Goal: Information Seeking & Learning: Find contact information

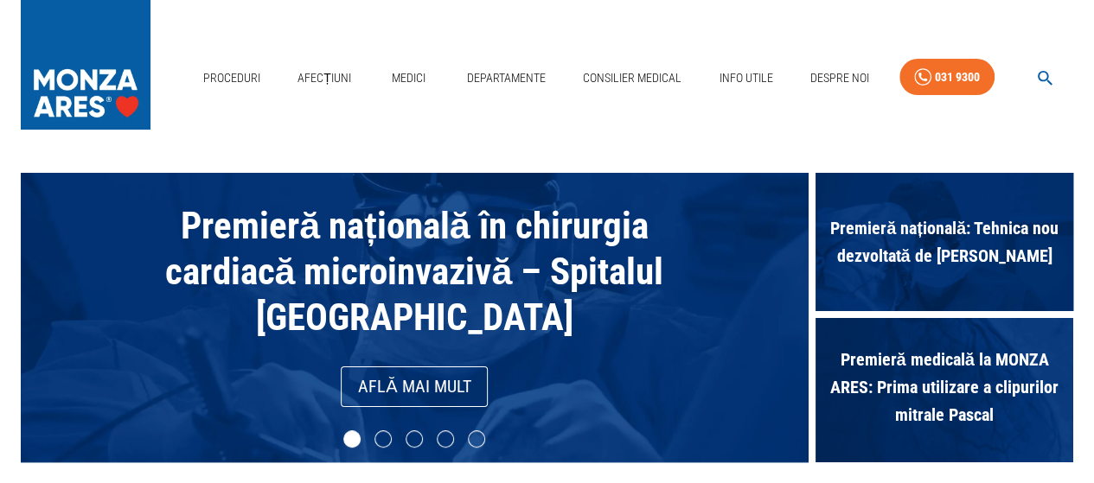
click at [1056, 72] on button "button" at bounding box center [1045, 78] width 55 height 34
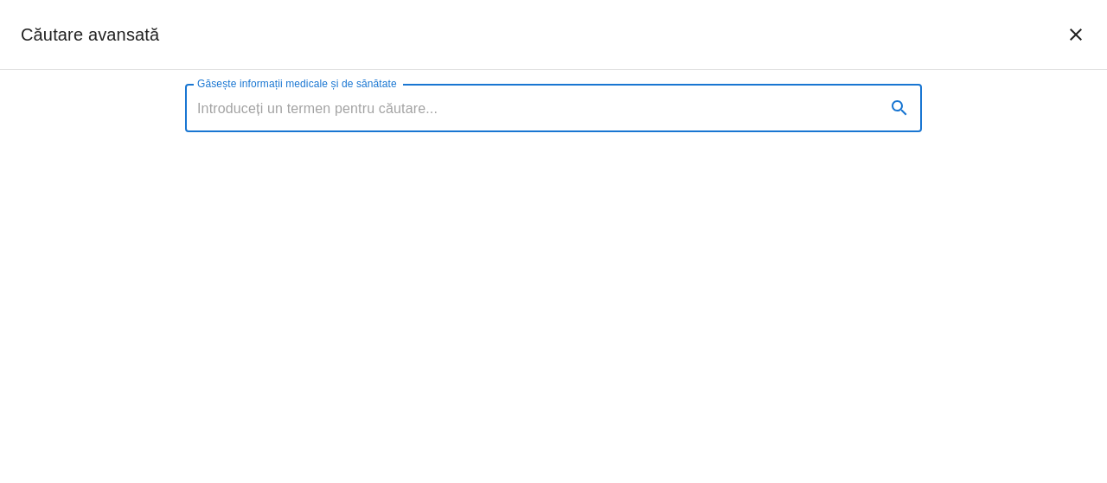
click at [479, 106] on input "Găsește informații medicale și de sănătate" at bounding box center [528, 108] width 687 height 48
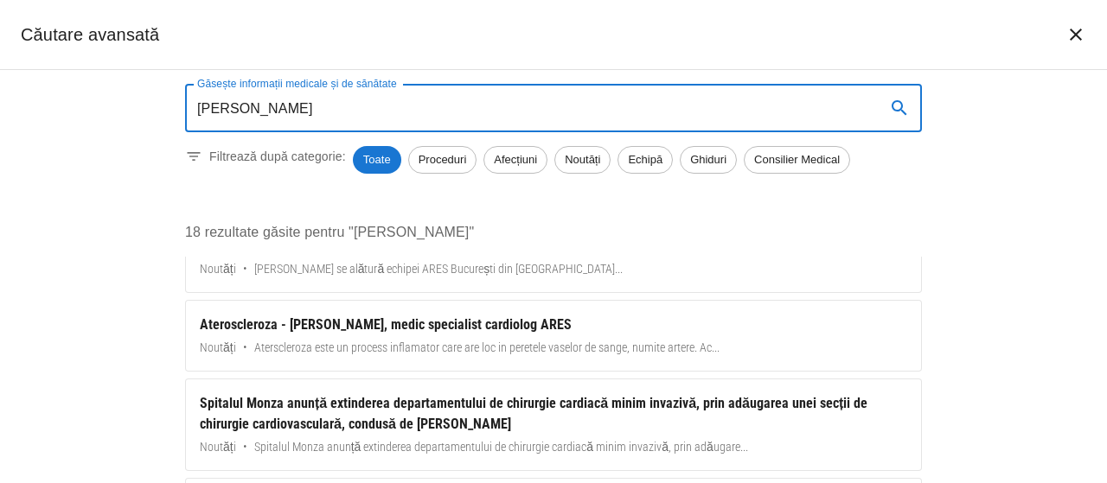
scroll to position [605, 0]
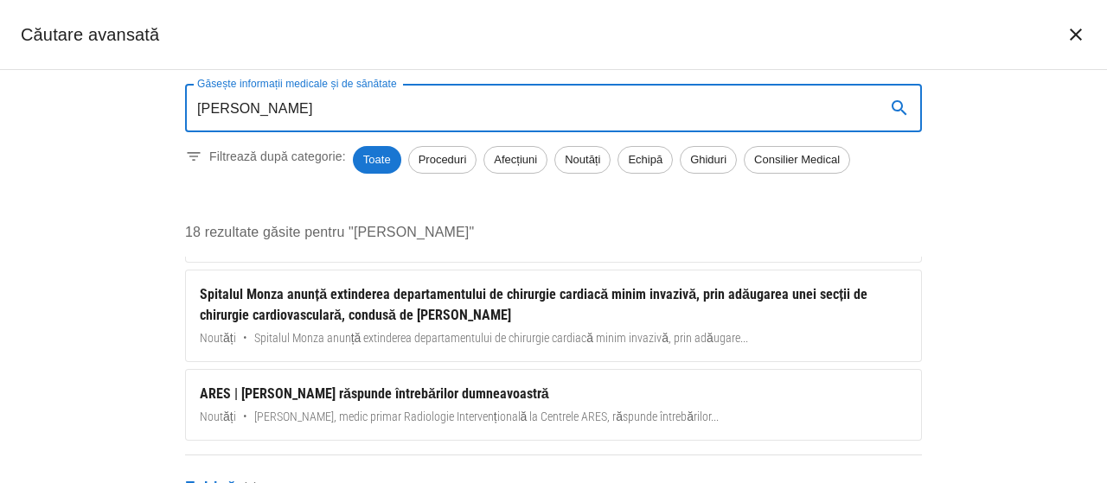
type input "[PERSON_NAME]"
click at [1071, 376] on div "Găsește informații medicale și de sănătate [PERSON_NAME] Găsește informații med…" at bounding box center [553, 276] width 1107 height 413
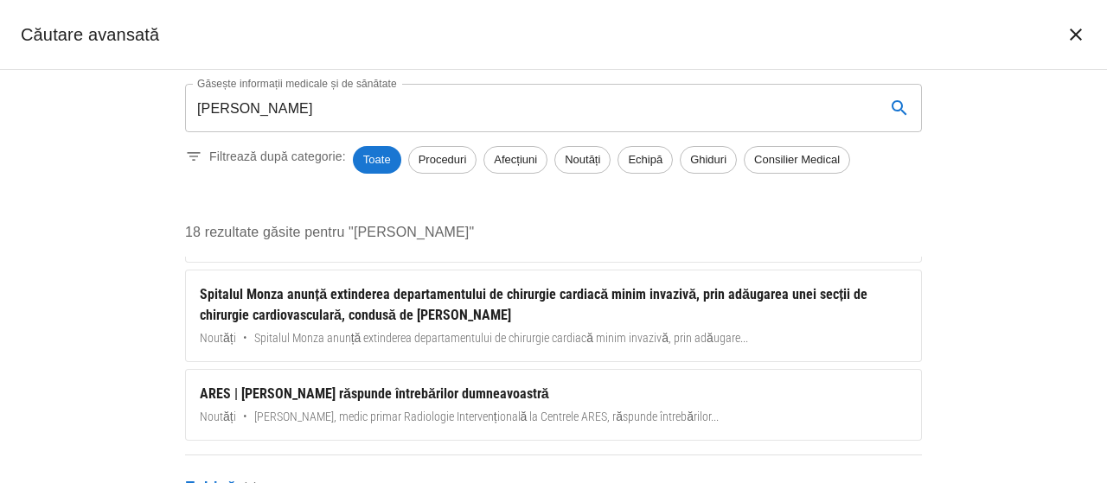
click at [209, 478] on p "Echipă ( 5 )" at bounding box center [553, 488] width 737 height 22
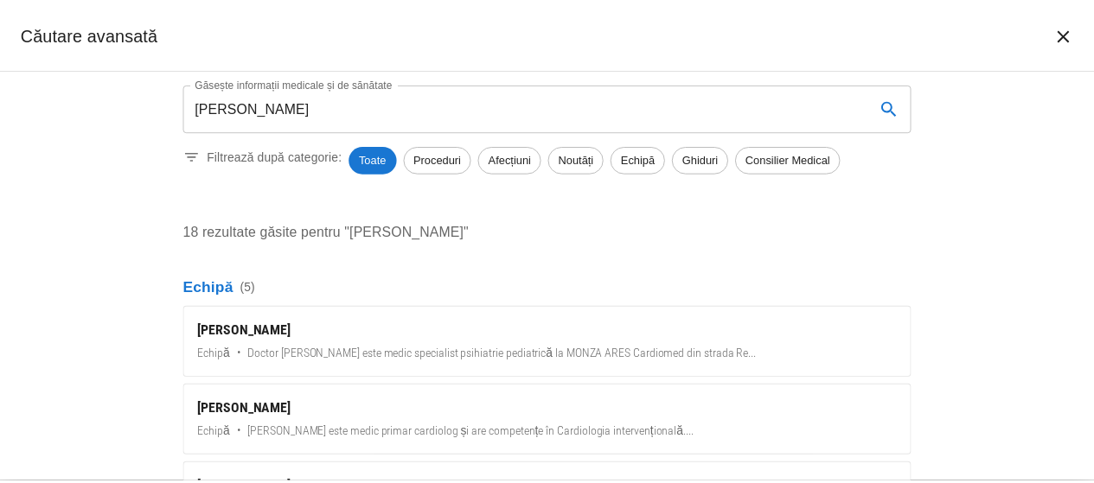
scroll to position [778, 0]
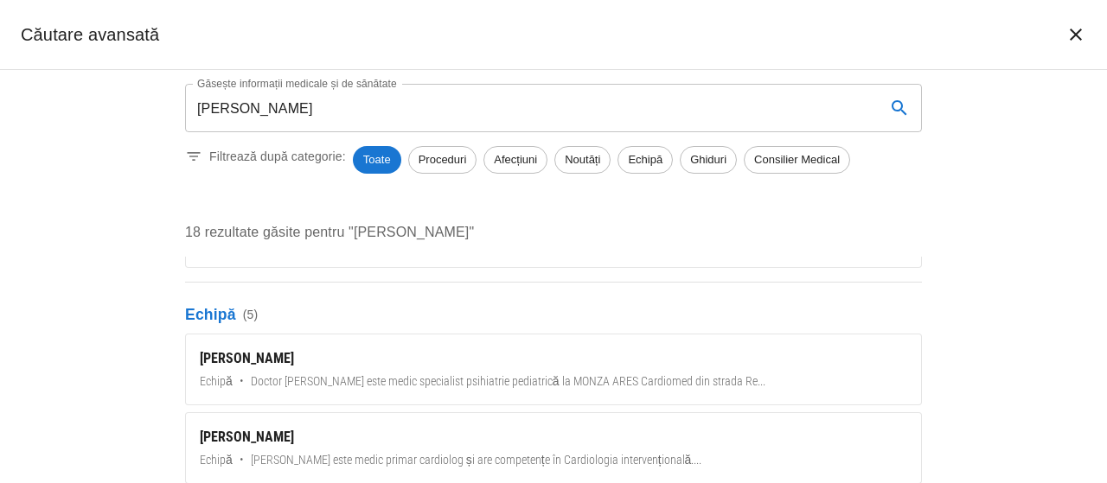
click at [250, 349] on div "[PERSON_NAME]" at bounding box center [553, 359] width 707 height 21
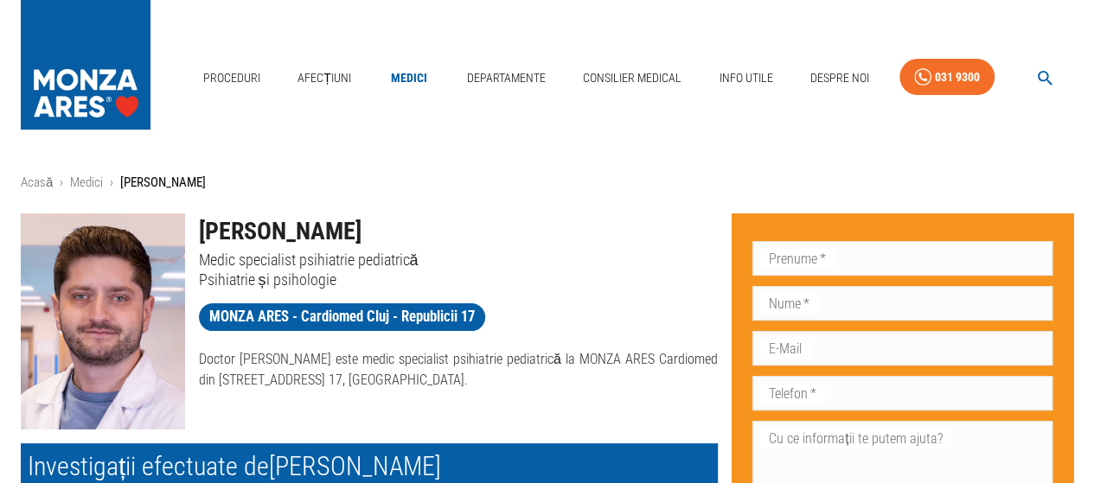
click at [254, 274] on p "Psihiatrie și psihologie" at bounding box center [459, 280] width 520 height 20
click at [255, 275] on p "Psihiatrie și psihologie" at bounding box center [459, 280] width 520 height 20
copy div "Psihiatrie și psihologie MONZA ARES - Cardiomed Cluj - Republicii 17"
click at [440, 214] on h1 "[PERSON_NAME]" at bounding box center [459, 232] width 520 height 36
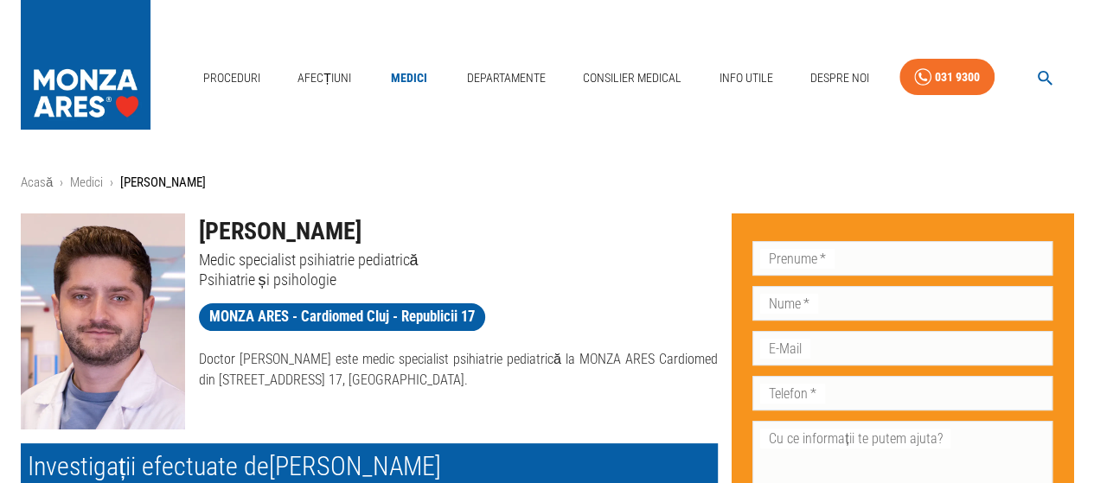
click at [1042, 68] on icon "button" at bounding box center [1045, 78] width 20 height 20
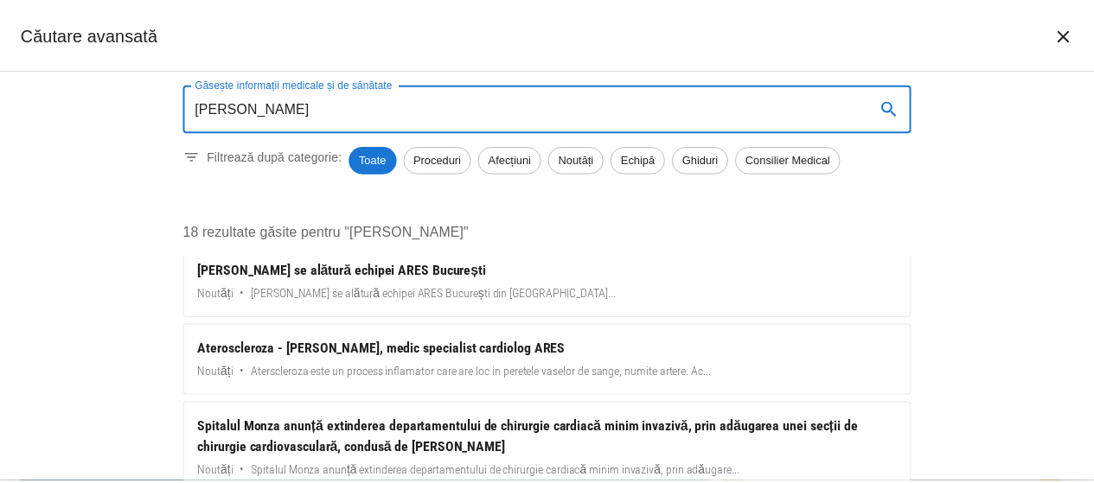
scroll to position [692, 0]
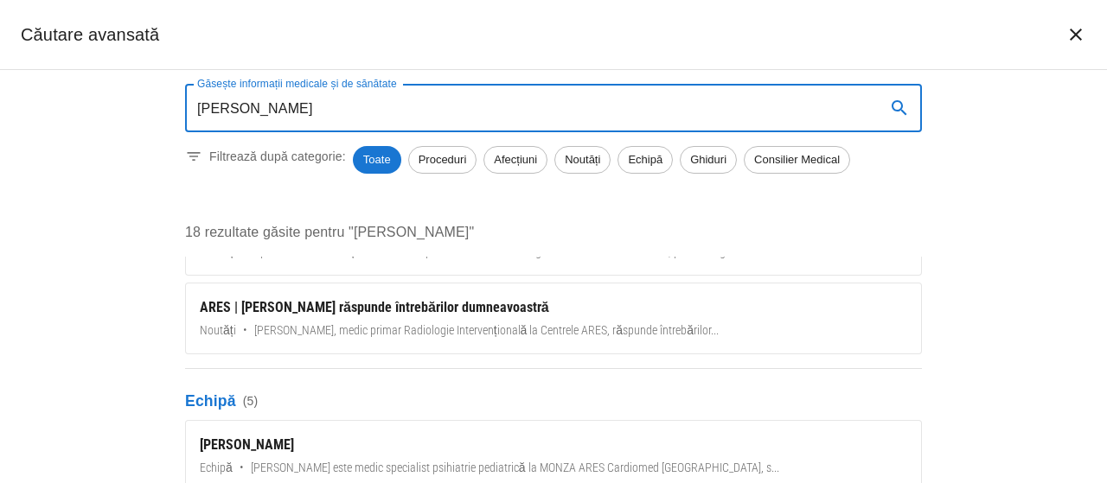
type input "[PERSON_NAME]"
click at [293, 440] on div "[PERSON_NAME]" at bounding box center [553, 445] width 707 height 21
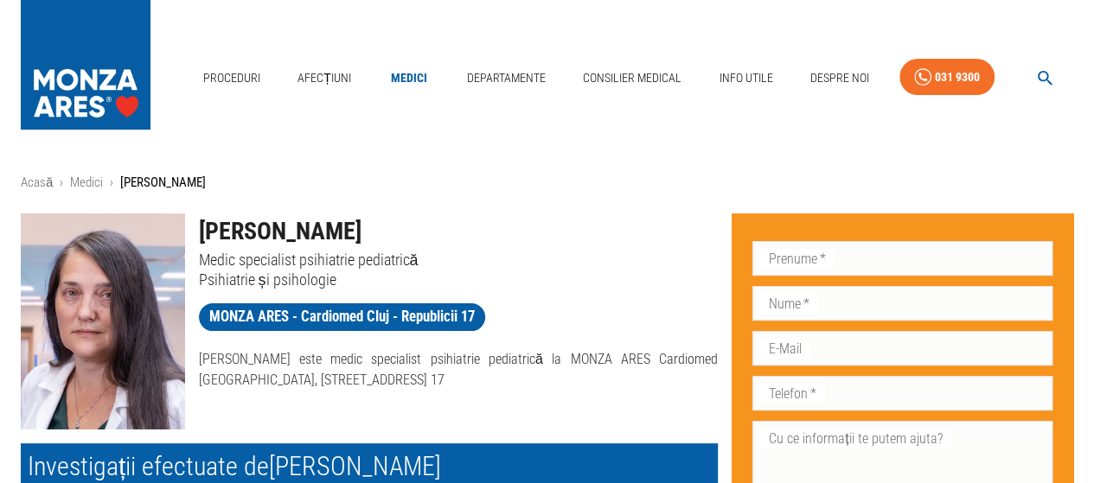
click at [263, 231] on h1 "[PERSON_NAME]" at bounding box center [459, 232] width 520 height 36
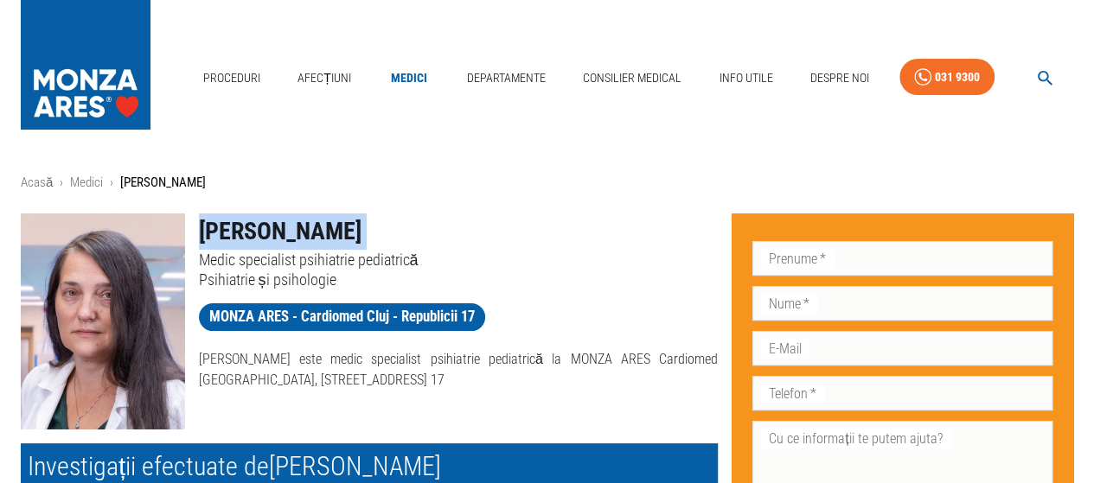
click at [263, 231] on h1 "[PERSON_NAME]" at bounding box center [459, 232] width 520 height 36
copy h1 "[PERSON_NAME]"
click at [490, 248] on h1 "[PERSON_NAME]" at bounding box center [459, 232] width 520 height 36
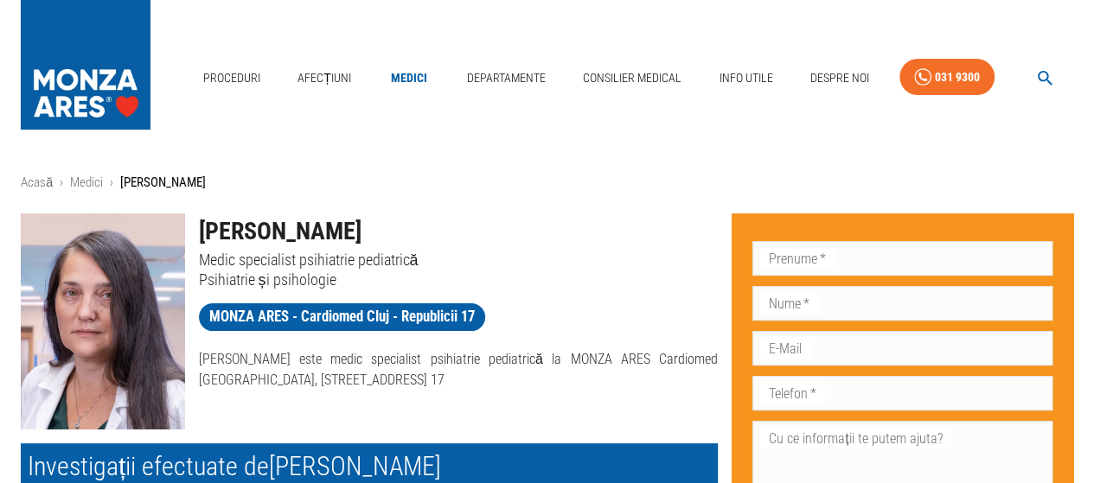
click at [1051, 74] on icon "button" at bounding box center [1045, 78] width 20 height 20
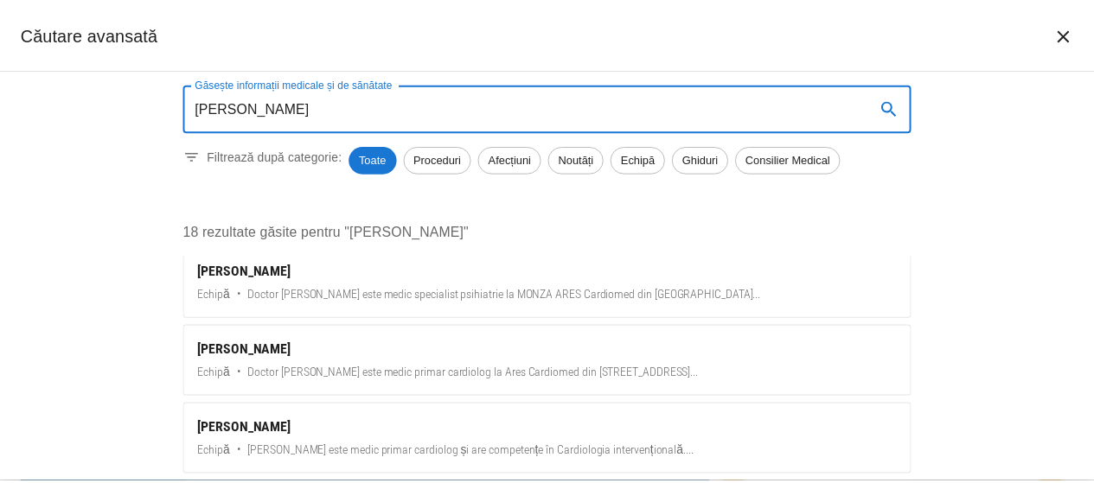
scroll to position [778, 0]
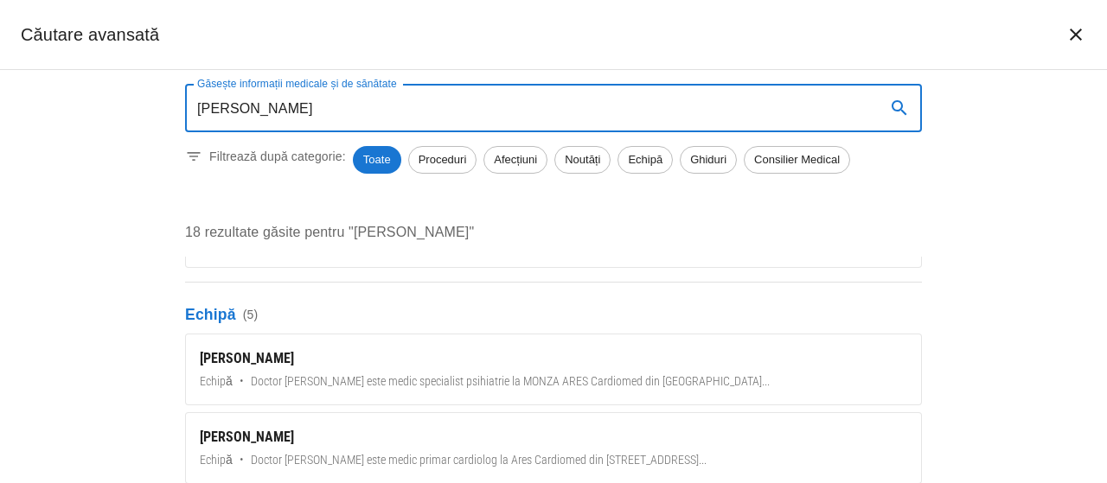
type input "[PERSON_NAME]"
click at [327, 354] on div "[PERSON_NAME]" at bounding box center [553, 359] width 707 height 21
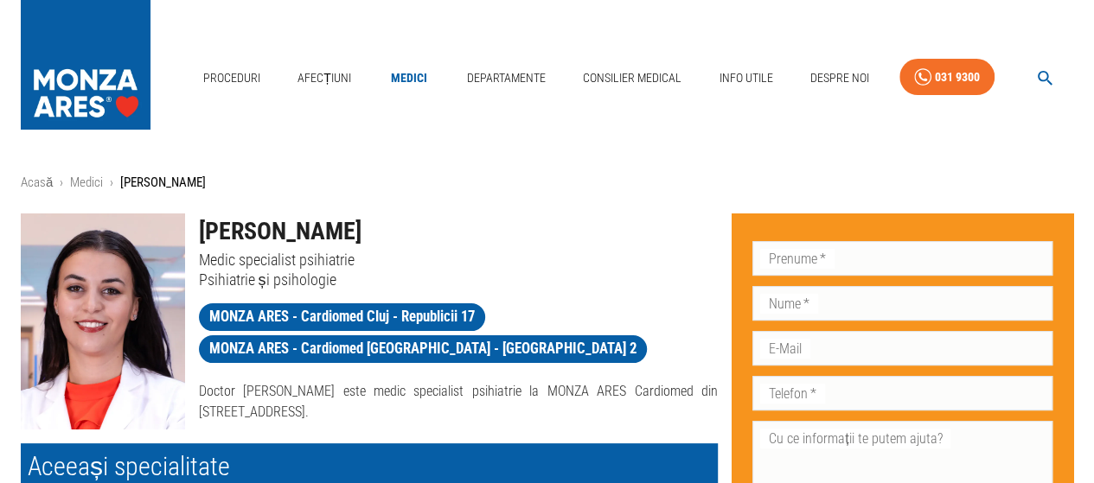
click at [256, 233] on h1 "[PERSON_NAME]" at bounding box center [459, 232] width 520 height 36
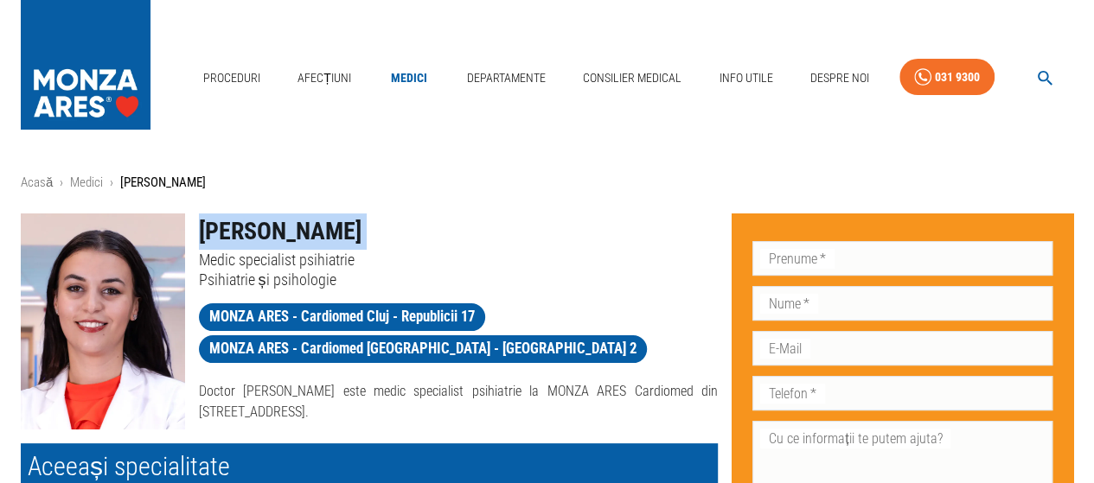
click at [256, 233] on h1 "[PERSON_NAME]" at bounding box center [459, 232] width 520 height 36
copy h1 "[PERSON_NAME]"
click at [298, 227] on h1 "[PERSON_NAME]" at bounding box center [459, 232] width 520 height 36
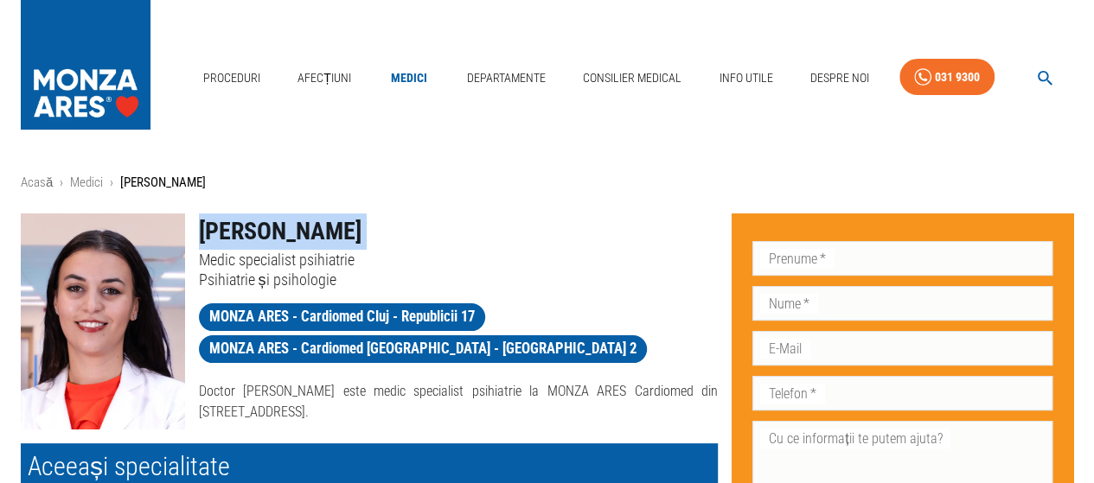
click at [1040, 70] on icon "button" at bounding box center [1045, 78] width 20 height 20
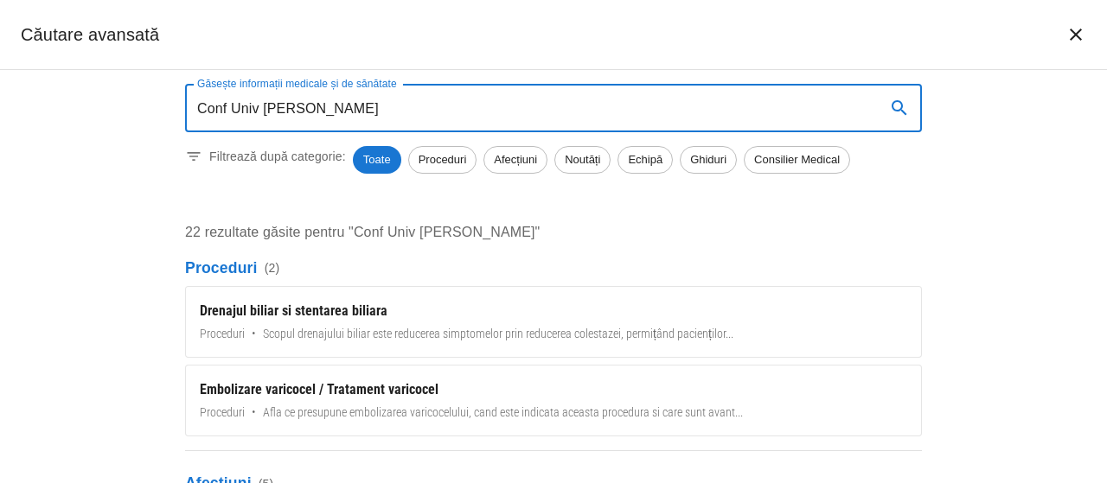
type input "Conf Univ [PERSON_NAME]"
click at [948, 286] on div "Găsește informații medicale și de sănătate Conf Univ [PERSON_NAME] Găsește info…" at bounding box center [553, 276] width 1107 height 413
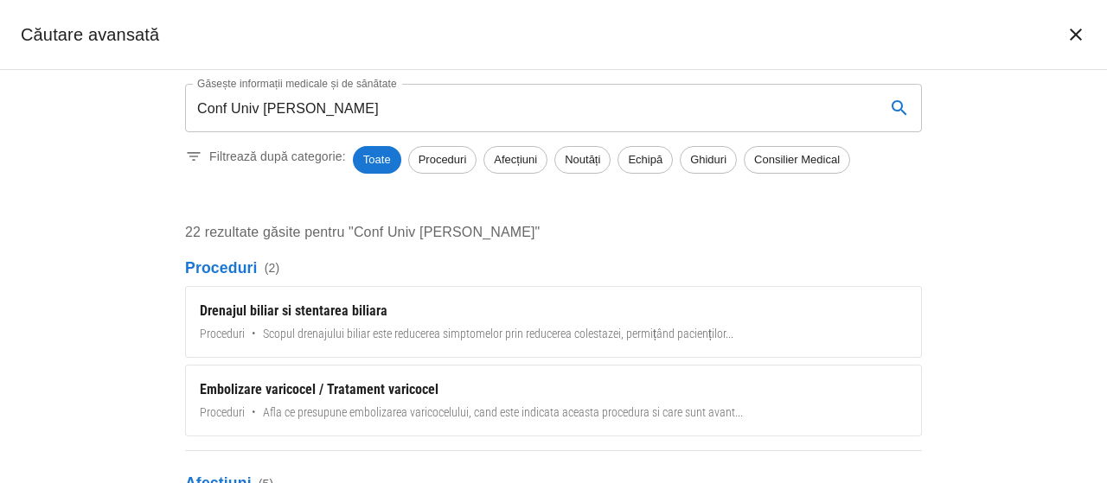
click at [308, 251] on div "Găsește informații medicale și de sănătate Conf Univ [PERSON_NAME] Găsește info…" at bounding box center [553, 308] width 778 height 477
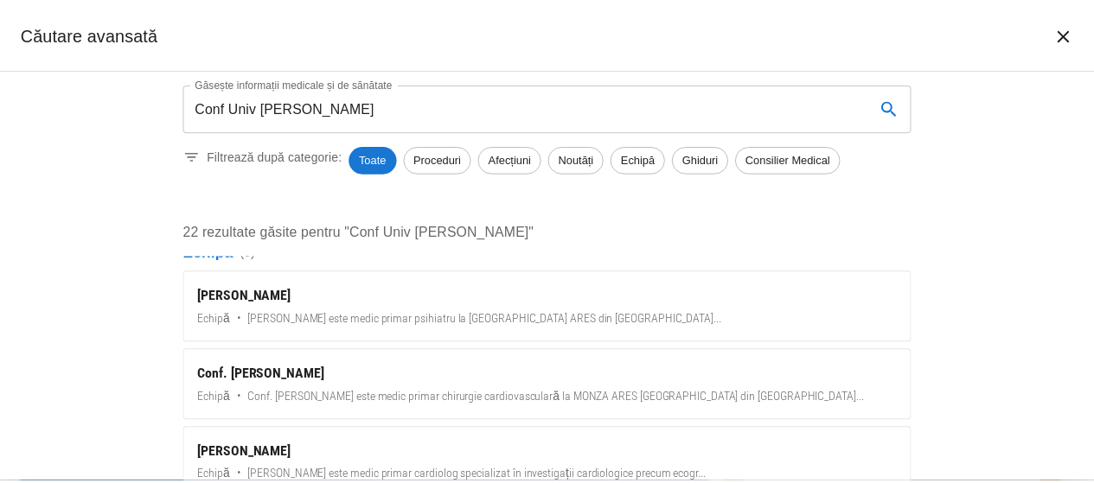
scroll to position [1155, 0]
click at [321, 286] on div "[PERSON_NAME]" at bounding box center [553, 296] width 707 height 21
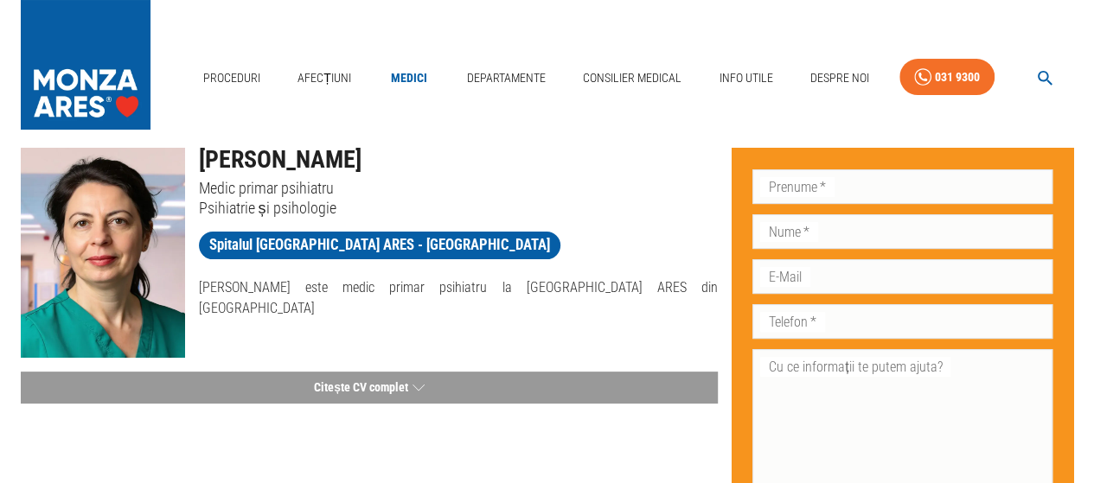
scroll to position [259, 0]
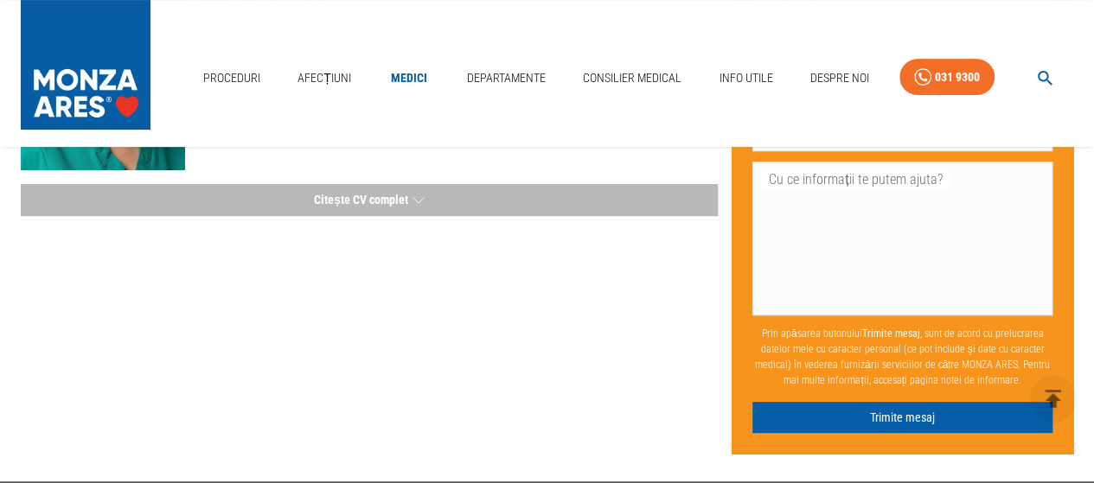
click at [382, 208] on button "Citește CV complet" at bounding box center [369, 200] width 697 height 32
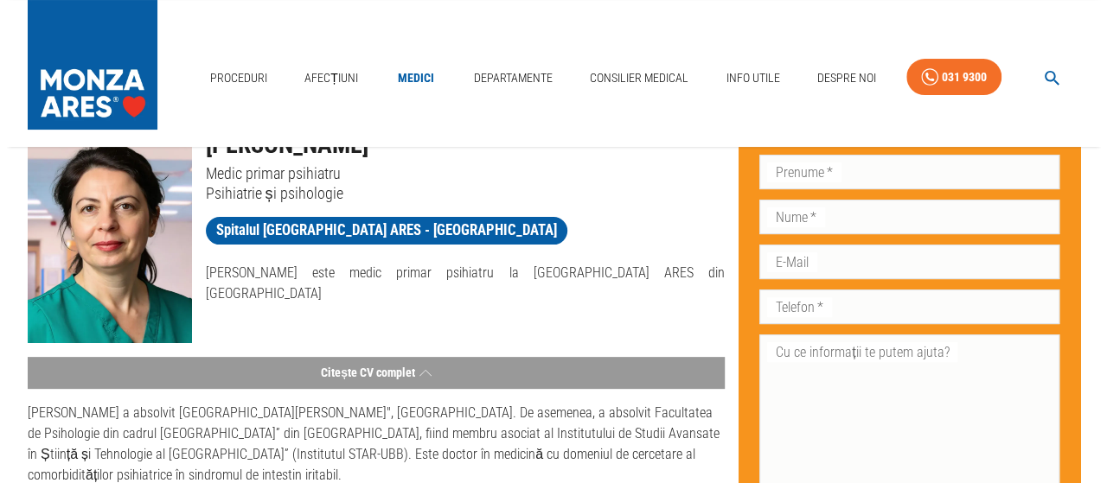
scroll to position [0, 0]
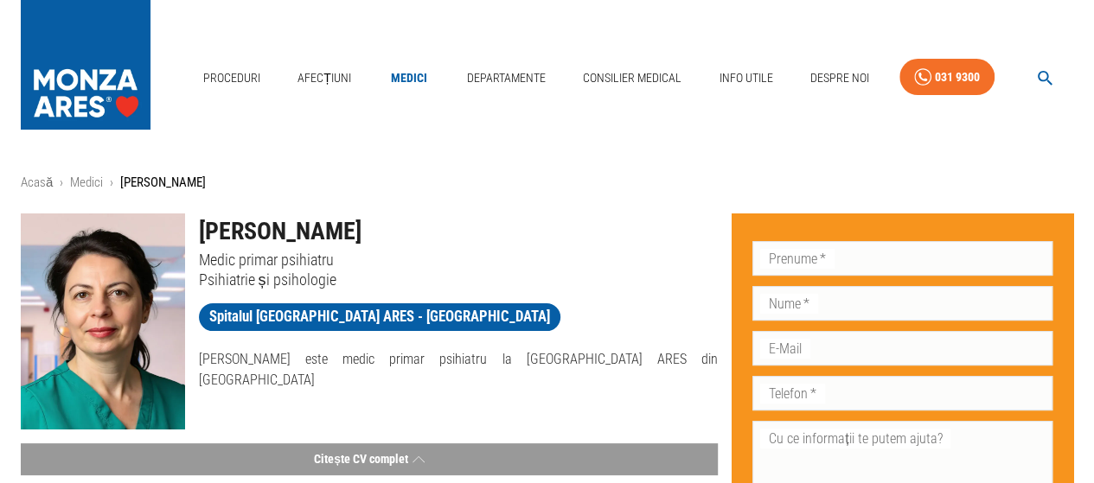
click at [320, 227] on h1 "[PERSON_NAME]" at bounding box center [459, 232] width 520 height 36
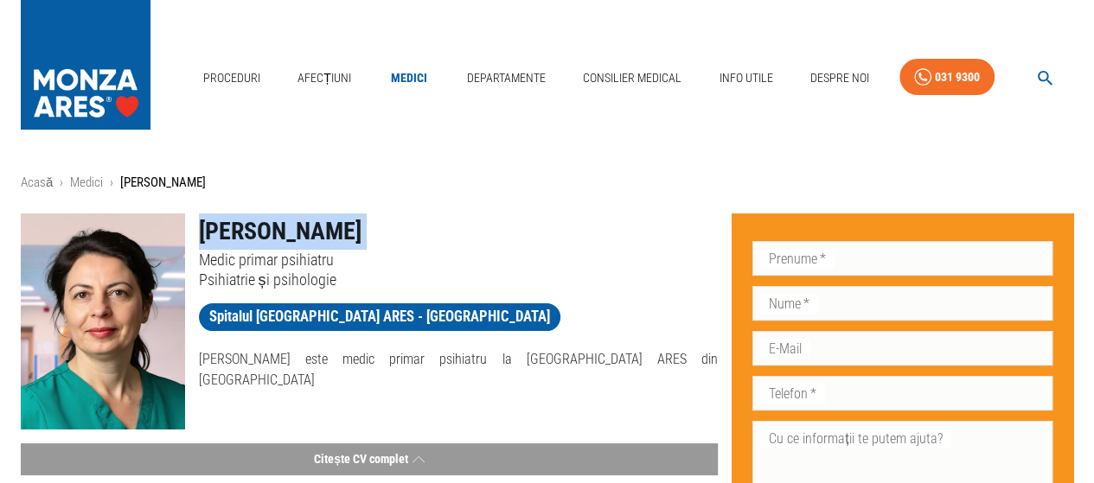
click at [320, 227] on h1 "[PERSON_NAME]" at bounding box center [459, 232] width 520 height 36
copy h1 "[PERSON_NAME]"
click at [1043, 75] on icon "button" at bounding box center [1045, 78] width 20 height 20
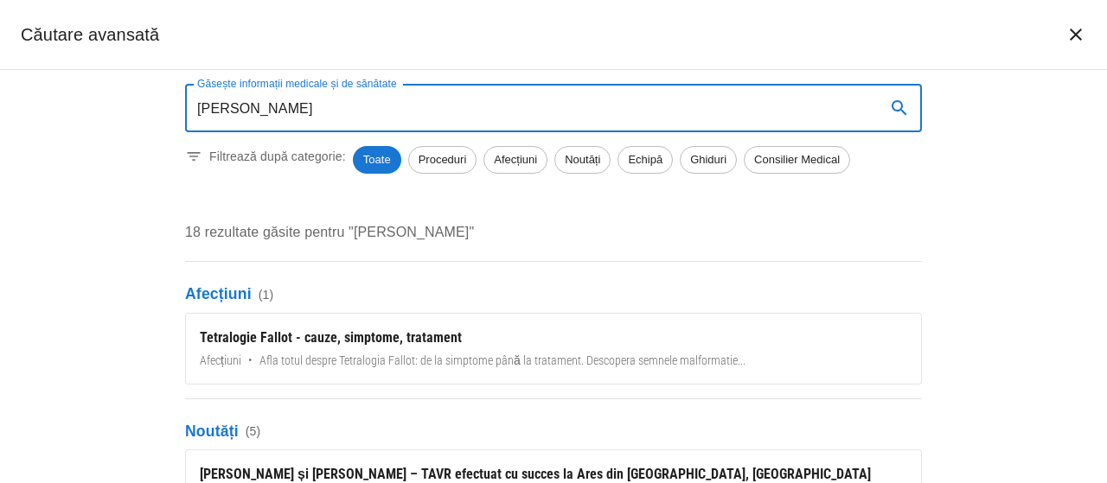
scroll to position [173, 0]
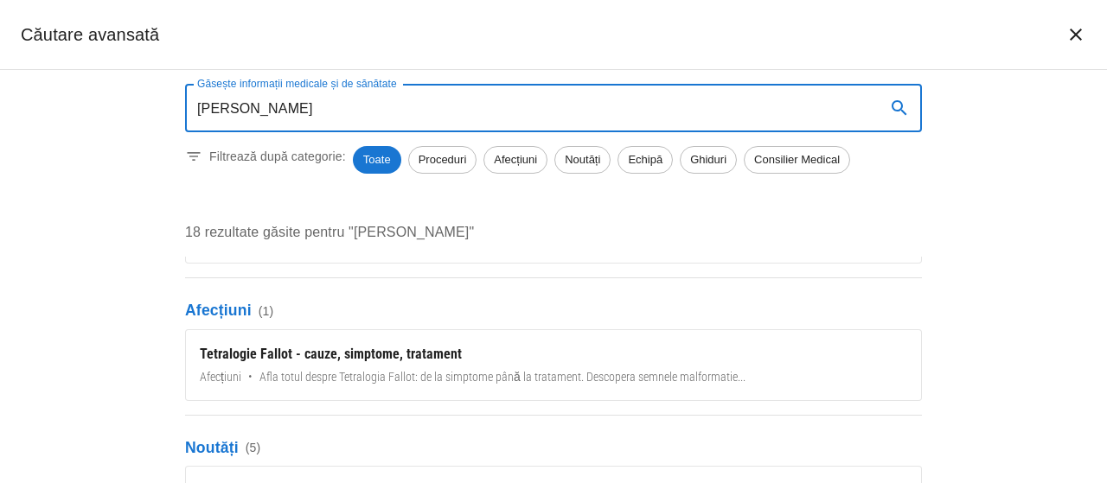
click at [626, 161] on span "Echipă" at bounding box center [645, 159] width 54 height 17
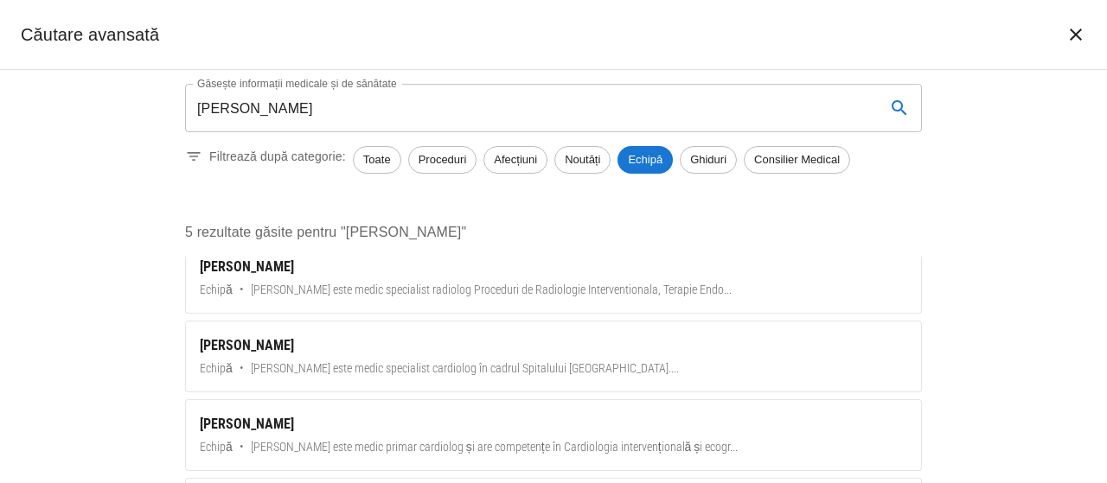
scroll to position [144, 0]
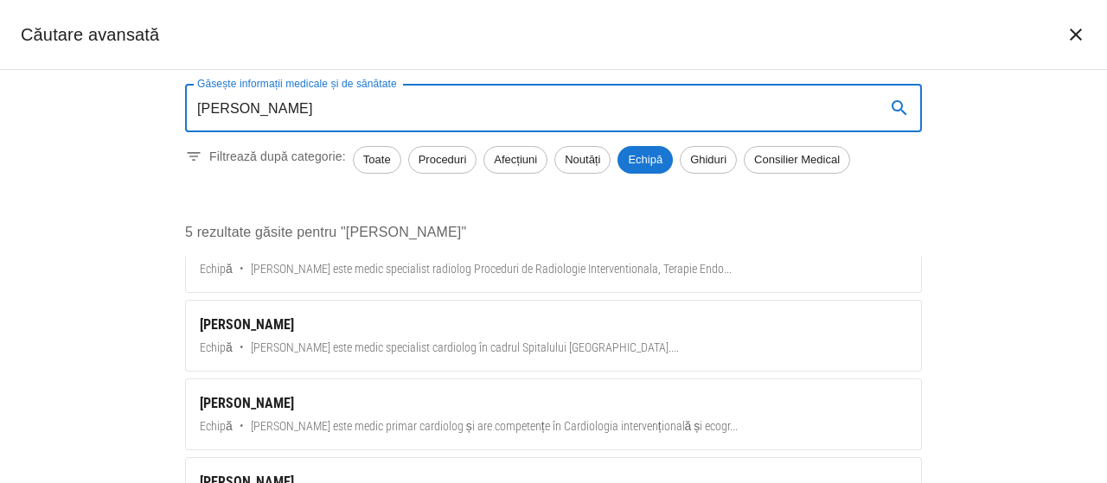
drag, startPoint x: 569, startPoint y: 123, endPoint x: 112, endPoint y: 116, distance: 457.6
click at [112, 116] on div "Găsește informații medicale și de sănătate [PERSON_NAME] Găsește informații med…" at bounding box center [553, 276] width 1107 height 413
paste input "[PERSON_NAME]"
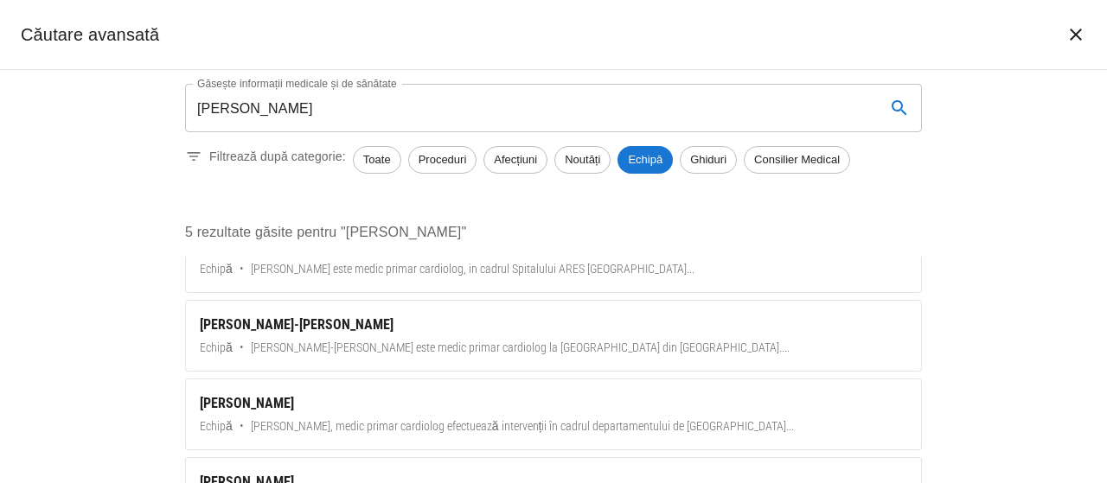
click at [53, 381] on div "Găsește informații medicale și de sănătate [PERSON_NAME] Găsește informații med…" at bounding box center [553, 276] width 1107 height 413
click at [970, 336] on div "Găsește informații medicale și de sănătate [PERSON_NAME] Găsește informații med…" at bounding box center [553, 276] width 1107 height 413
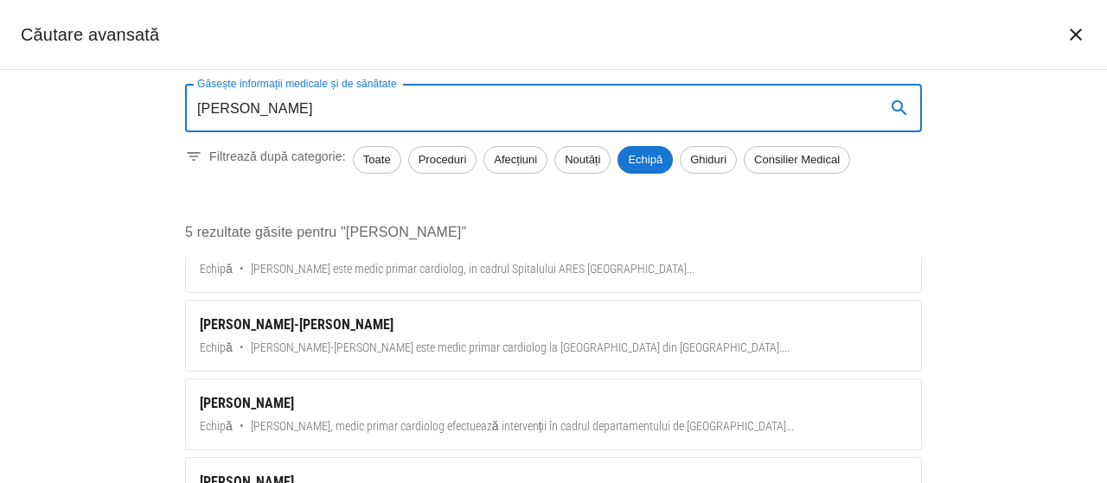
drag, startPoint x: 275, startPoint y: 106, endPoint x: 284, endPoint y: 108, distance: 8.8
click at [284, 108] on input "[PERSON_NAME]" at bounding box center [528, 108] width 687 height 48
type input "[PERSON_NAME]"
click at [660, 163] on span "Echipă" at bounding box center [645, 159] width 55 height 17
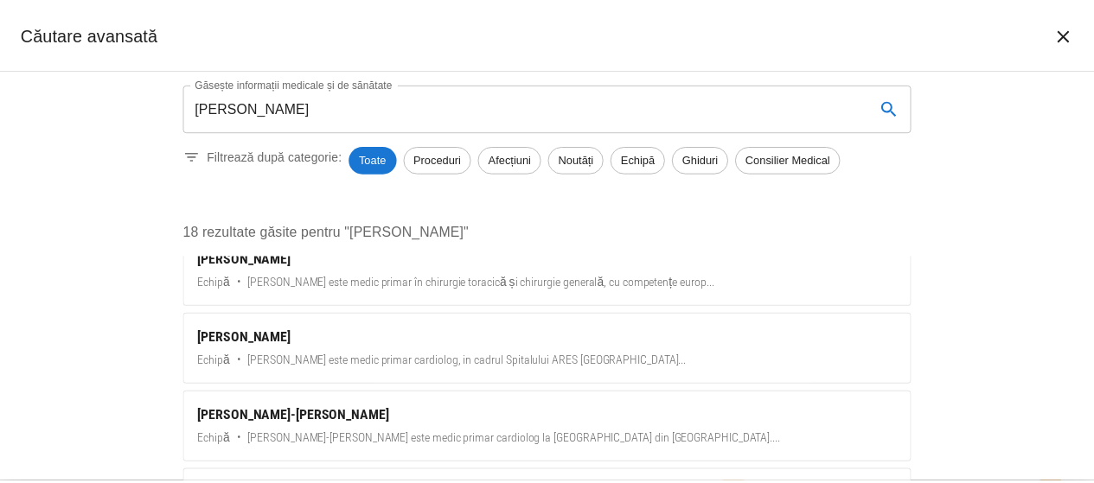
scroll to position [790, 0]
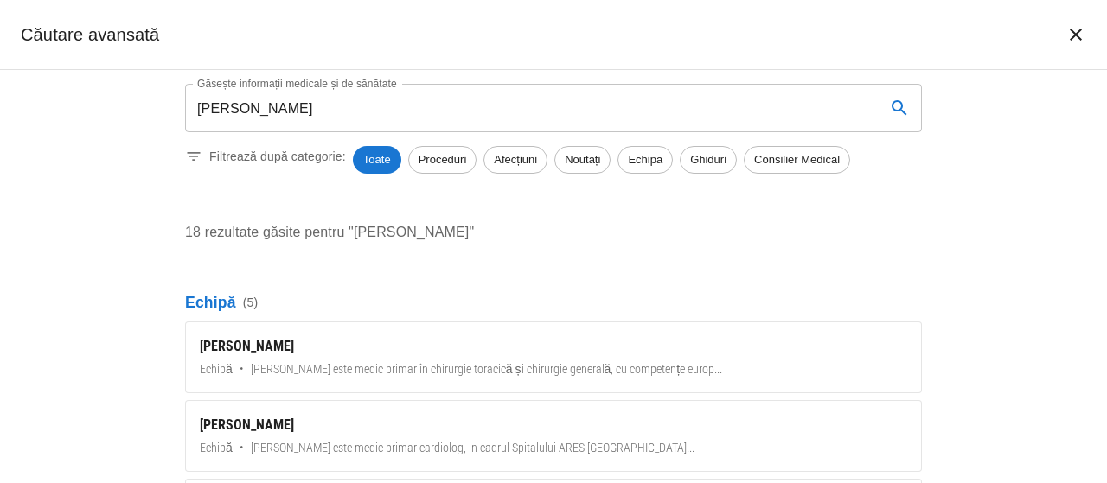
click at [266, 336] on div "[PERSON_NAME]" at bounding box center [553, 346] width 707 height 21
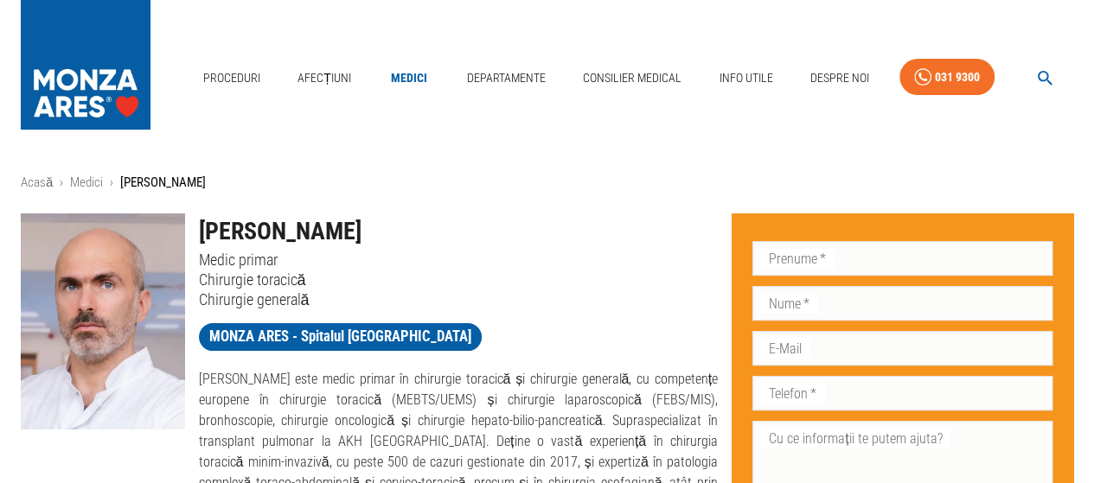
click at [248, 217] on h1 "[PERSON_NAME]" at bounding box center [459, 232] width 520 height 36
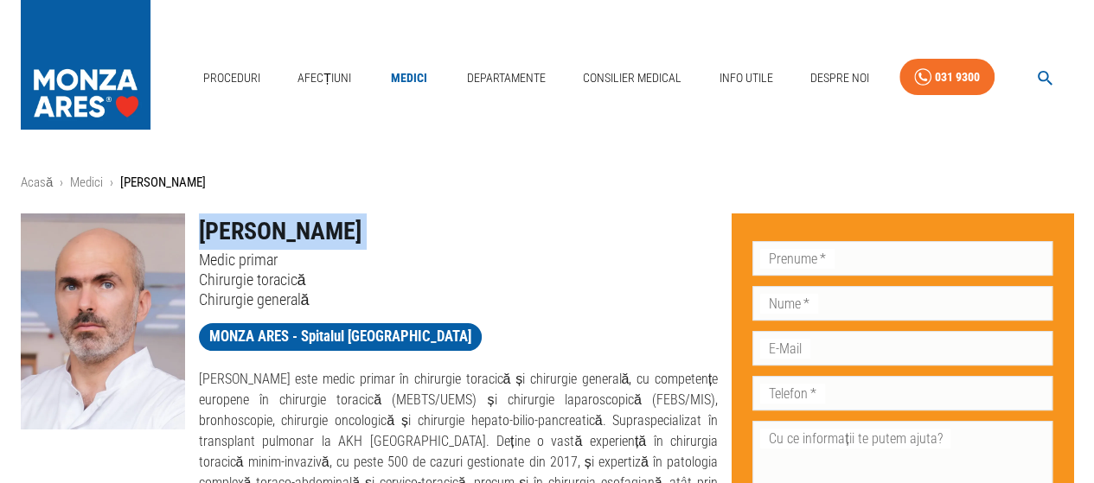
click at [248, 217] on h1 "[PERSON_NAME]" at bounding box center [459, 232] width 520 height 36
copy h1 "[PERSON_NAME]"
click at [445, 226] on h1 "[PERSON_NAME]" at bounding box center [459, 232] width 520 height 36
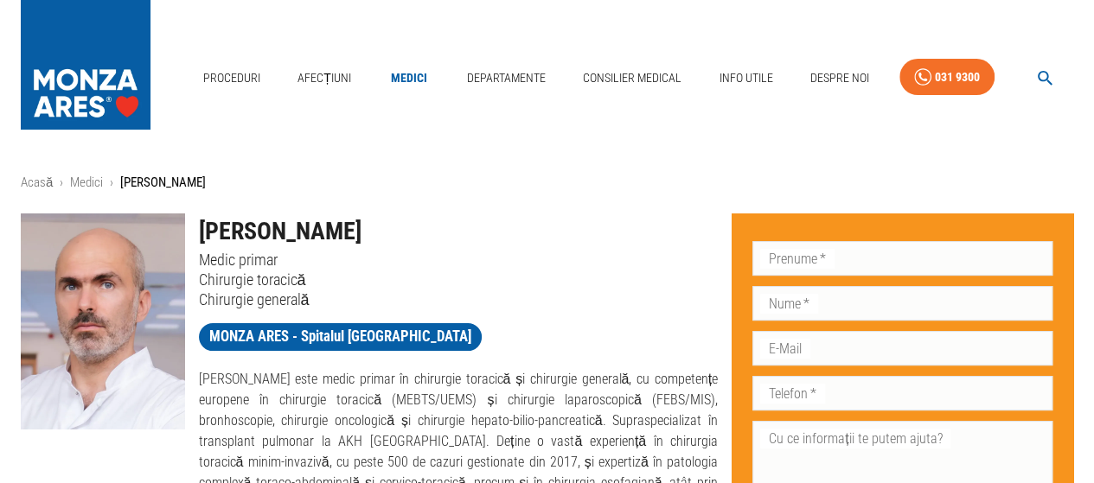
click at [1033, 72] on button "button" at bounding box center [1045, 78] width 55 height 34
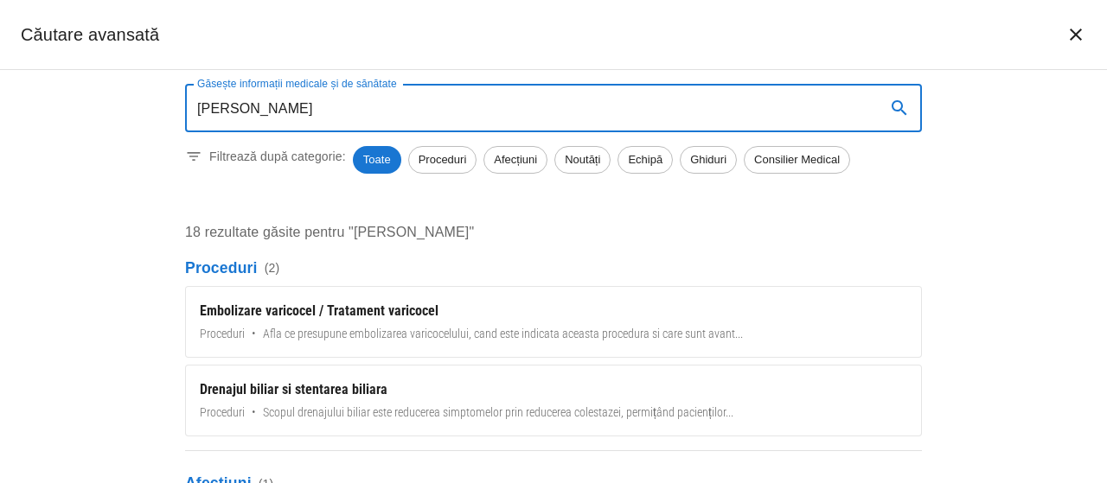
type input "[PERSON_NAME]"
click at [641, 165] on span "Echipă" at bounding box center [645, 159] width 54 height 17
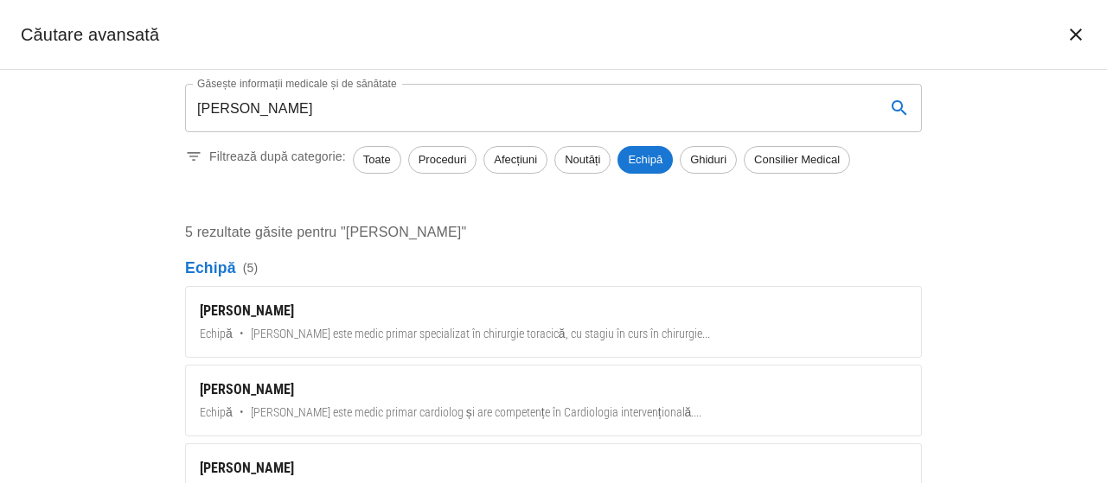
click at [248, 303] on div "[PERSON_NAME]" at bounding box center [553, 311] width 707 height 21
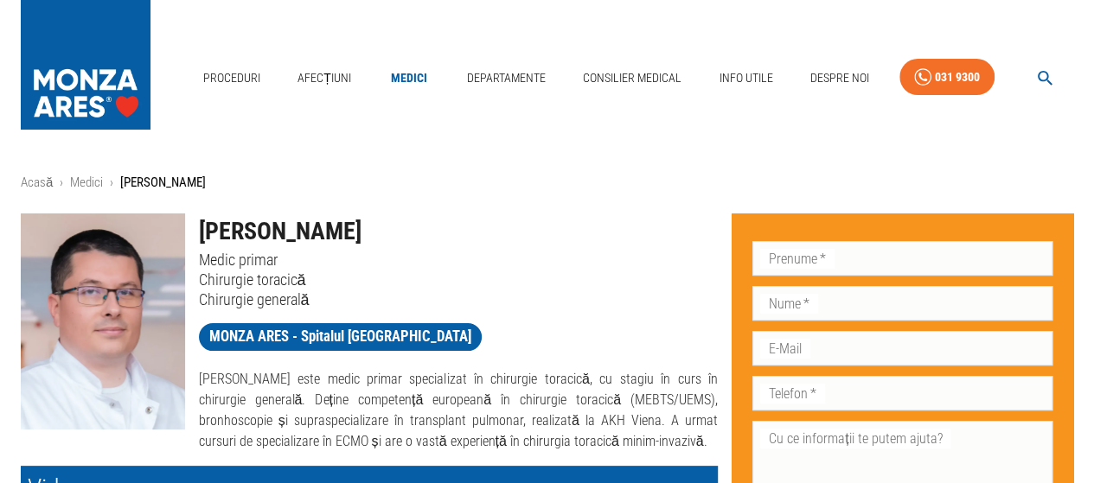
click at [244, 235] on h1 "[PERSON_NAME]" at bounding box center [459, 232] width 520 height 36
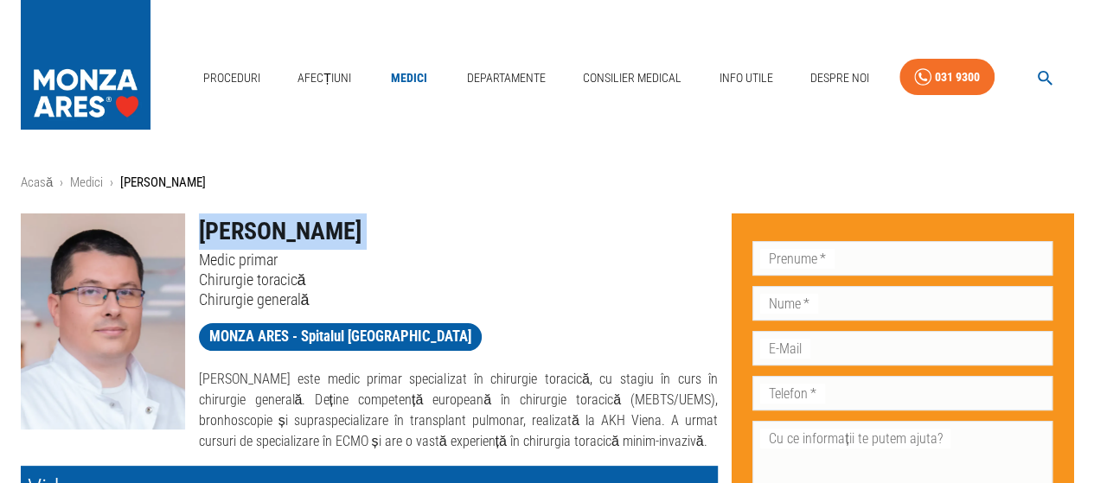
click at [244, 235] on h1 "[PERSON_NAME]" at bounding box center [459, 232] width 520 height 36
copy h1 "[PERSON_NAME]"
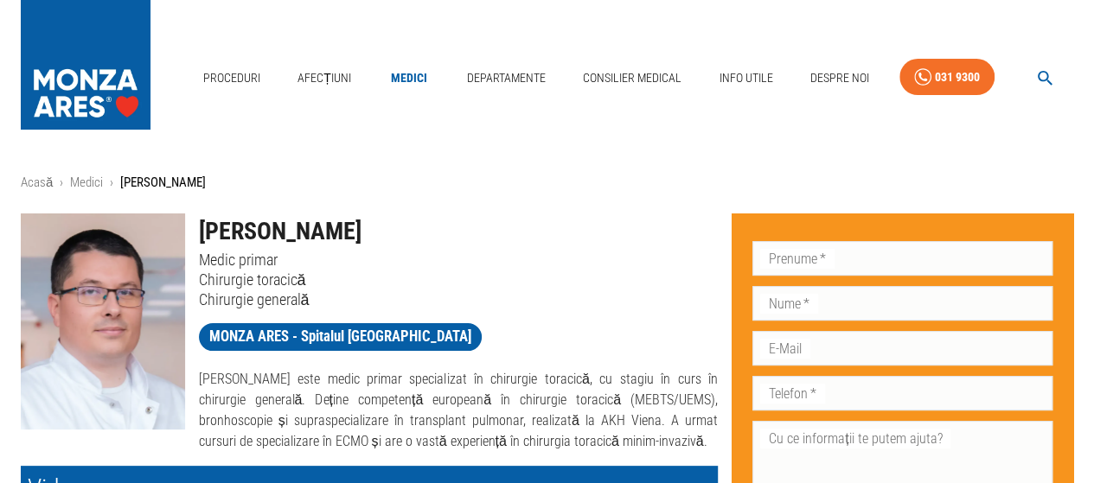
click at [474, 349] on div "MONZA ARES - Spitalul [GEOGRAPHIC_DATA]" at bounding box center [452, 333] width 534 height 46
click at [261, 222] on h1 "[PERSON_NAME]" at bounding box center [459, 232] width 520 height 36
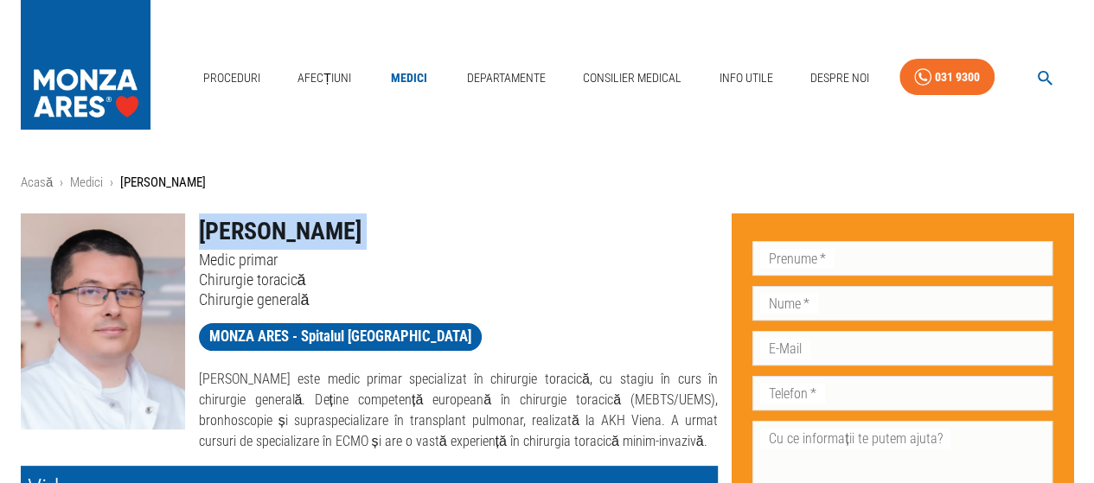
click at [261, 222] on h1 "[PERSON_NAME]" at bounding box center [459, 232] width 520 height 36
copy h1 "[PERSON_NAME]"
click at [1045, 79] on icon "button" at bounding box center [1045, 78] width 20 height 20
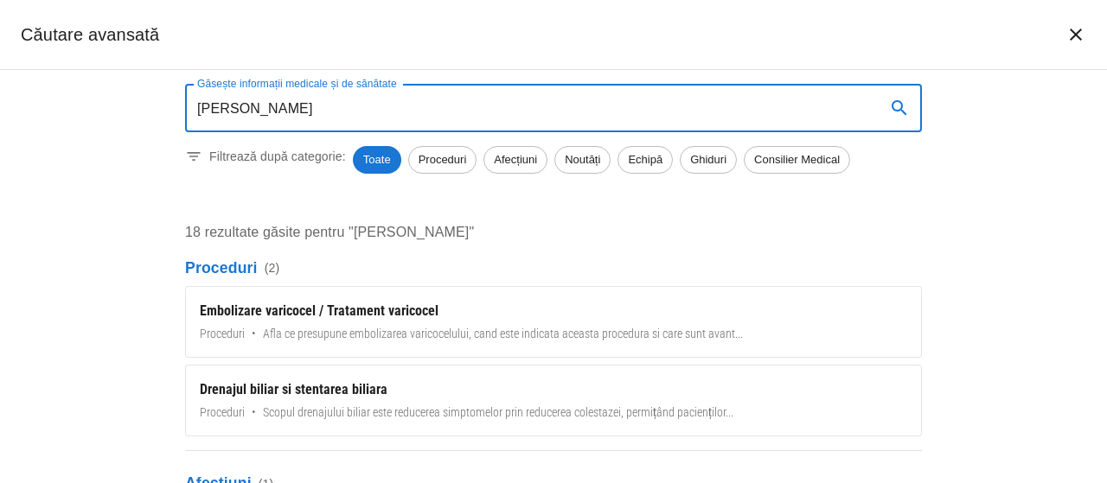
type input "[PERSON_NAME]"
click at [655, 163] on span "Echipă" at bounding box center [645, 159] width 54 height 17
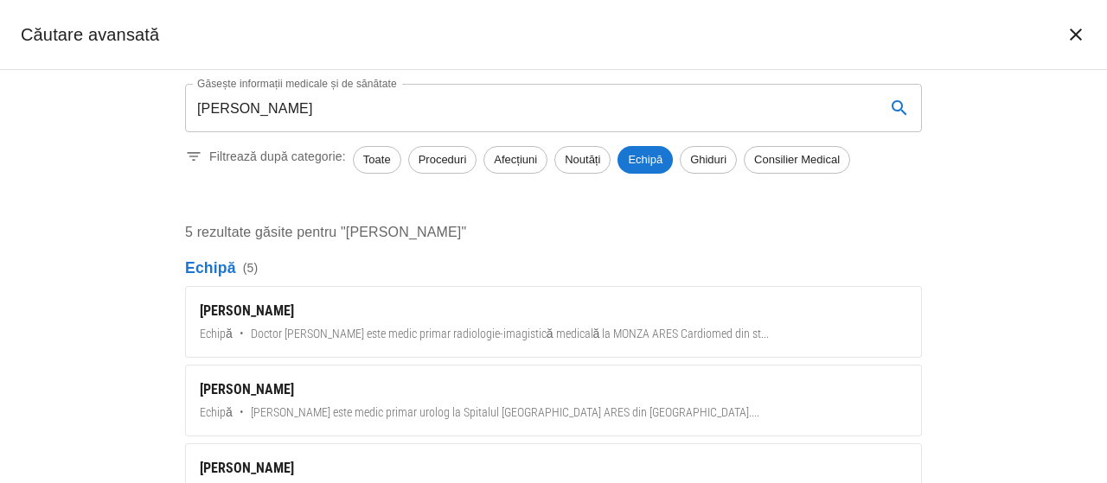
click at [253, 315] on div "[PERSON_NAME]" at bounding box center [553, 311] width 707 height 21
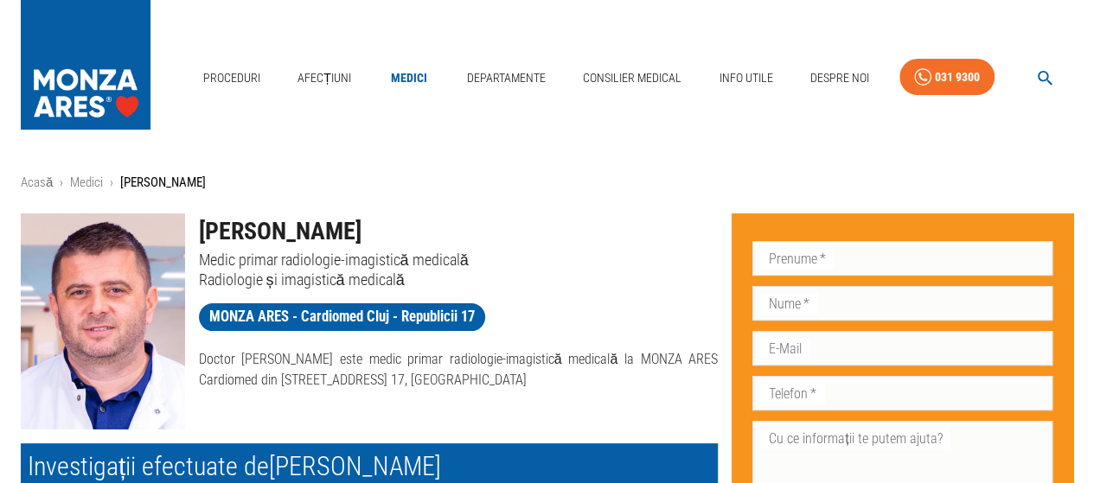
click at [257, 224] on h1 "[PERSON_NAME]" at bounding box center [459, 232] width 520 height 36
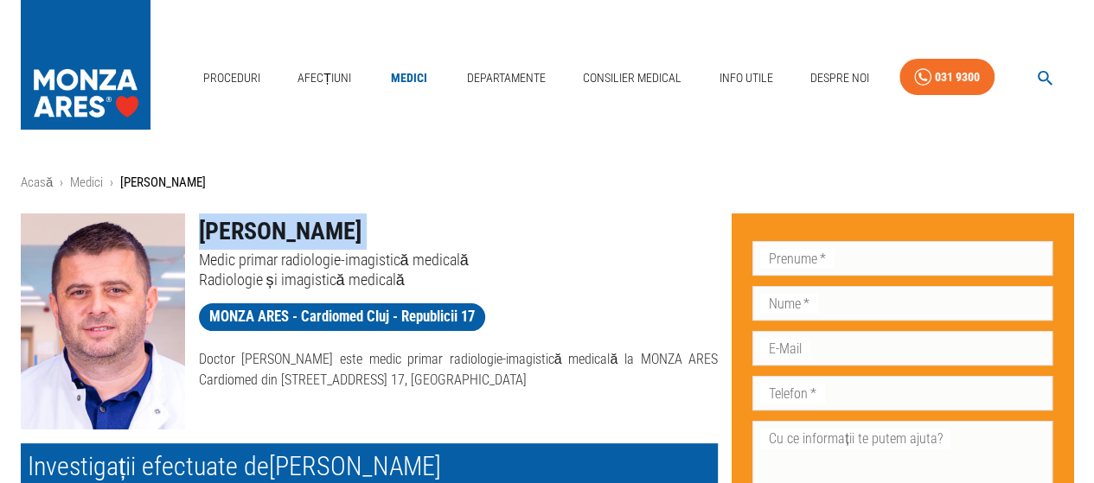
click at [257, 224] on h1 "[PERSON_NAME]" at bounding box center [459, 232] width 520 height 36
copy h1 "[PERSON_NAME]"
click at [386, 240] on h1 "[PERSON_NAME]" at bounding box center [459, 232] width 520 height 36
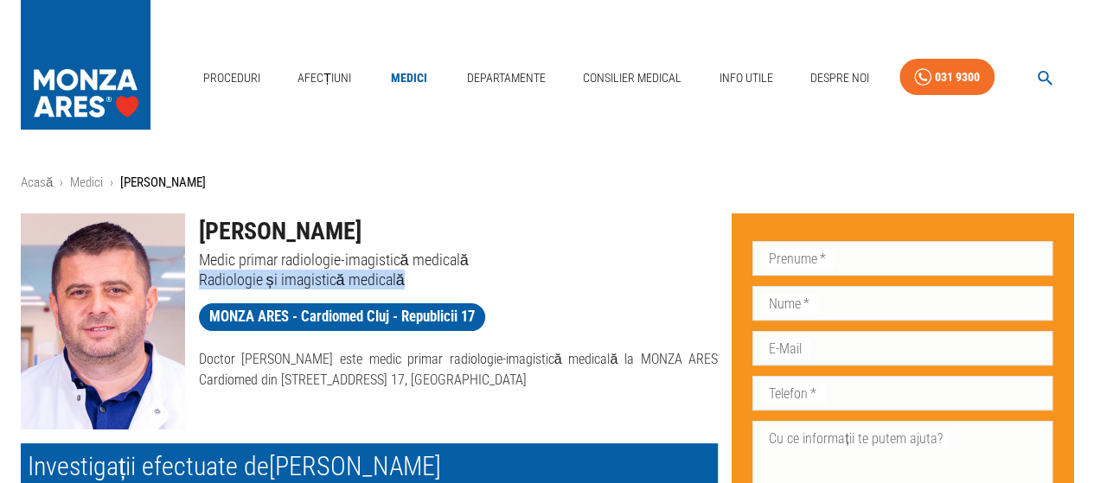
drag, startPoint x: 197, startPoint y: 277, endPoint x: 405, endPoint y: 280, distance: 207.6
click at [405, 280] on div "[PERSON_NAME] Medic primar radiologie-imagistică medicală Radiologie și imagist…" at bounding box center [452, 245] width 534 height 90
copy p "Radiologie și imagistică medicală"
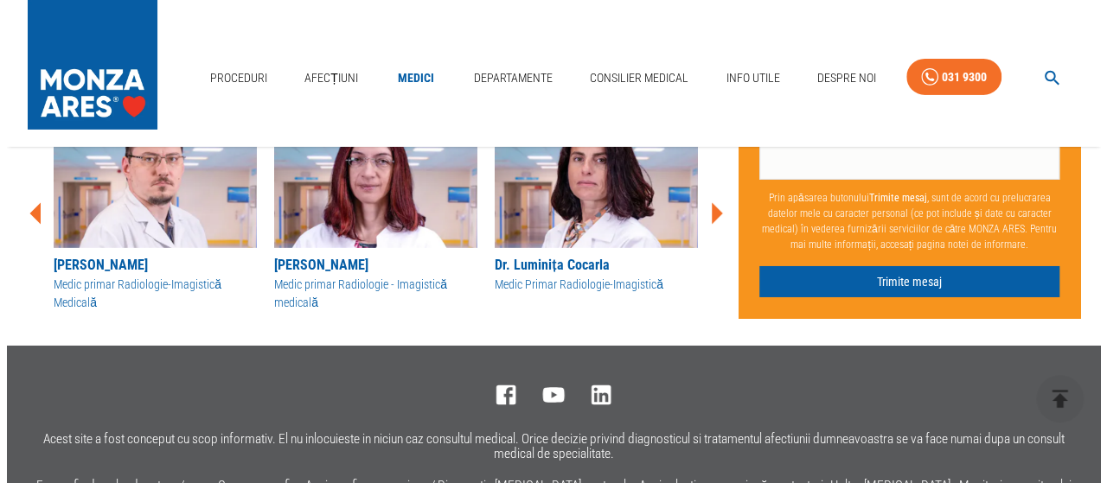
scroll to position [5967, 0]
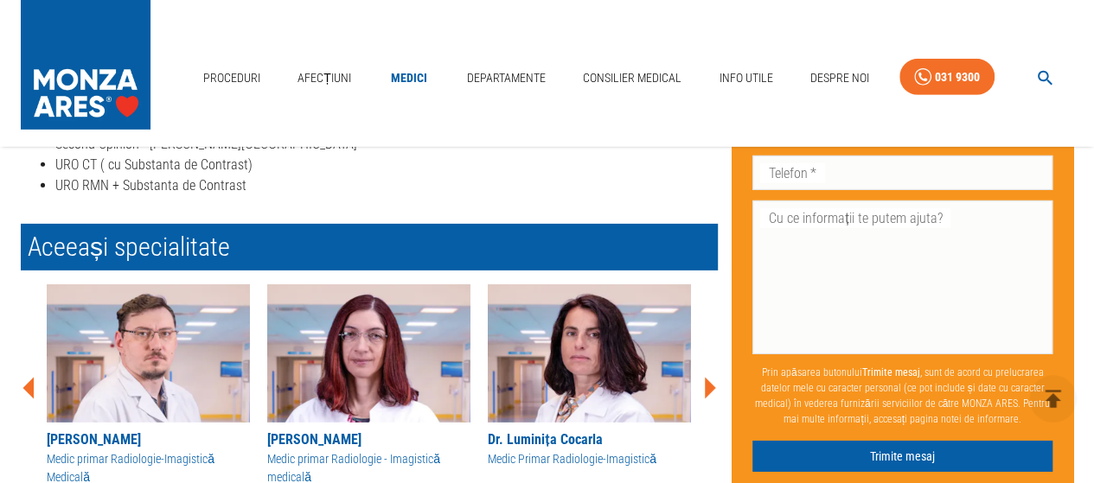
click at [1044, 74] on icon "button" at bounding box center [1045, 78] width 20 height 20
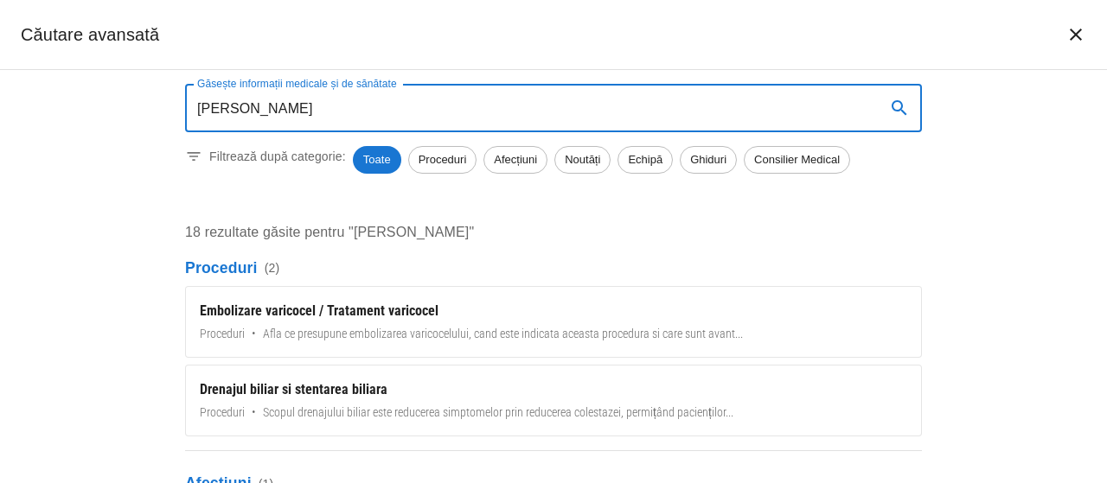
type input "[PERSON_NAME]"
drag, startPoint x: 669, startPoint y: 160, endPoint x: 643, endPoint y: 178, distance: 32.4
click at [669, 160] on span "Echipă" at bounding box center [645, 159] width 54 height 17
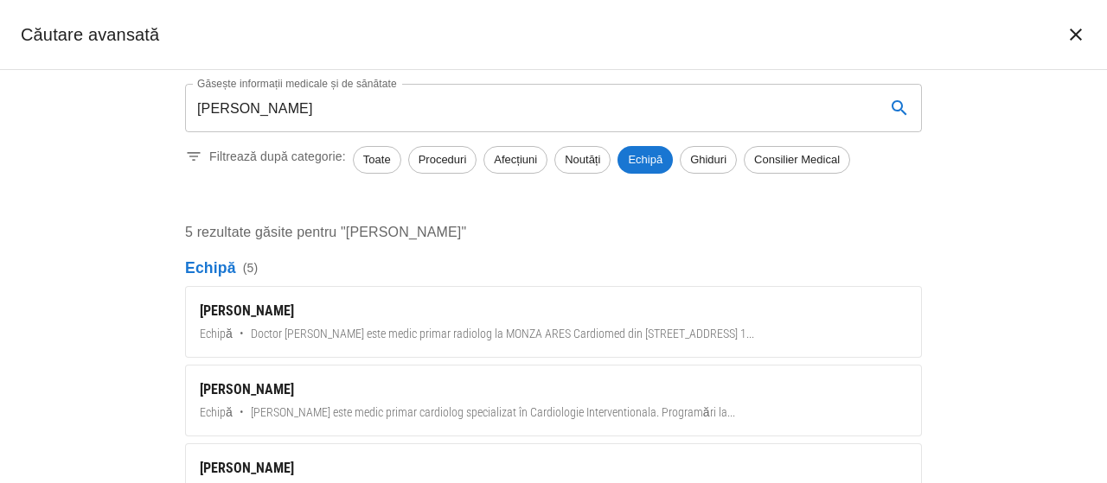
click at [270, 315] on div "[PERSON_NAME]" at bounding box center [553, 311] width 707 height 21
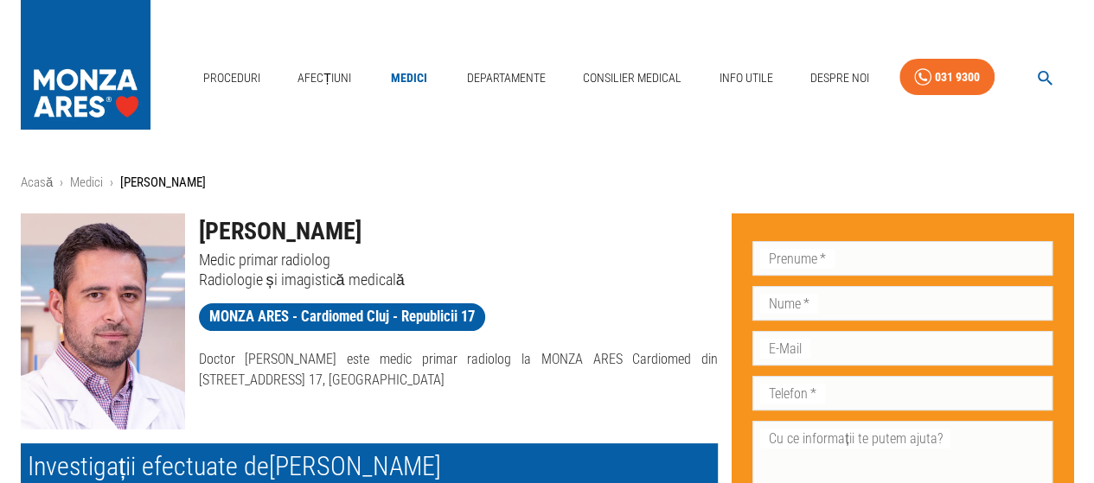
click at [253, 219] on h1 "[PERSON_NAME]" at bounding box center [459, 232] width 520 height 36
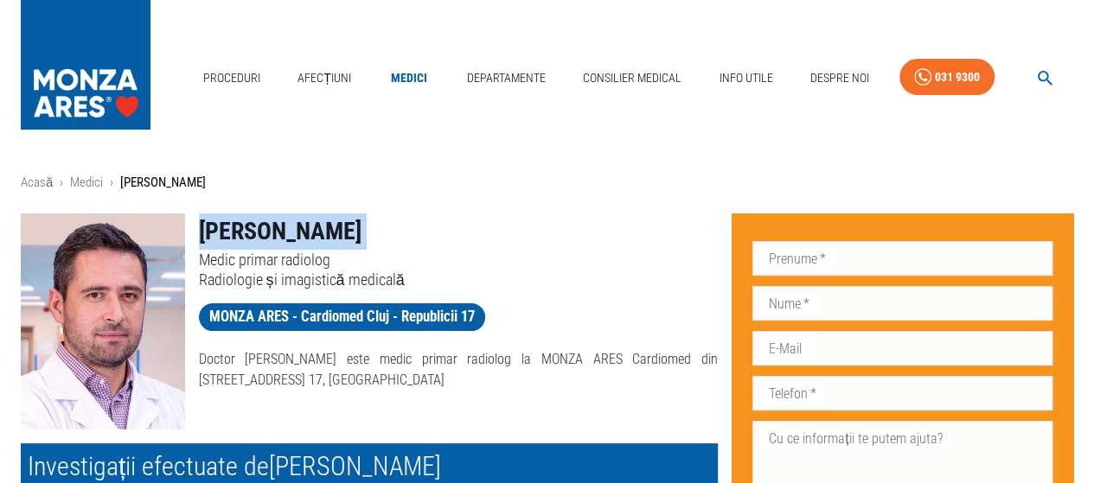
click at [253, 219] on h1 "[PERSON_NAME]" at bounding box center [459, 232] width 520 height 36
copy h1 "[PERSON_NAME]"
click at [1039, 74] on icon "button" at bounding box center [1045, 78] width 15 height 15
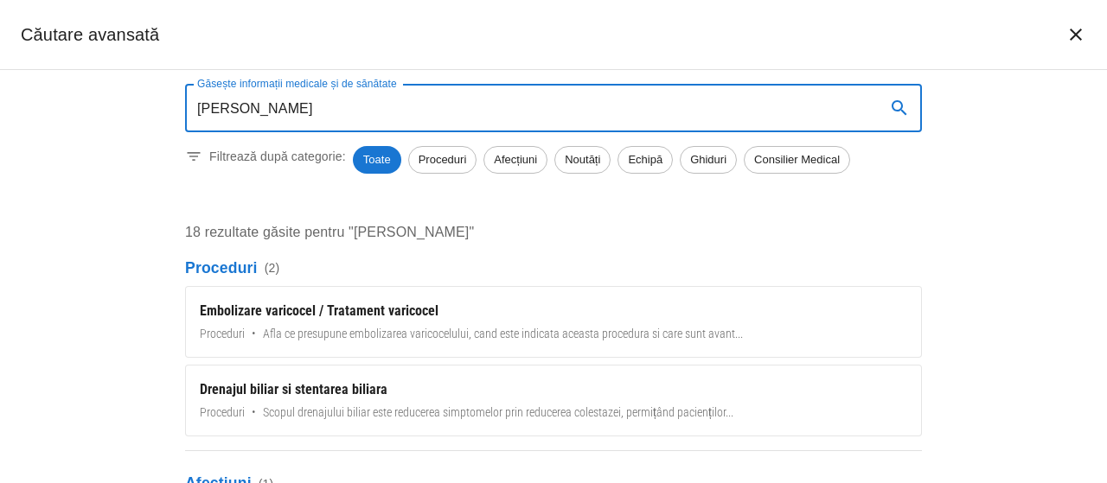
type input "[PERSON_NAME]"
click at [654, 163] on span "Echipă" at bounding box center [645, 159] width 54 height 17
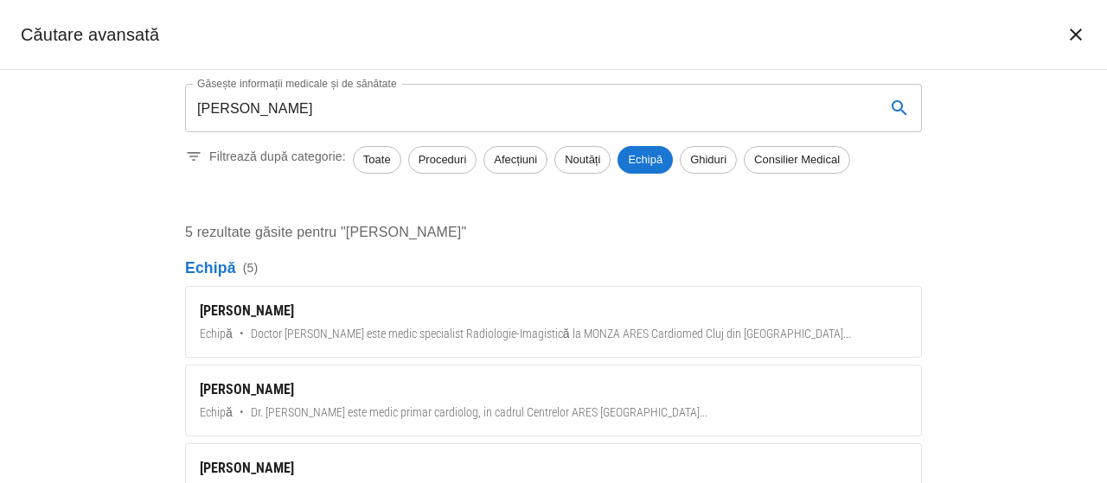
click at [259, 312] on div "[PERSON_NAME]" at bounding box center [553, 311] width 707 height 21
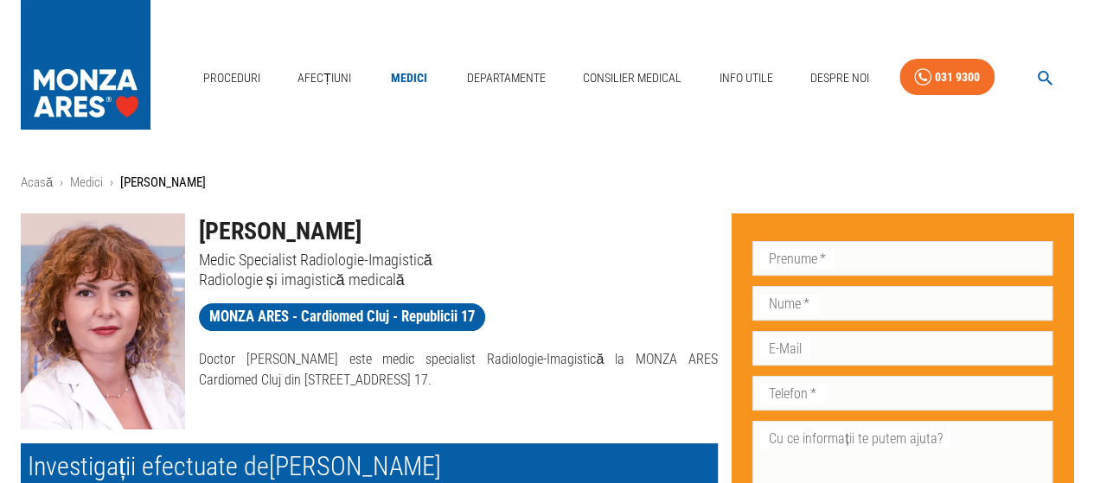
click at [284, 230] on h1 "[PERSON_NAME]" at bounding box center [459, 232] width 520 height 36
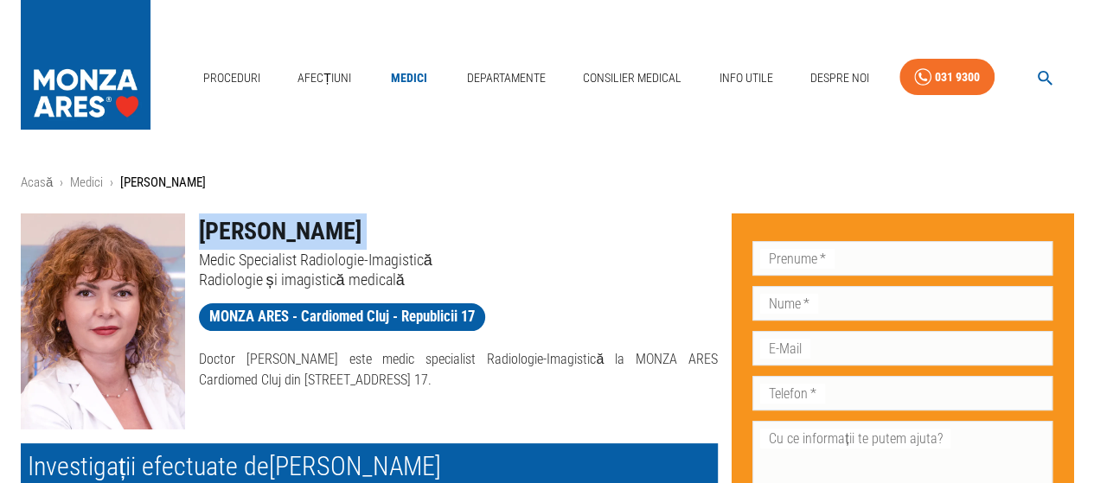
click at [284, 230] on h1 "[PERSON_NAME]" at bounding box center [459, 232] width 520 height 36
click at [1045, 68] on icon "button" at bounding box center [1045, 78] width 20 height 20
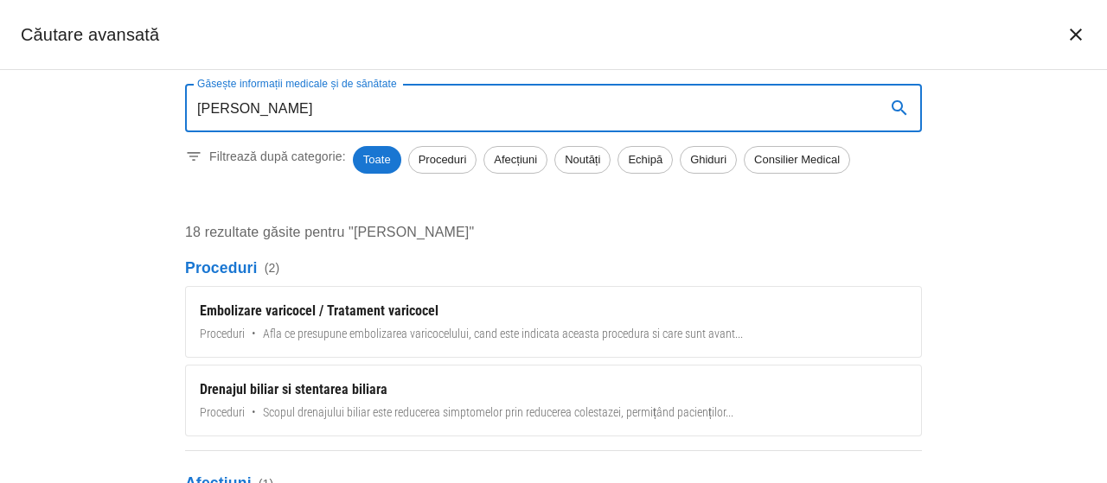
type input "[PERSON_NAME]"
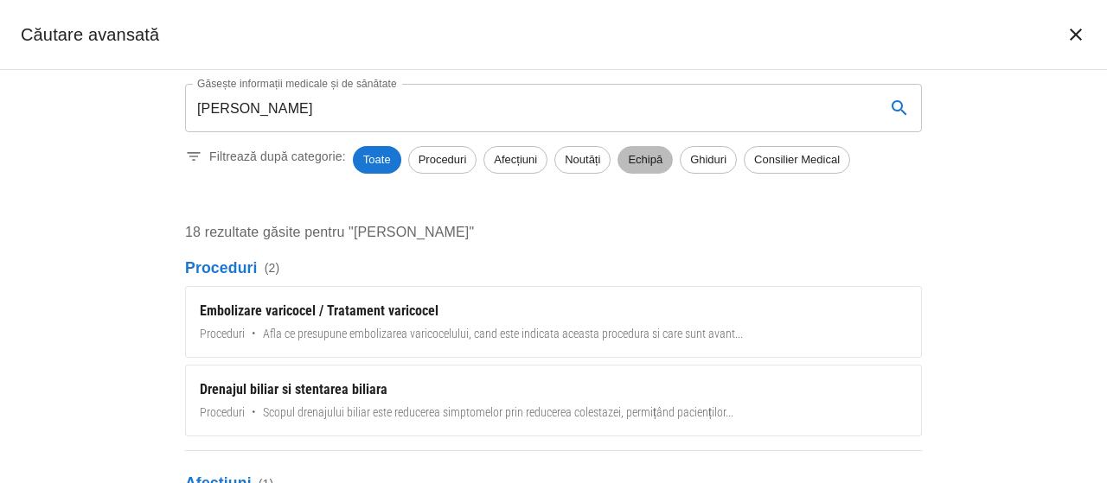
click at [661, 157] on span "Echipă" at bounding box center [645, 159] width 54 height 17
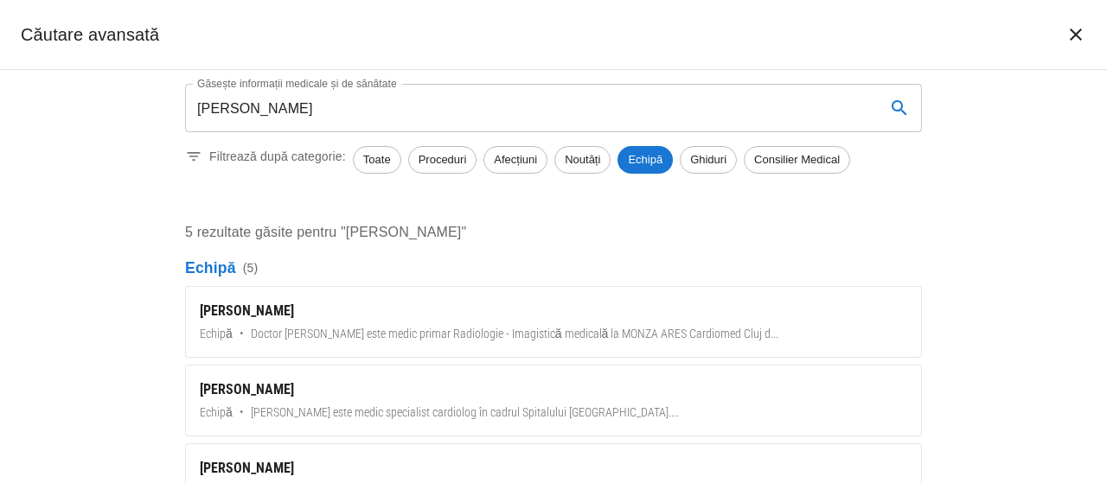
click at [273, 313] on div "[PERSON_NAME]" at bounding box center [553, 311] width 707 height 21
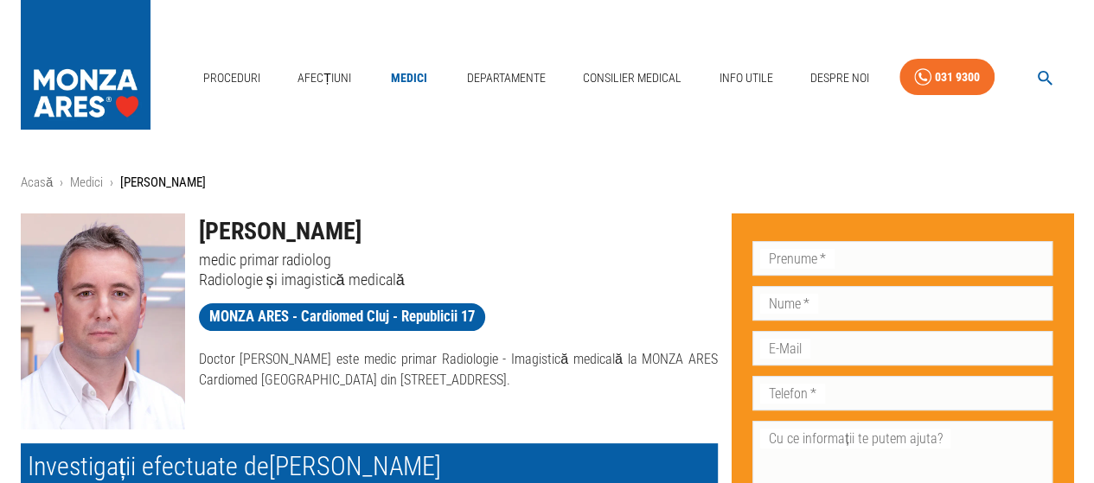
click at [255, 221] on h1 "[PERSON_NAME]" at bounding box center [459, 232] width 520 height 36
click at [251, 229] on h1 "[PERSON_NAME]" at bounding box center [459, 232] width 520 height 36
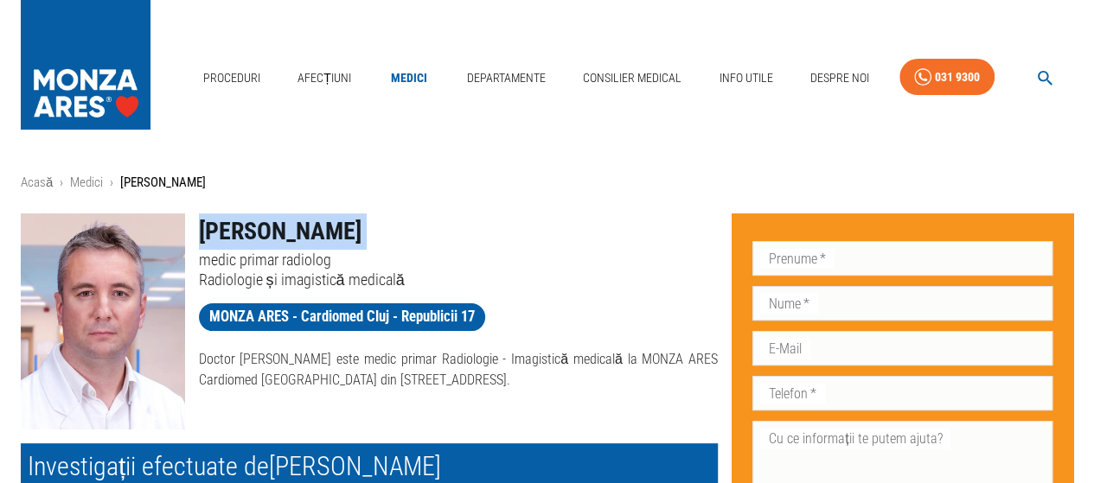
click at [251, 229] on h1 "[PERSON_NAME]" at bounding box center [459, 232] width 520 height 36
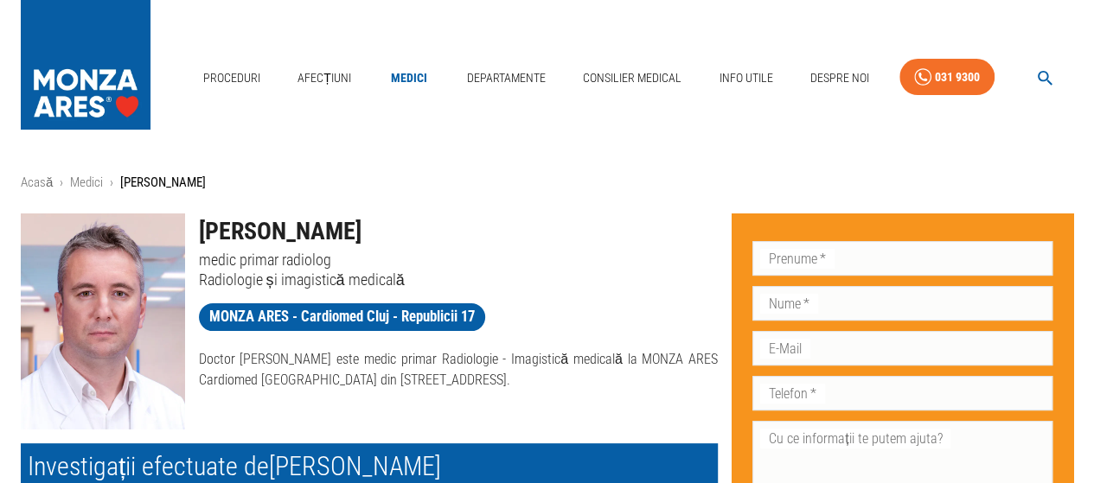
click at [478, 270] on p "Radiologie și imagistică medicală" at bounding box center [459, 280] width 520 height 20
click at [1051, 68] on icon "button" at bounding box center [1045, 78] width 20 height 20
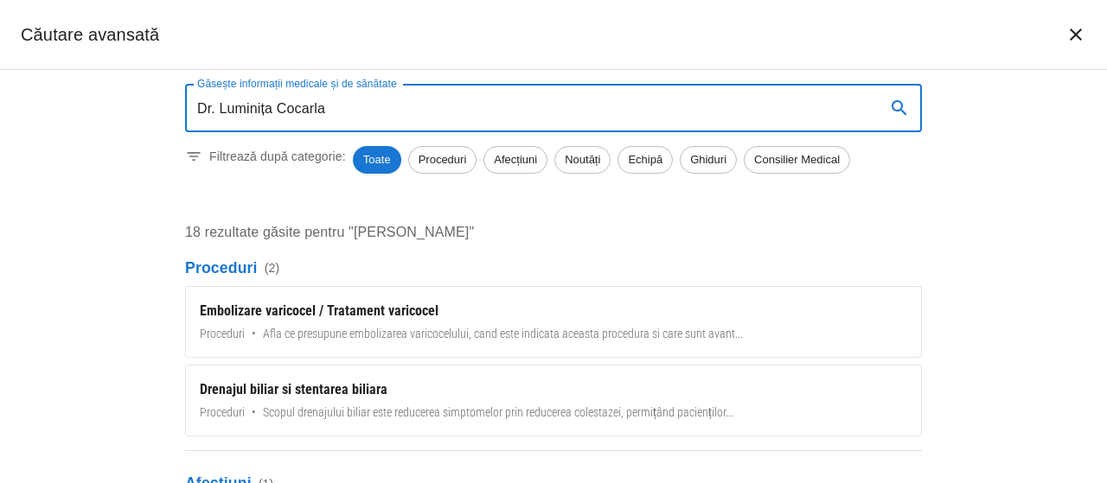
type input "Dr. Luminița Cocarla"
drag, startPoint x: 647, startPoint y: 163, endPoint x: 635, endPoint y: 179, distance: 19.7
click at [647, 163] on span "Echipă" at bounding box center [645, 159] width 54 height 17
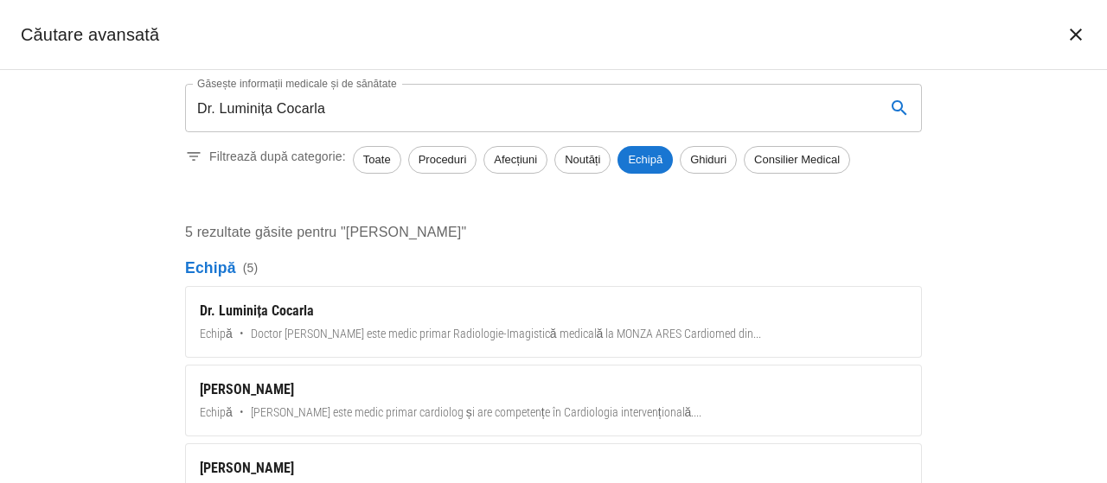
click at [265, 313] on div "Dr. Luminița Cocarla" at bounding box center [553, 311] width 707 height 21
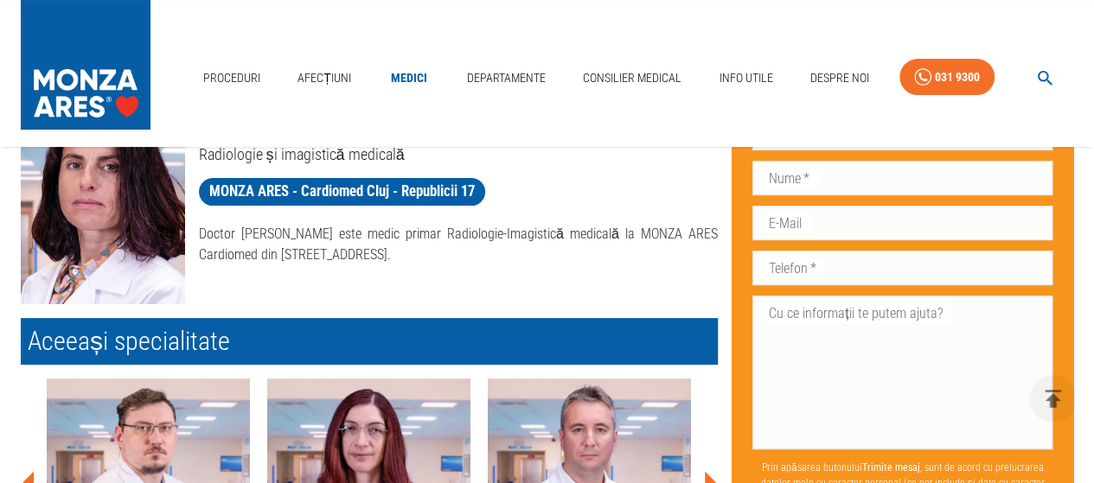
scroll to position [86, 0]
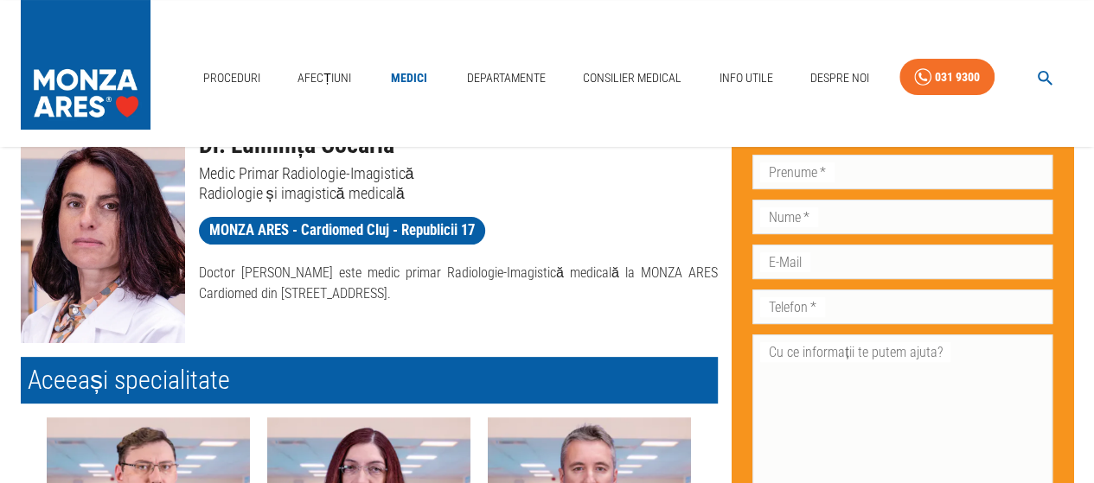
click at [390, 291] on p "Doctor [PERSON_NAME] este medic primar Radiologie-Imagistică medicală la MONZA …" at bounding box center [459, 284] width 520 height 42
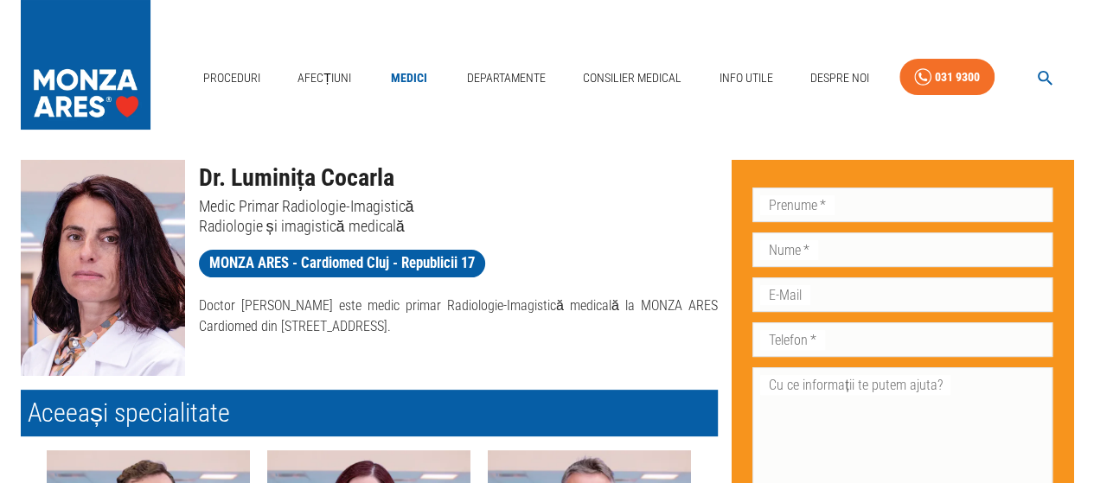
scroll to position [0, 0]
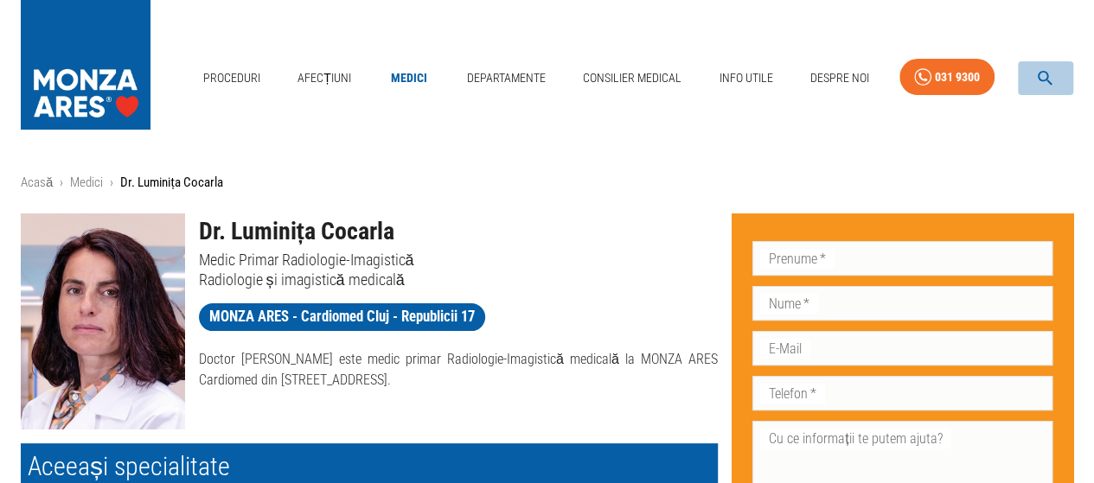
click at [1051, 68] on icon "button" at bounding box center [1045, 78] width 20 height 20
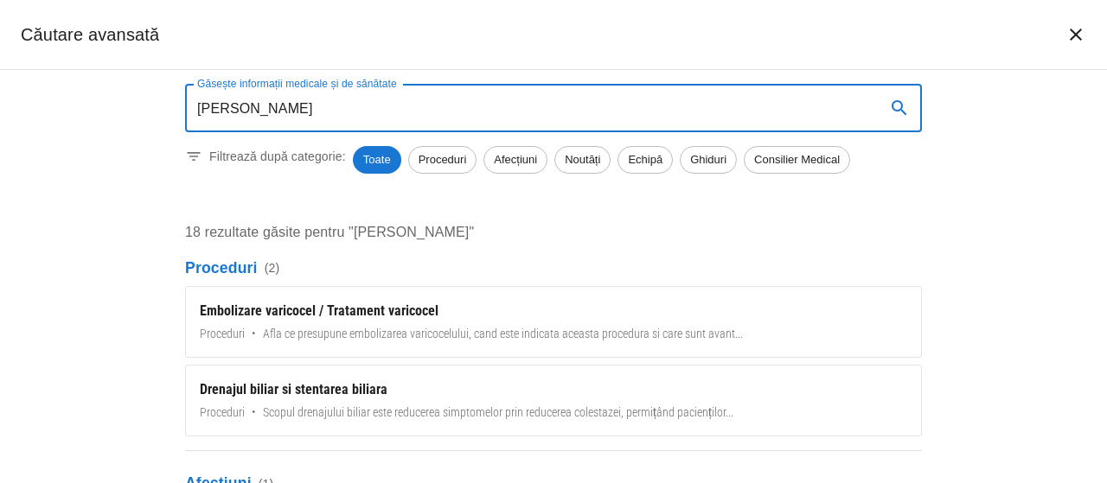
type input "[PERSON_NAME]"
click at [663, 157] on span "Echipă" at bounding box center [645, 159] width 54 height 17
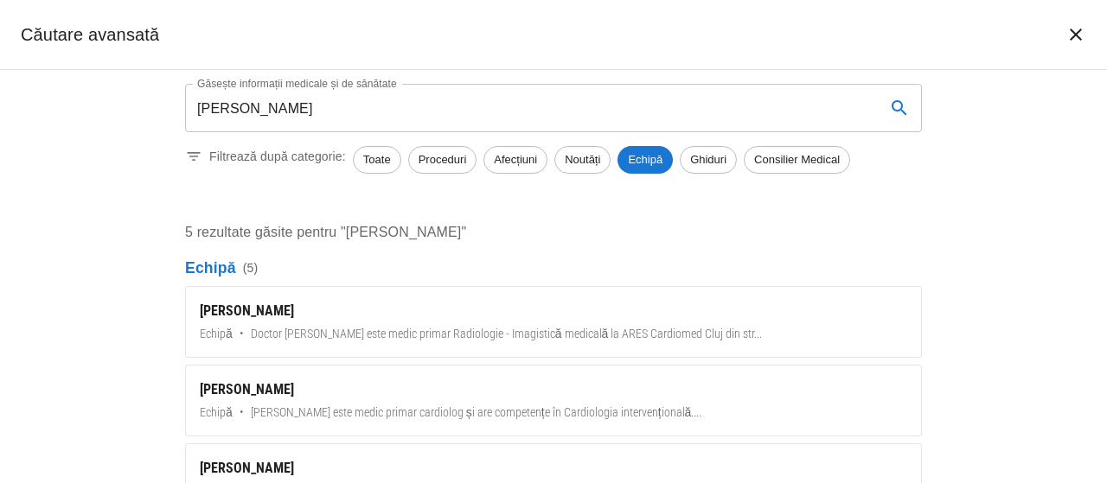
click at [230, 318] on div "[PERSON_NAME]" at bounding box center [553, 311] width 707 height 21
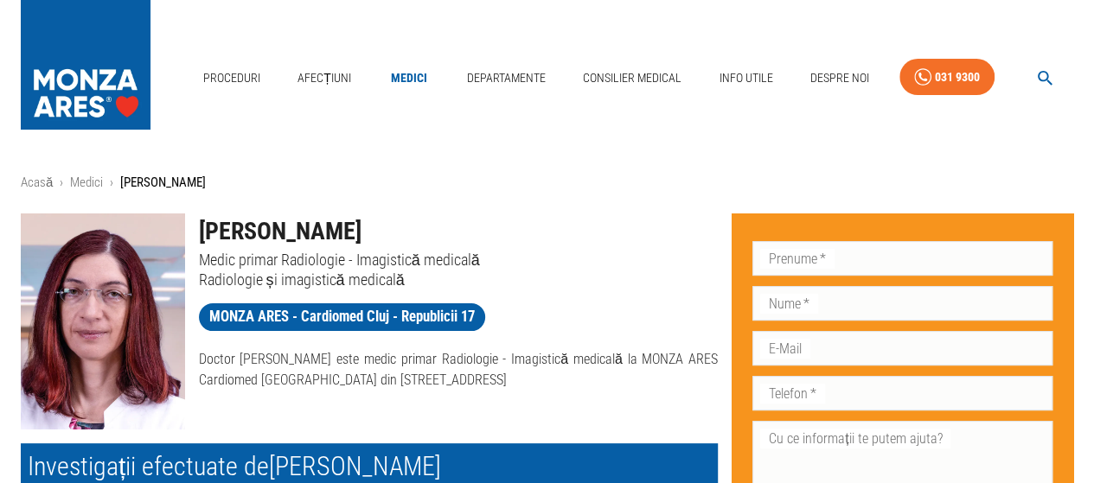
click at [281, 232] on h1 "[PERSON_NAME]" at bounding box center [459, 232] width 520 height 36
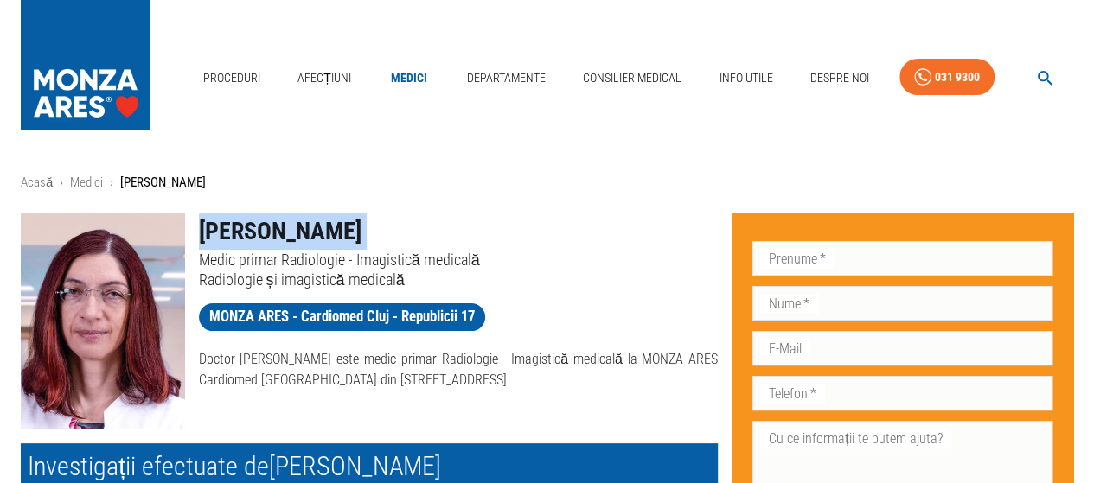
click at [281, 232] on h1 "[PERSON_NAME]" at bounding box center [459, 232] width 520 height 36
click at [548, 243] on h1 "[PERSON_NAME]" at bounding box center [459, 232] width 520 height 36
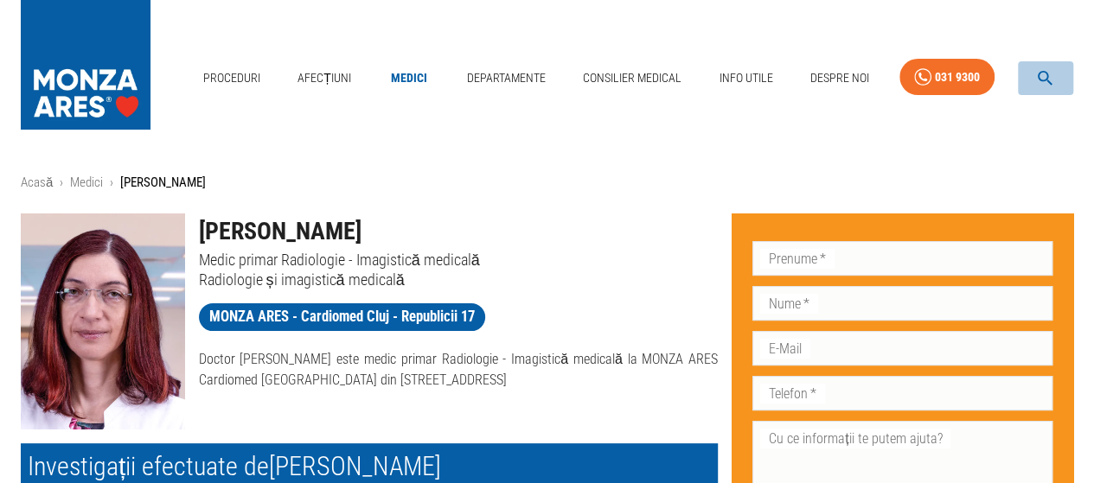
click at [1043, 75] on icon "button" at bounding box center [1045, 78] width 20 height 20
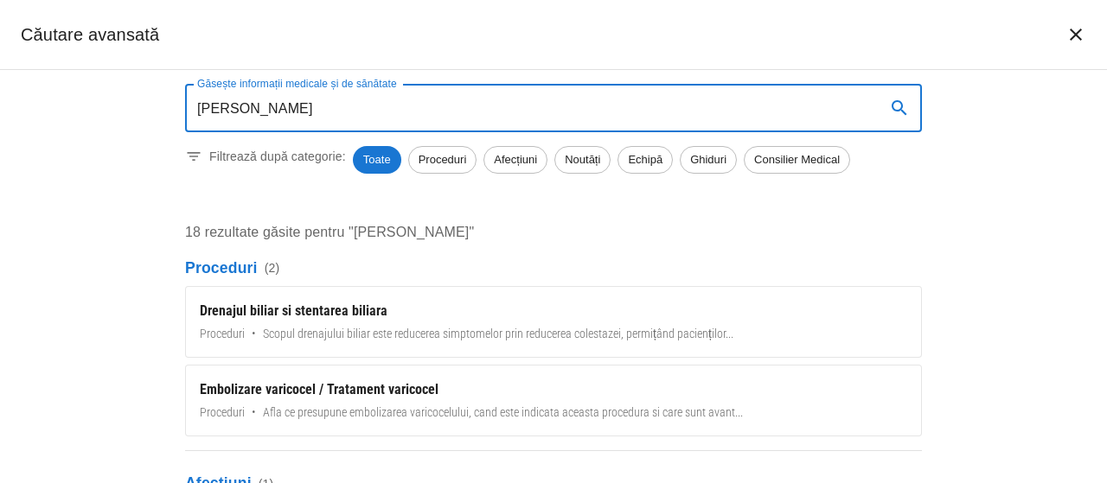
type input "[PERSON_NAME]"
click at [661, 155] on span "Echipă" at bounding box center [645, 159] width 54 height 17
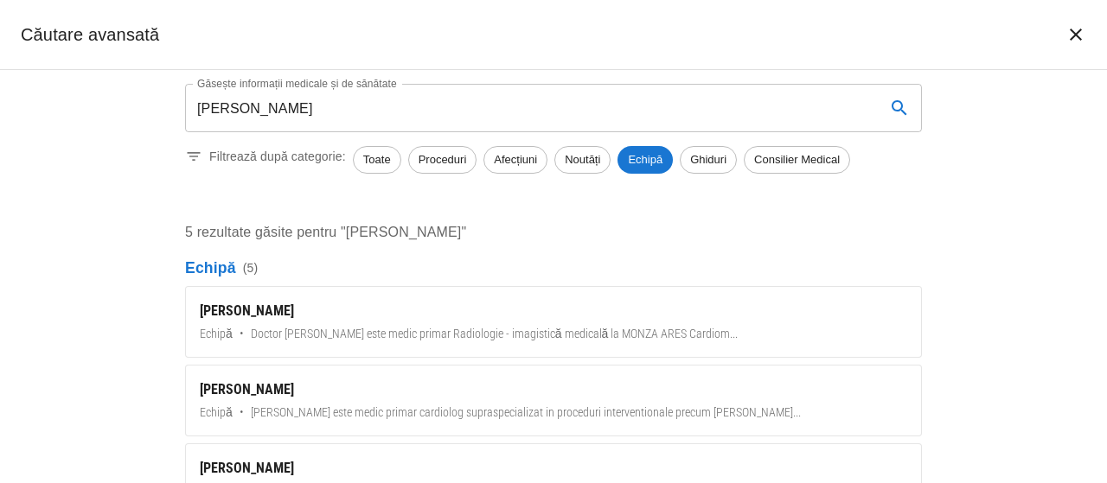
click at [266, 310] on div "[PERSON_NAME]" at bounding box center [553, 311] width 707 height 21
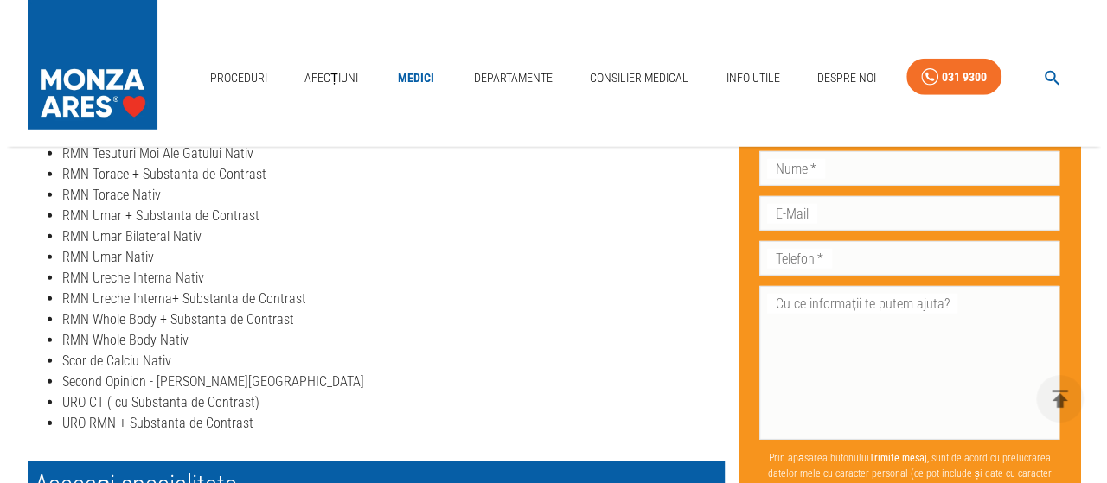
scroll to position [5967, 0]
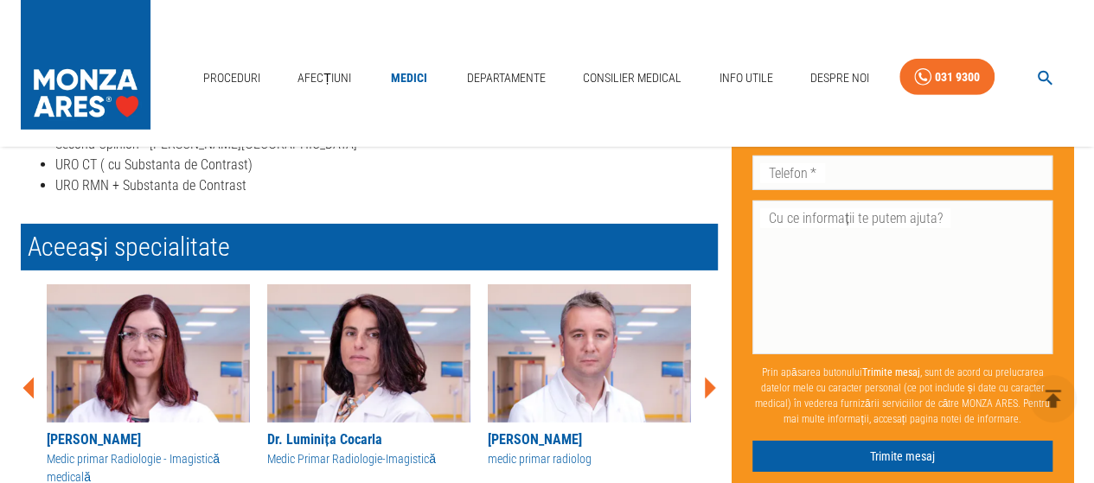
click at [1040, 76] on icon "button" at bounding box center [1045, 78] width 20 height 20
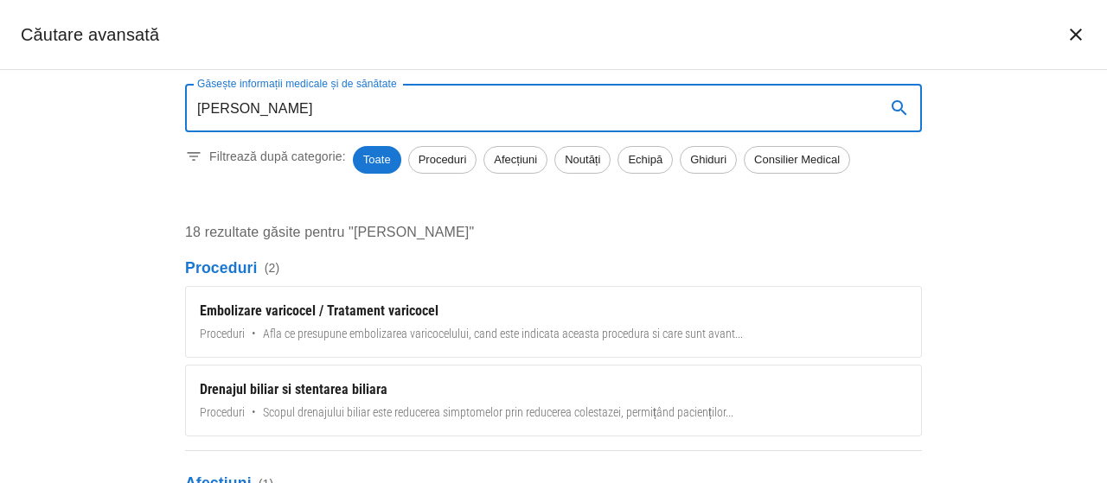
type input "[PERSON_NAME]"
click at [654, 161] on span "Echipă" at bounding box center [645, 159] width 54 height 17
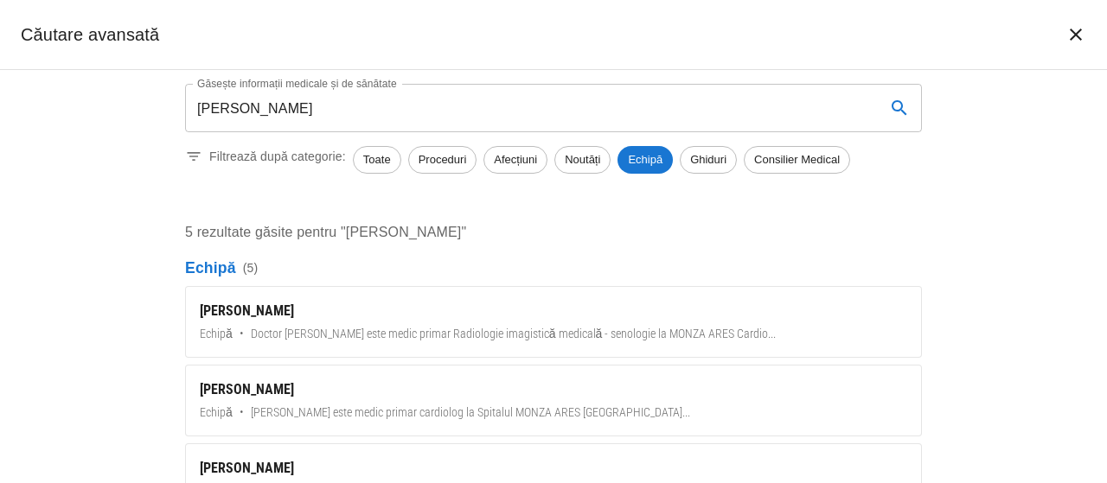
click at [253, 314] on div "[PERSON_NAME]" at bounding box center [553, 311] width 707 height 21
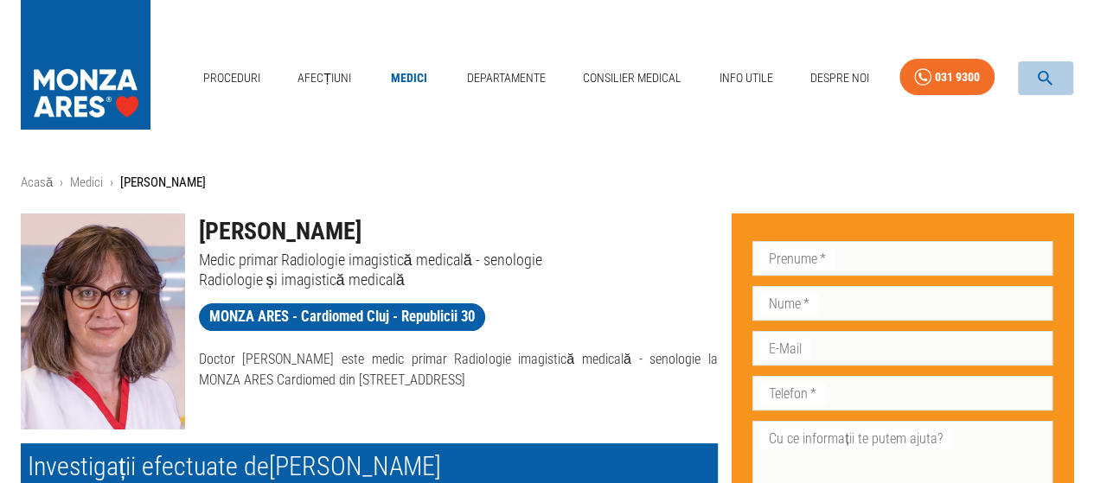
click at [1039, 68] on icon "button" at bounding box center [1045, 78] width 20 height 20
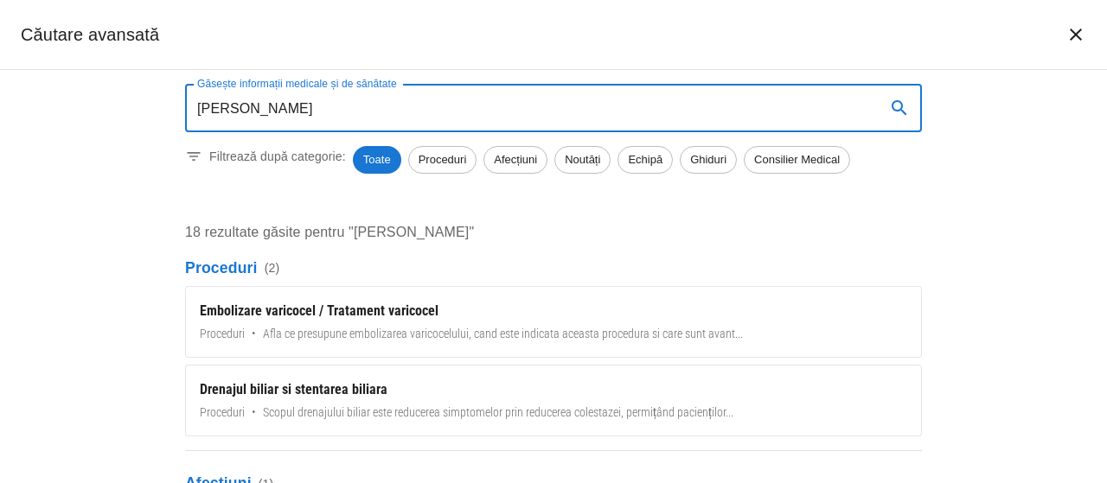
type input "[PERSON_NAME]"
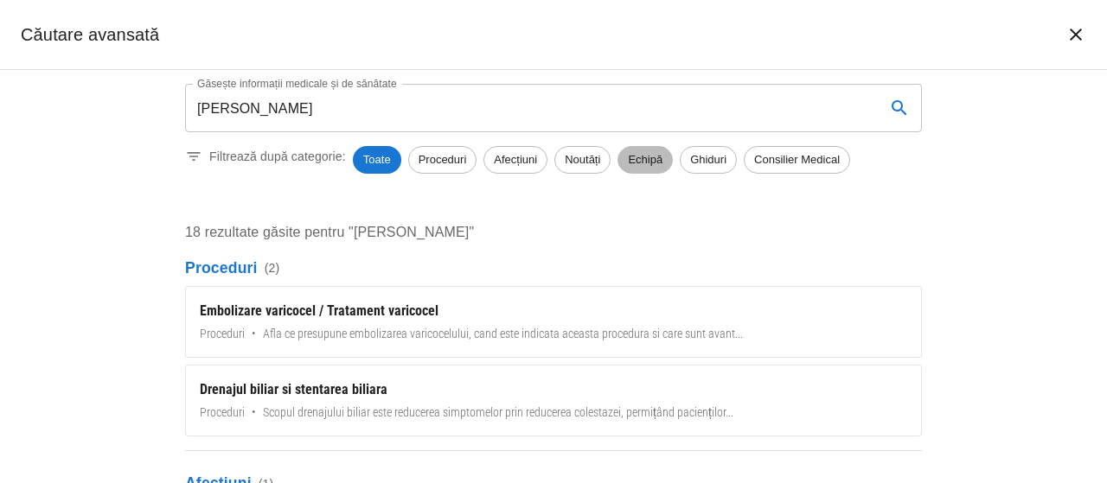
click at [647, 165] on span "Echipă" at bounding box center [645, 159] width 54 height 17
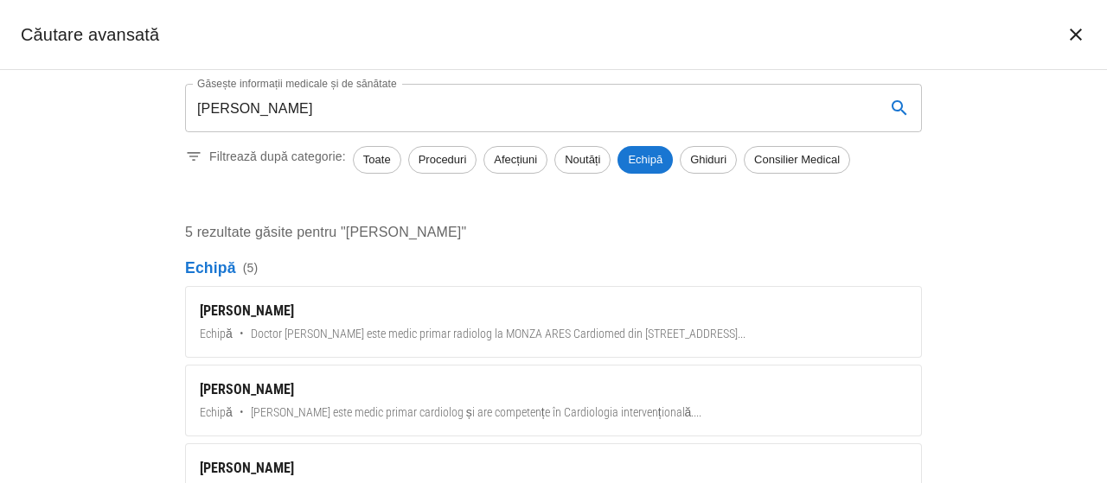
click at [270, 314] on div "[PERSON_NAME]" at bounding box center [553, 311] width 707 height 21
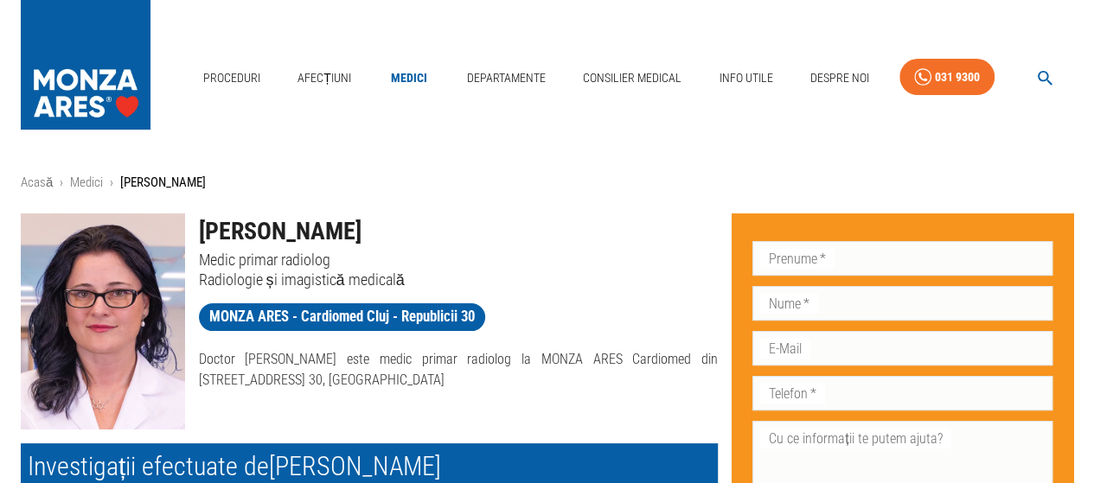
click at [1039, 74] on icon "button" at bounding box center [1045, 78] width 15 height 15
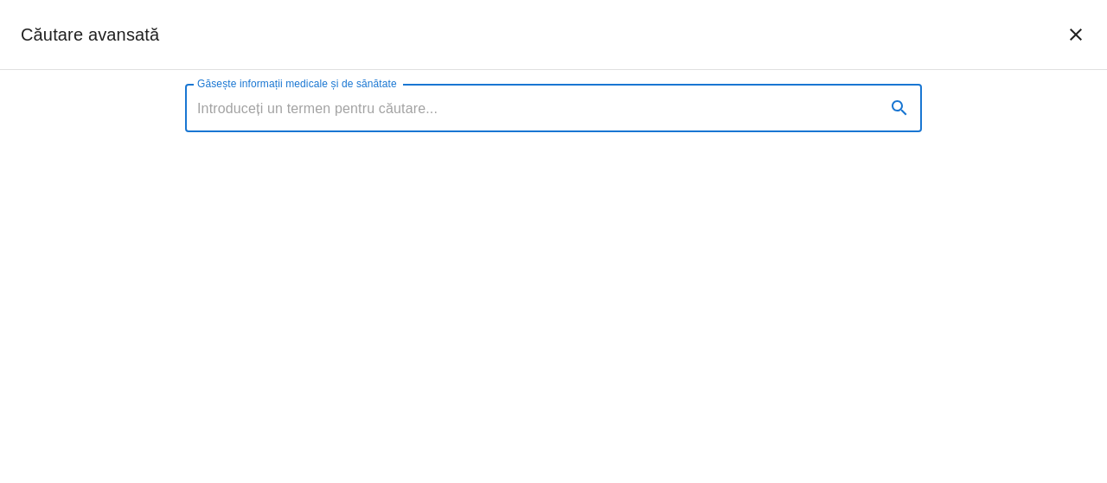
click at [473, 101] on input "Găsește informații medicale și de sănătate" at bounding box center [528, 108] width 687 height 48
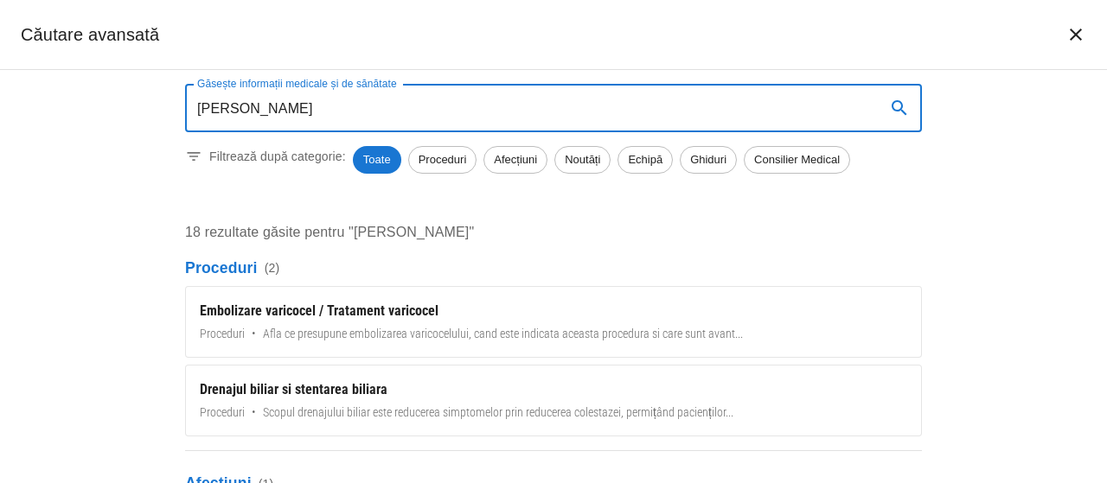
type input "[PERSON_NAME]"
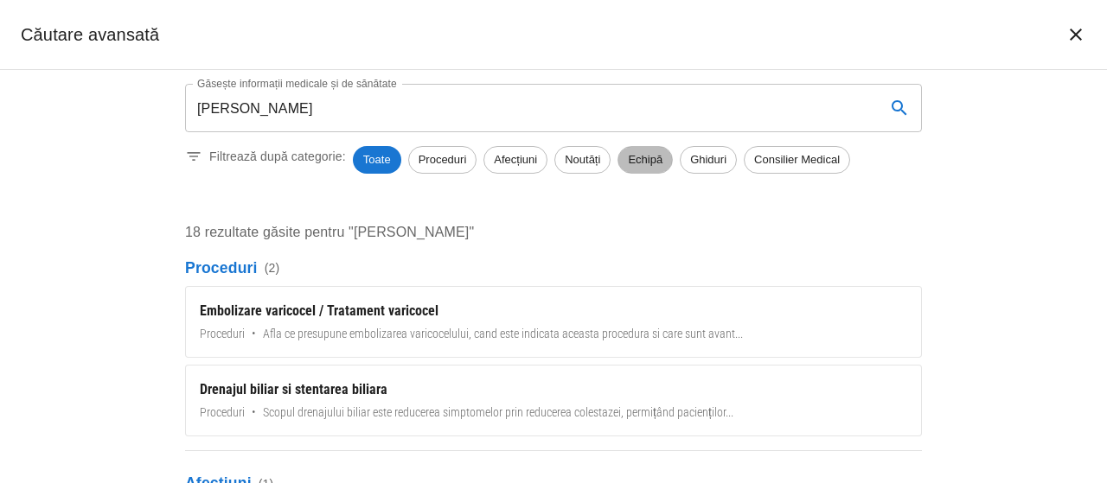
click at [651, 154] on span "Echipă" at bounding box center [645, 159] width 54 height 17
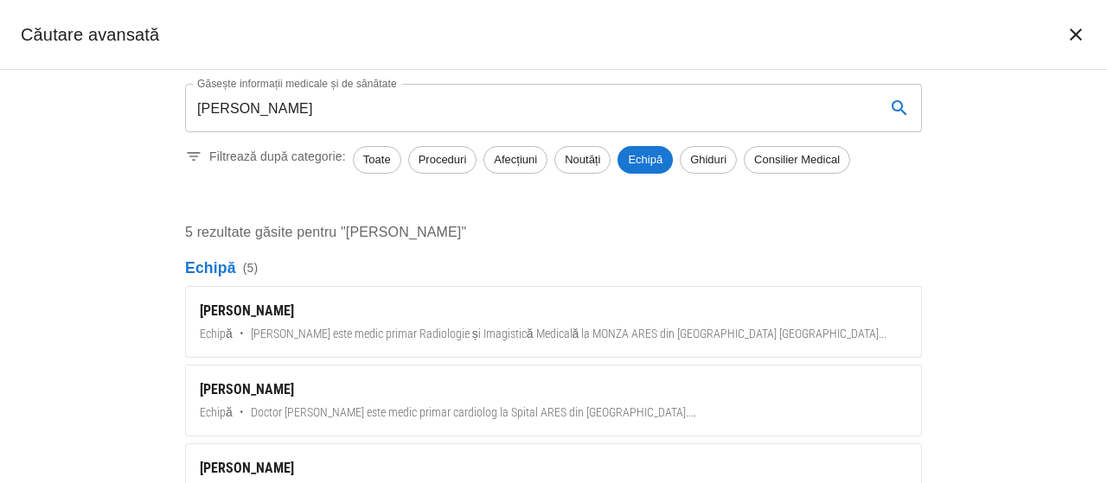
click at [268, 309] on div "[PERSON_NAME]" at bounding box center [553, 311] width 707 height 21
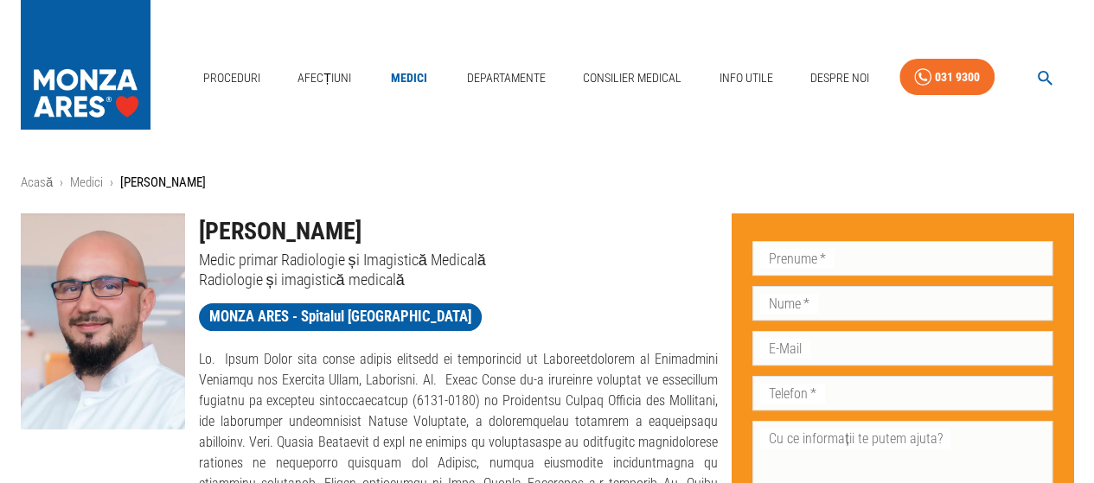
click at [1059, 69] on button "button" at bounding box center [1045, 78] width 55 height 34
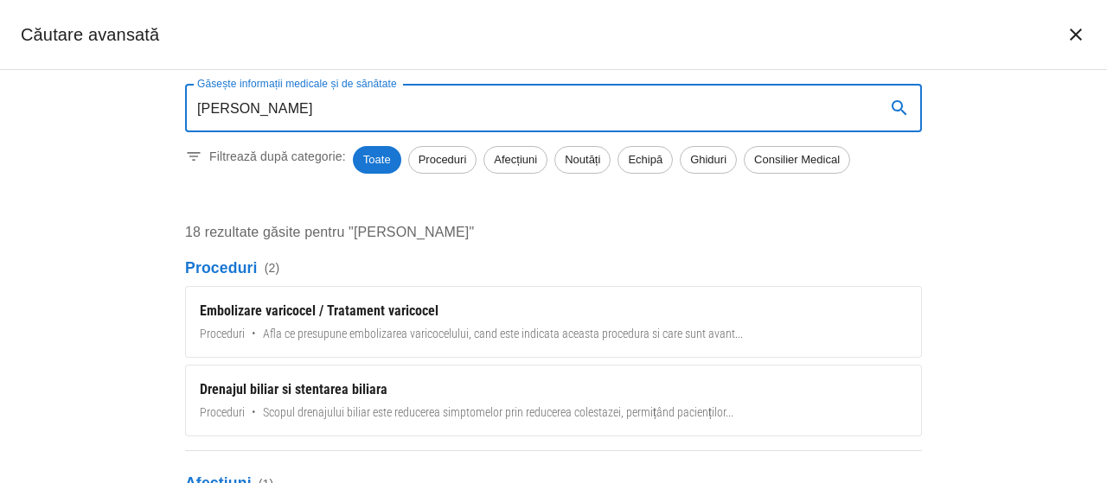
type input "[PERSON_NAME]"
click at [668, 160] on span "Echipă" at bounding box center [645, 159] width 54 height 17
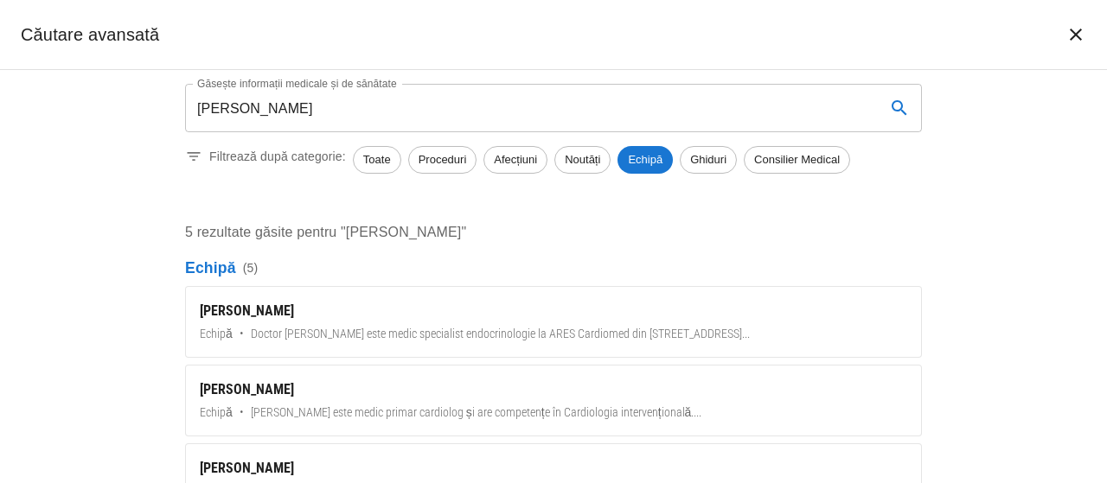
click at [257, 307] on div "[PERSON_NAME]" at bounding box center [553, 311] width 707 height 21
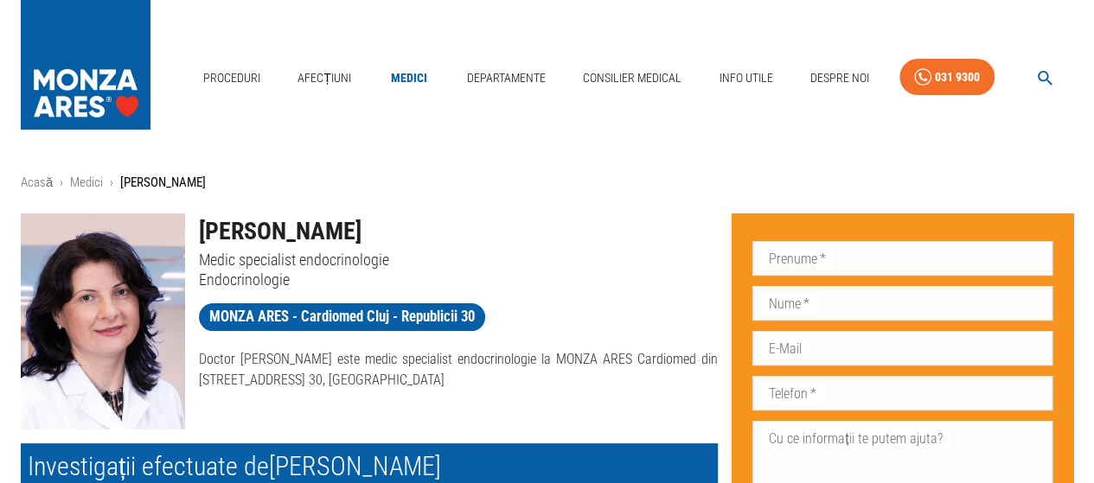
click at [484, 248] on h1 "[PERSON_NAME]" at bounding box center [459, 232] width 520 height 36
click at [1040, 73] on icon "button" at bounding box center [1045, 78] width 15 height 15
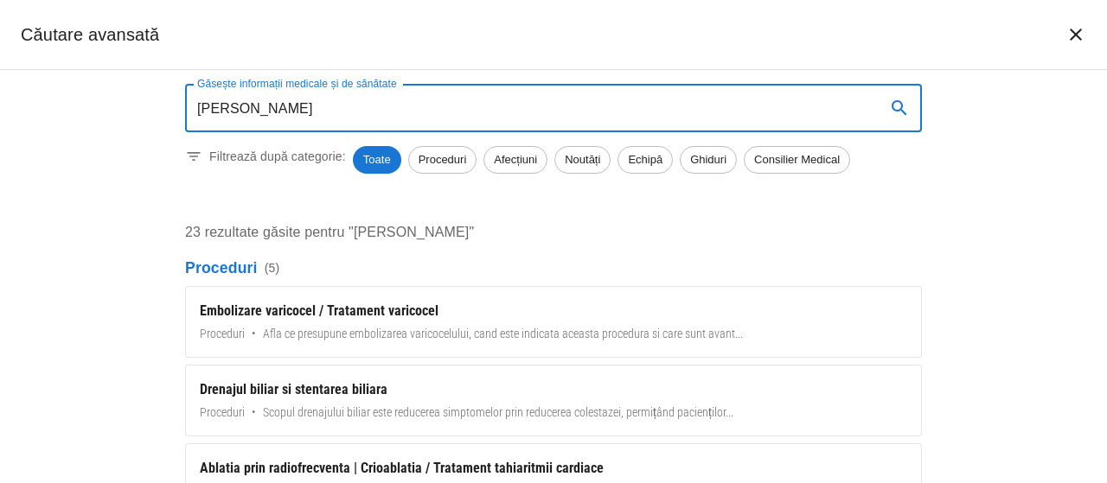
type input "[PERSON_NAME]"
click at [640, 157] on span "Echipă" at bounding box center [645, 159] width 54 height 17
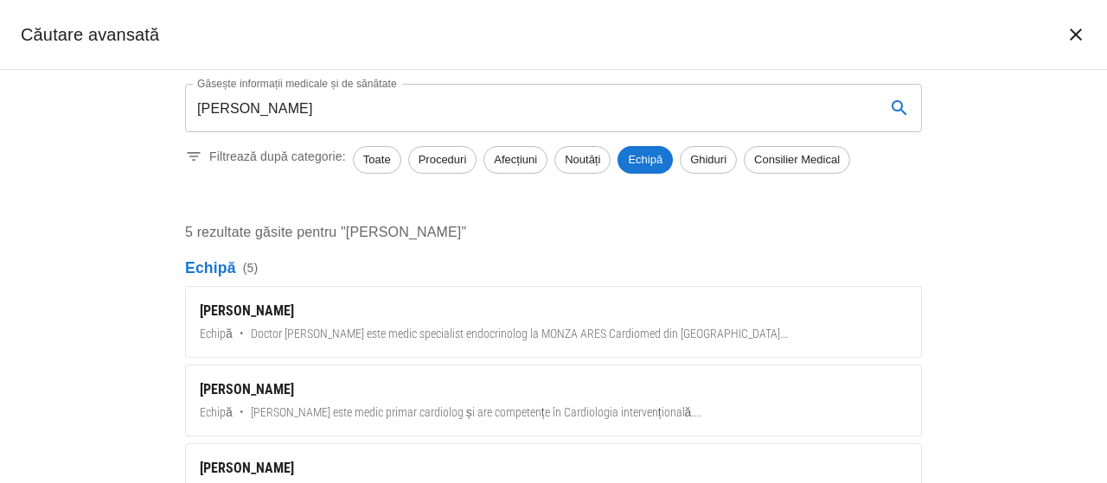
click at [216, 310] on div "[PERSON_NAME]" at bounding box center [553, 311] width 707 height 21
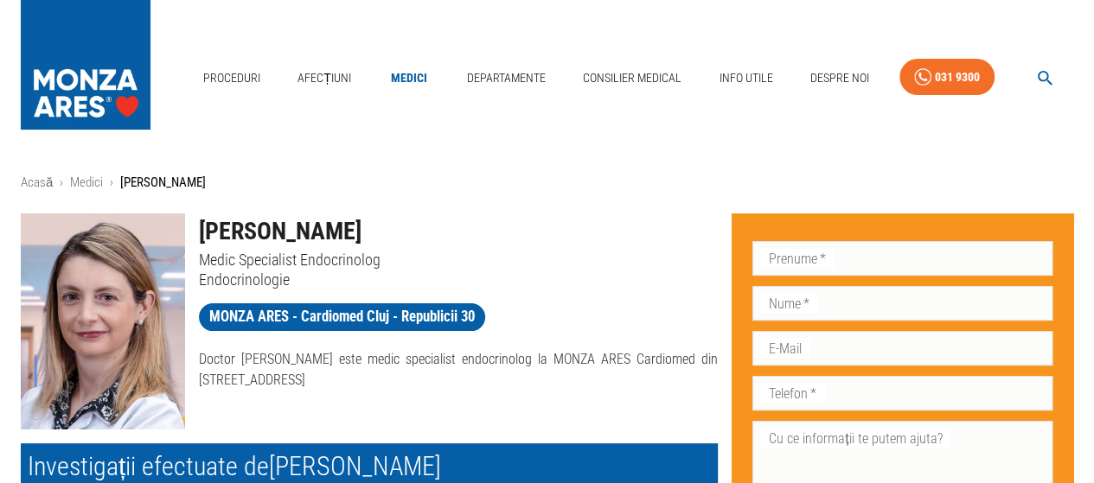
click at [1041, 77] on icon "button" at bounding box center [1045, 78] width 20 height 20
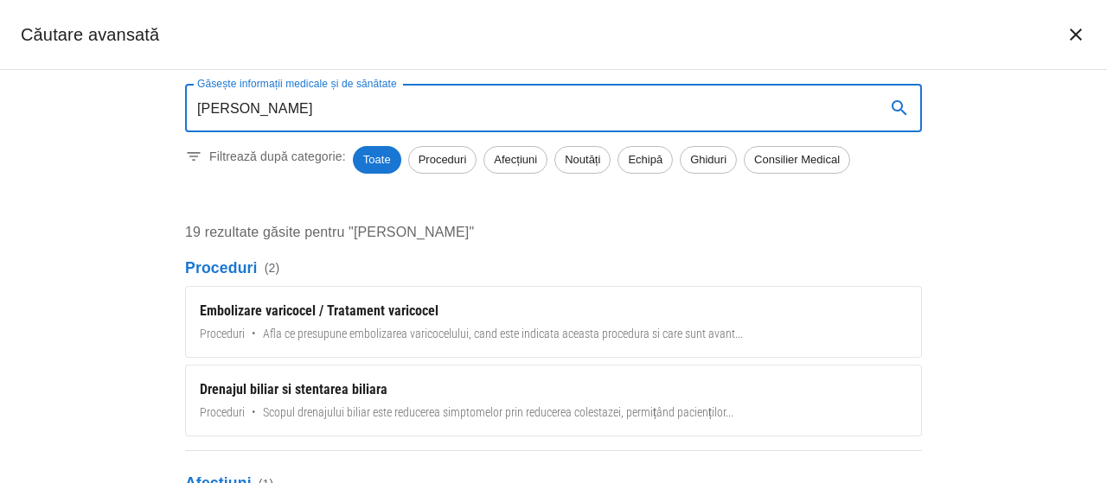
type input "[PERSON_NAME]"
click at [647, 155] on span "Echipă" at bounding box center [645, 159] width 54 height 17
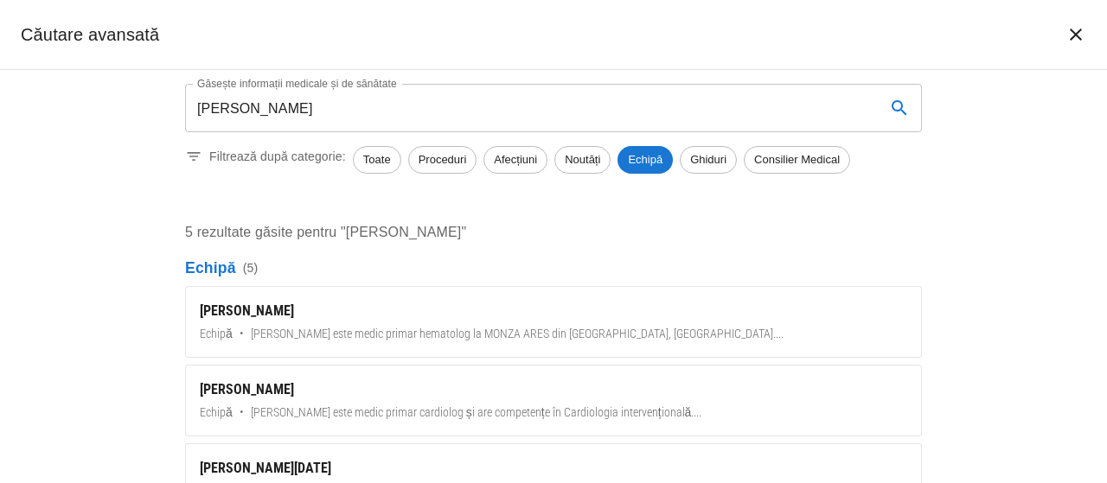
click at [302, 309] on div "[PERSON_NAME]" at bounding box center [553, 311] width 707 height 21
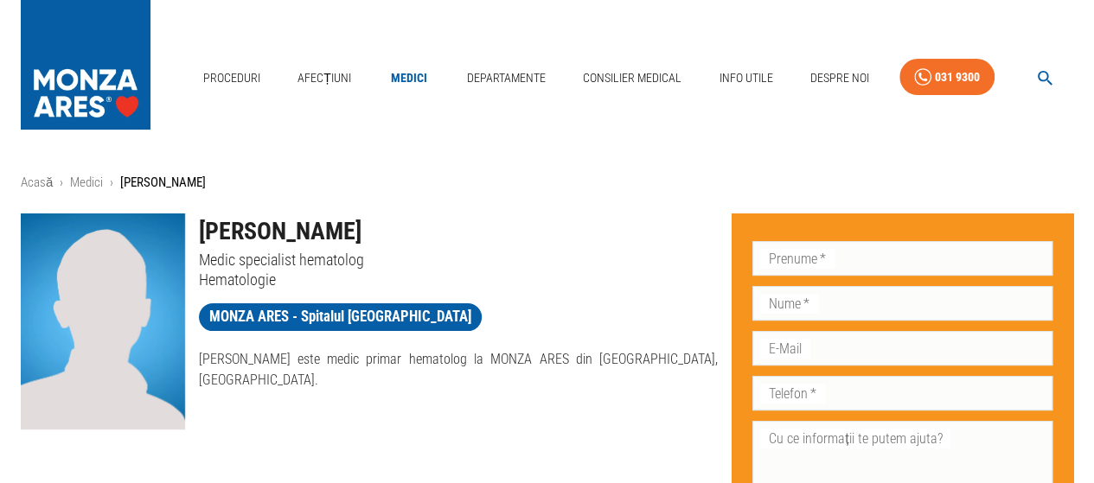
click at [243, 276] on p "Hematologie" at bounding box center [459, 280] width 520 height 20
click at [278, 227] on h1 "[PERSON_NAME]" at bounding box center [459, 232] width 520 height 36
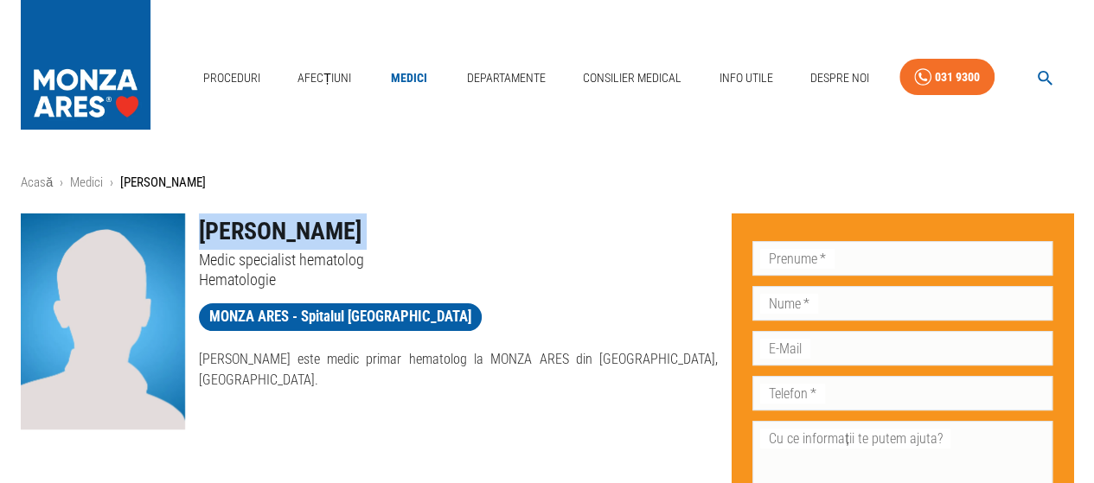
click at [278, 227] on h1 "[PERSON_NAME]" at bounding box center [459, 232] width 520 height 36
click at [1046, 86] on icon "button" at bounding box center [1045, 78] width 20 height 20
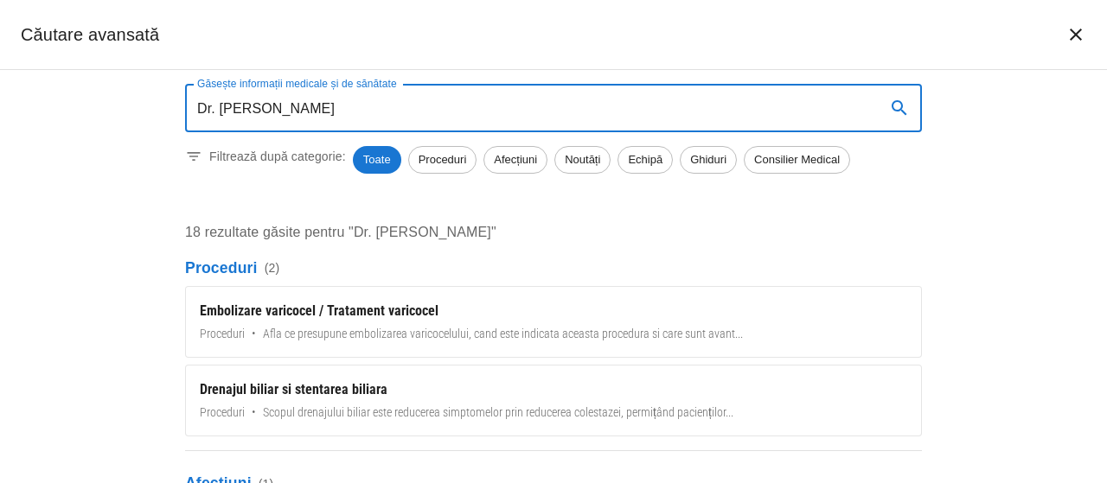
click at [645, 162] on span "Echipă" at bounding box center [645, 159] width 54 height 17
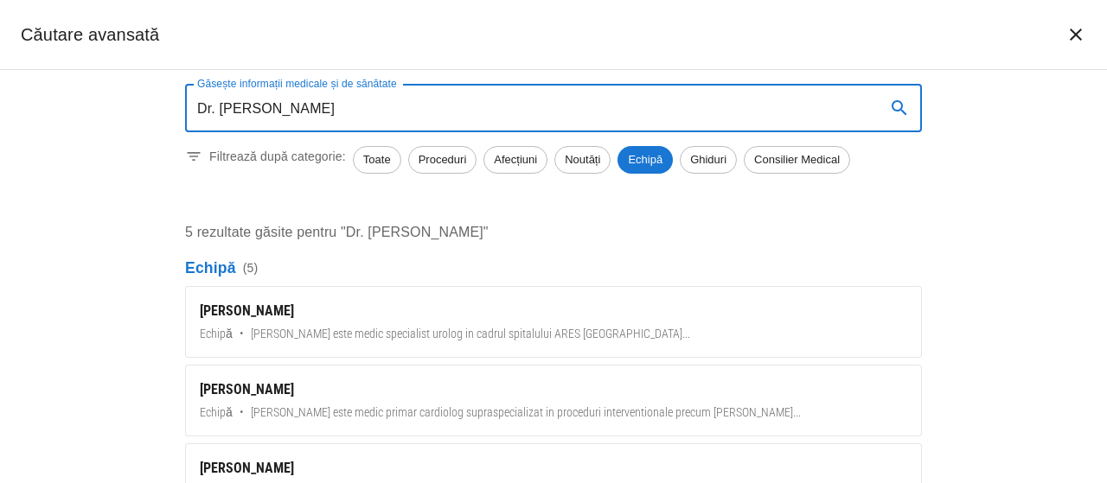
drag, startPoint x: 286, startPoint y: 105, endPoint x: 308, endPoint y: 108, distance: 21.9
click at [308, 108] on input "Dr. [PERSON_NAME]" at bounding box center [528, 108] width 687 height 48
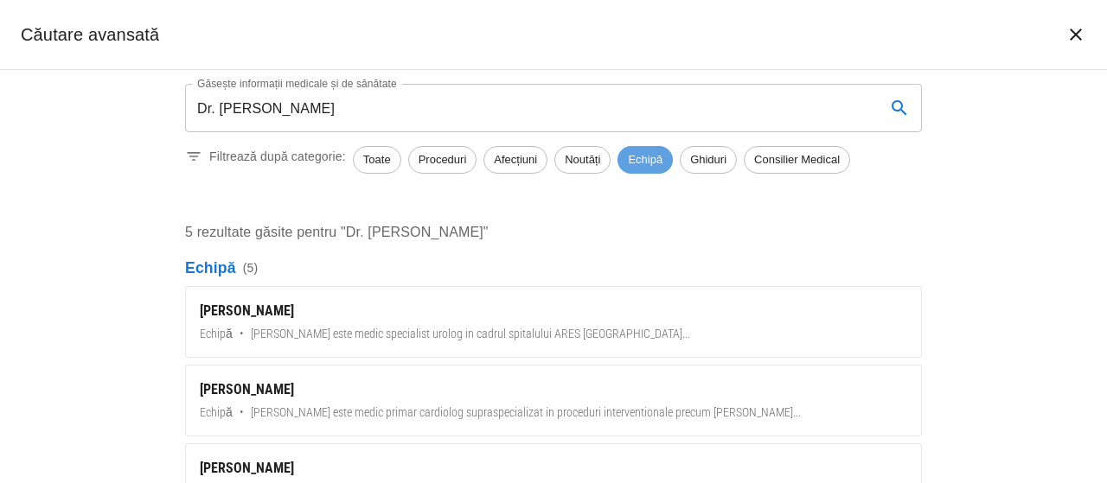
click at [637, 158] on span "Echipă" at bounding box center [645, 159] width 55 height 17
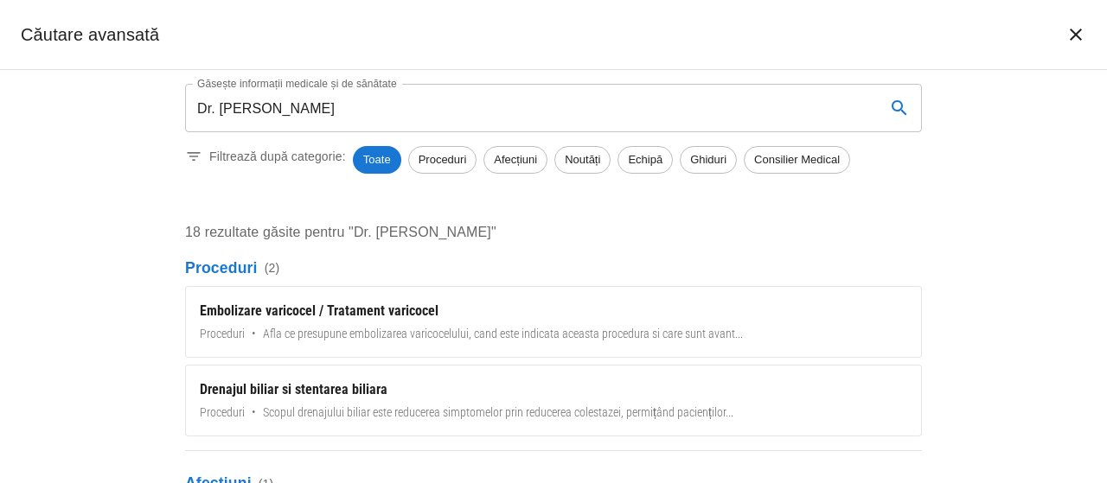
click at [641, 158] on span "Echipă" at bounding box center [645, 159] width 54 height 17
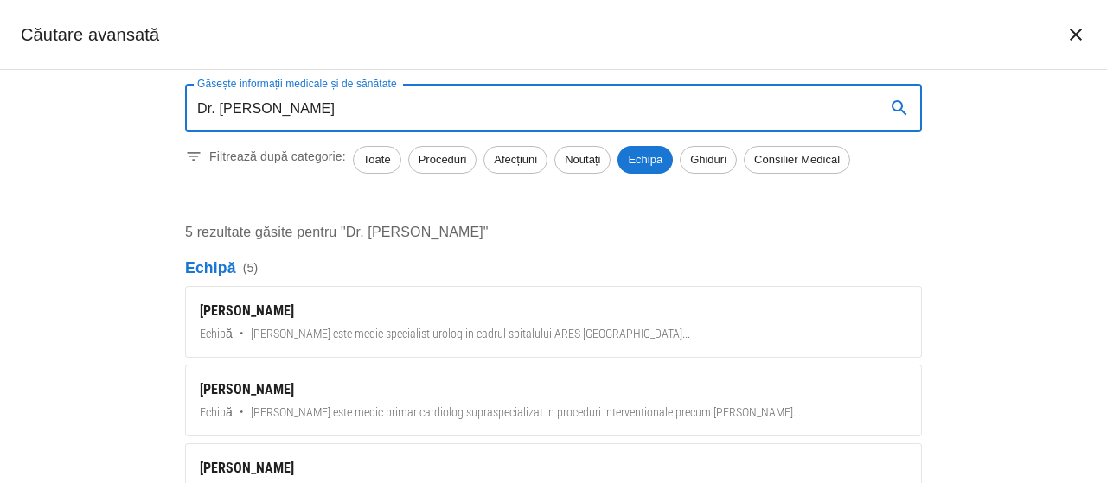
drag, startPoint x: 669, startPoint y: 120, endPoint x: 28, endPoint y: 139, distance: 641.1
click at [28, 139] on div "Găsește informații medicale și de sănătate Dr. [PERSON_NAME] Găsește informații…" at bounding box center [553, 276] width 1107 height 413
paste input "[PERSON_NAME]"
type input "[PERSON_NAME]"
click at [232, 314] on div "[PERSON_NAME]" at bounding box center [553, 311] width 707 height 21
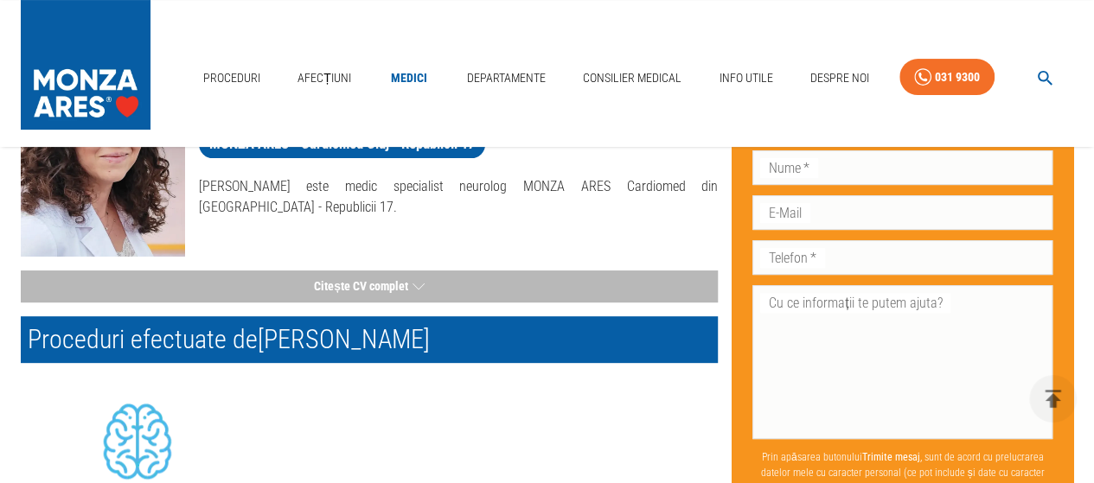
click at [315, 285] on button "Citește CV complet" at bounding box center [369, 287] width 697 height 32
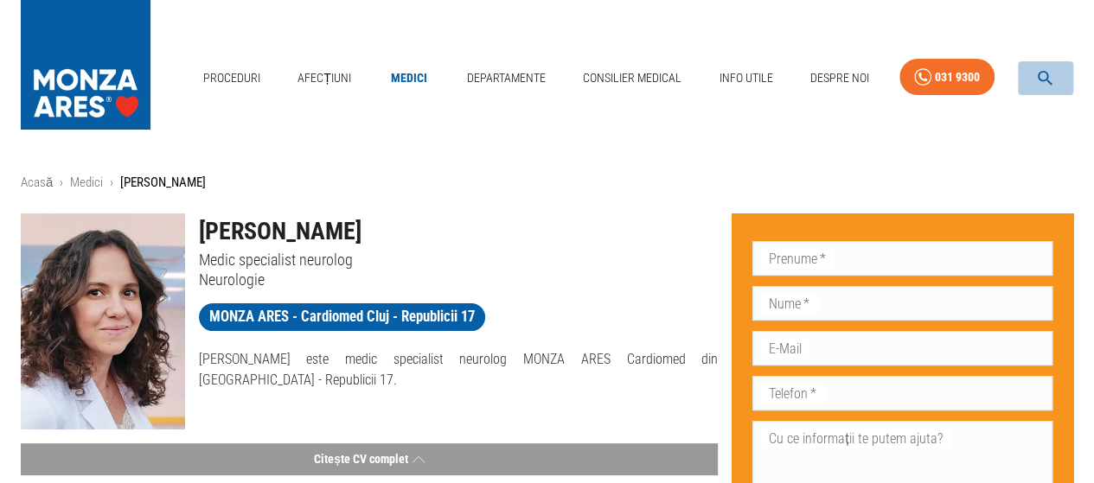
click at [1037, 66] on button "button" at bounding box center [1045, 78] width 55 height 34
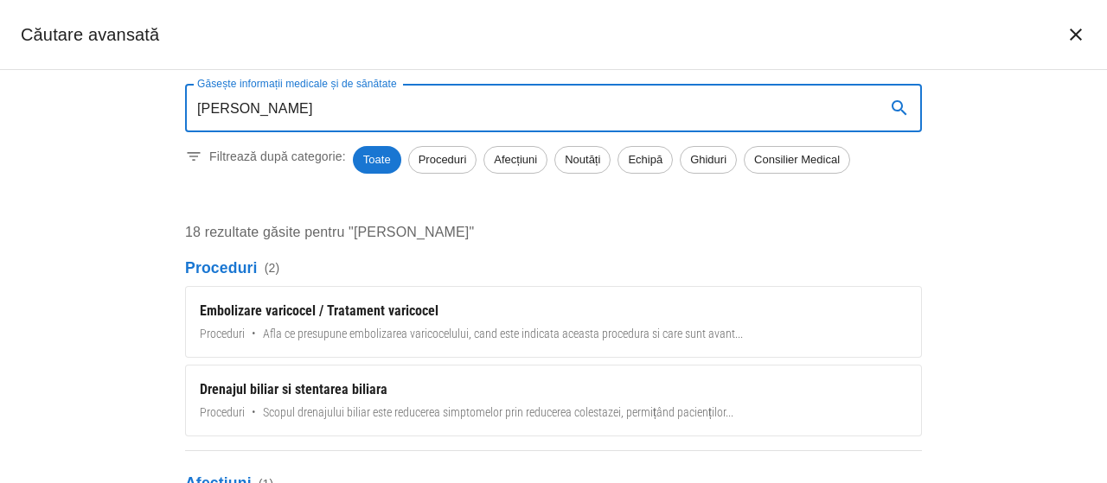
type input "[PERSON_NAME]"
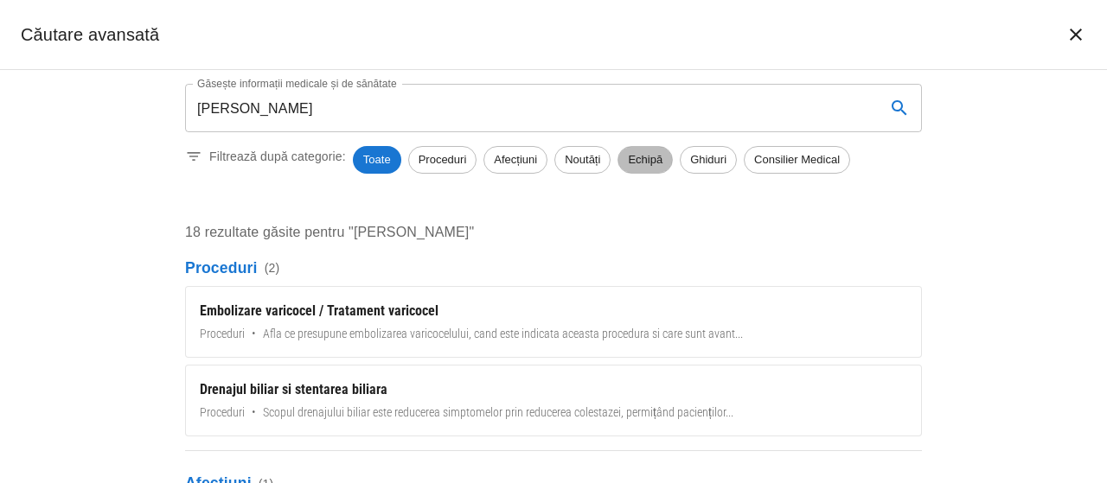
click at [641, 151] on span "Echipă" at bounding box center [645, 159] width 54 height 17
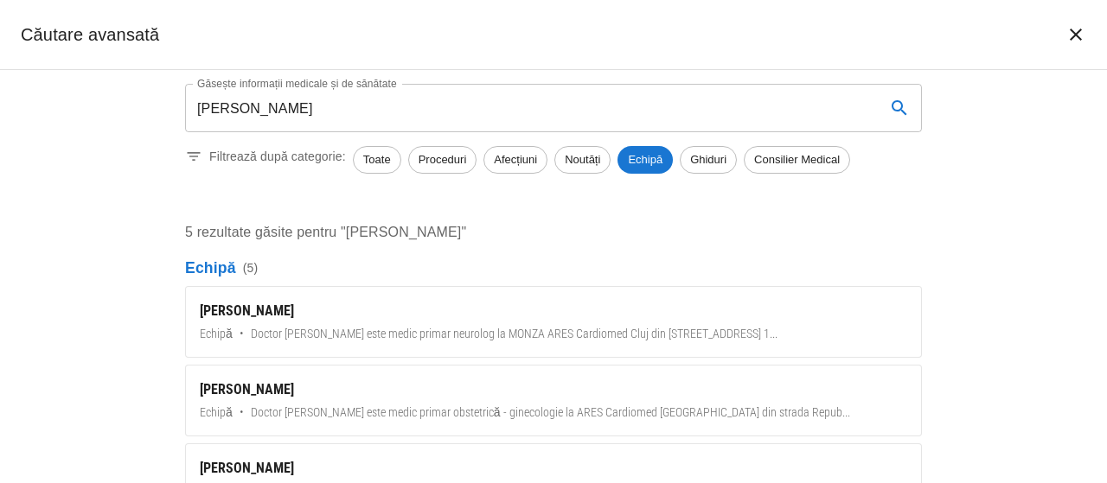
click at [218, 308] on div "[PERSON_NAME]" at bounding box center [553, 311] width 707 height 21
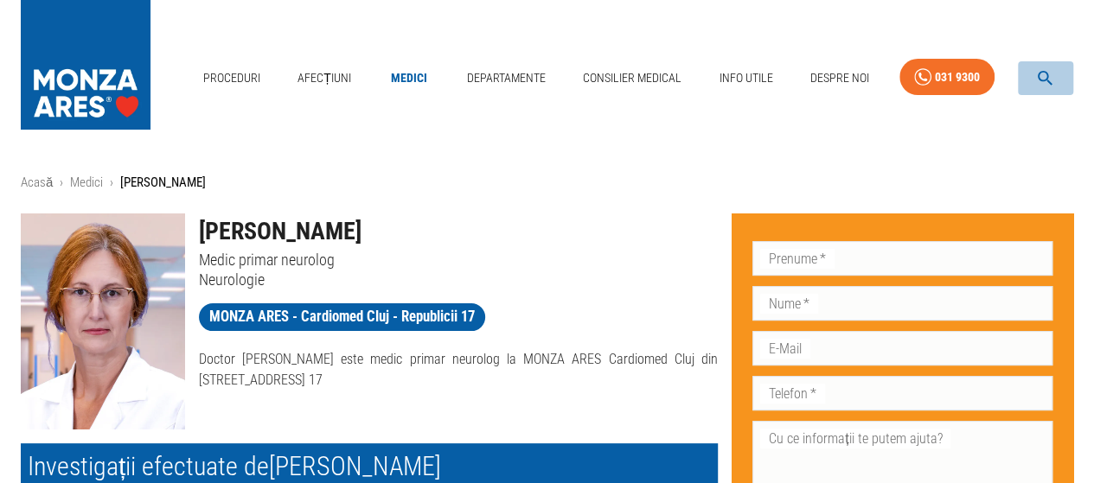
click at [1040, 71] on icon "button" at bounding box center [1045, 78] width 20 height 20
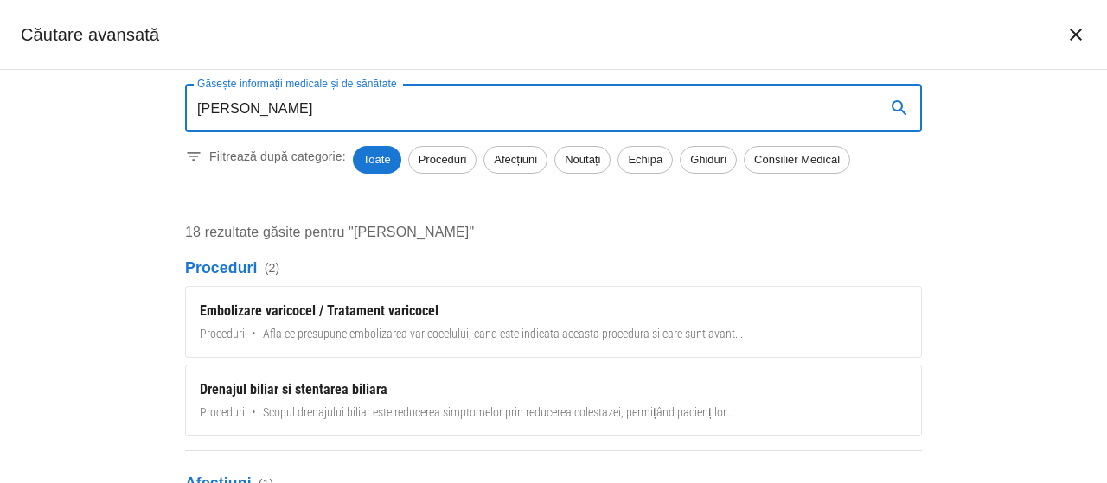
type input "[PERSON_NAME]"
drag, startPoint x: 651, startPoint y: 150, endPoint x: 650, endPoint y: 163, distance: 13.0
click at [652, 151] on span "Echipă" at bounding box center [645, 159] width 54 height 17
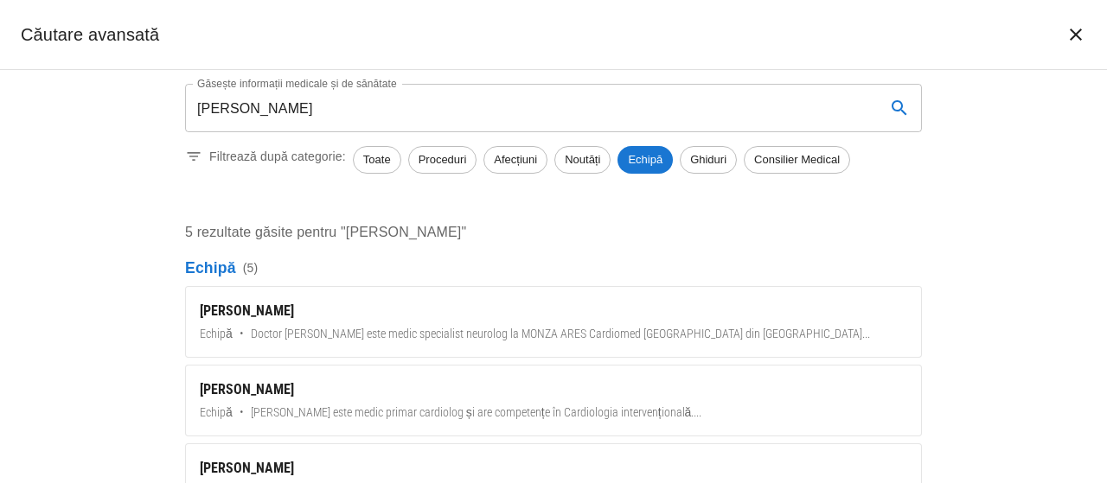
click at [274, 309] on div "[PERSON_NAME]" at bounding box center [553, 311] width 707 height 21
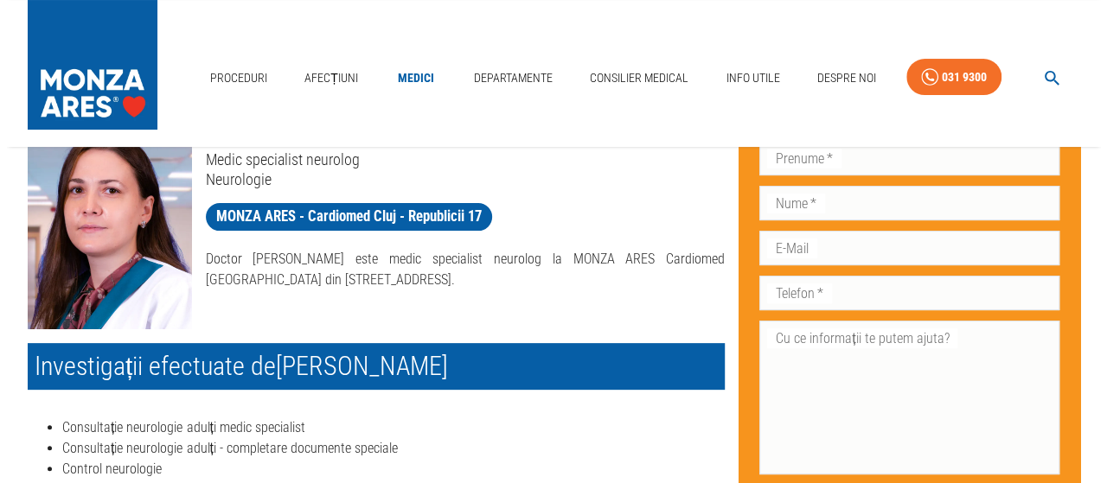
scroll to position [86, 0]
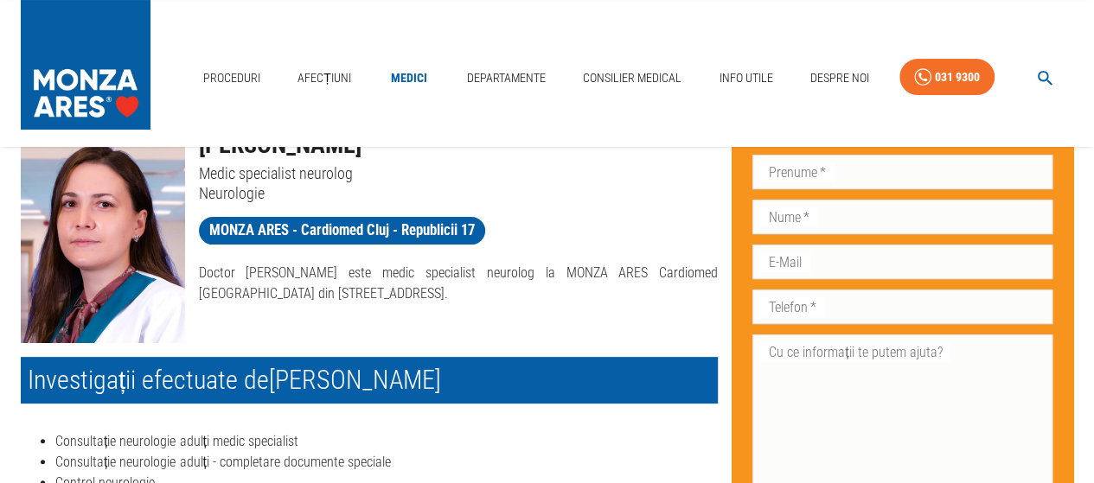
click at [1045, 72] on icon "button" at bounding box center [1045, 78] width 15 height 15
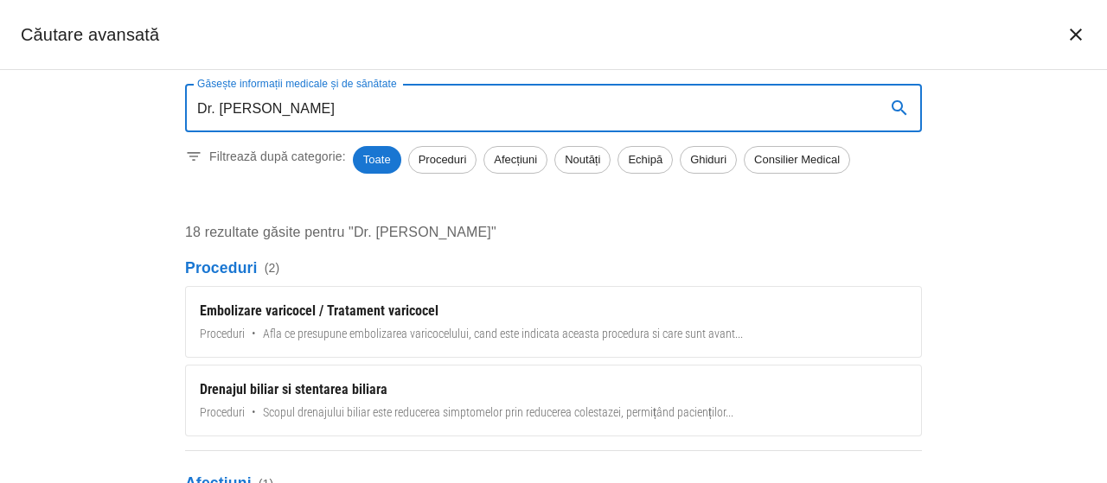
type input "Dr. [PERSON_NAME]"
click at [647, 148] on div "Echipă" at bounding box center [645, 160] width 55 height 28
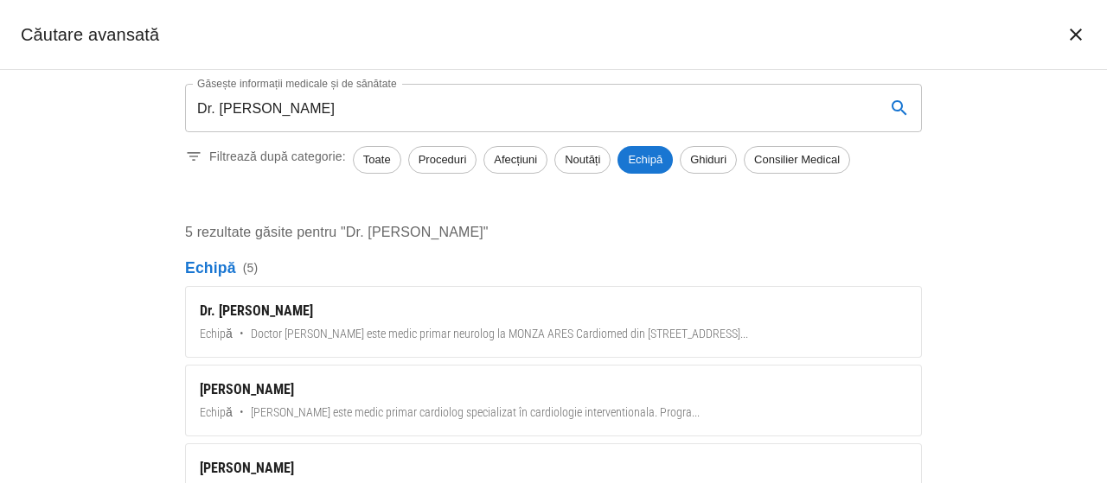
click at [285, 310] on div "Dr. [PERSON_NAME]" at bounding box center [553, 311] width 707 height 21
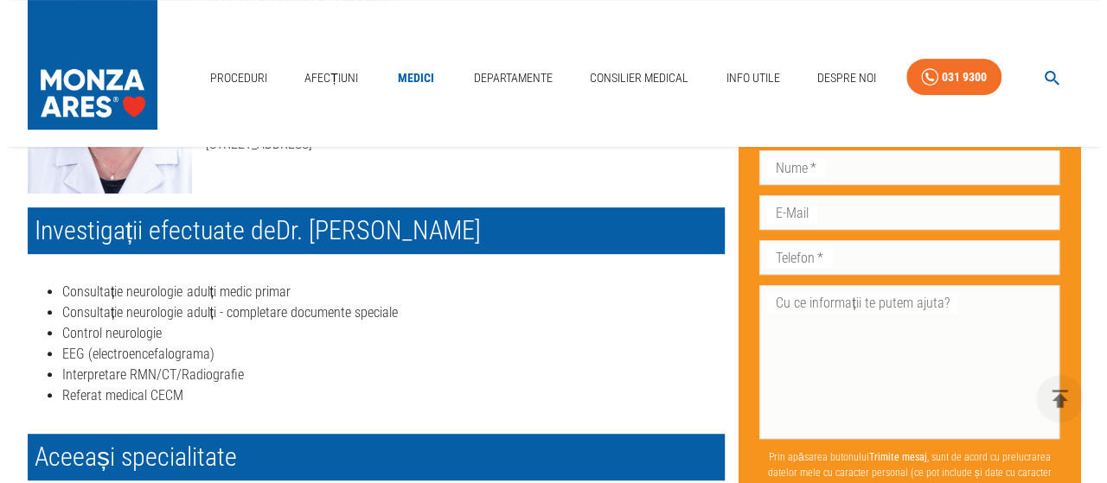
scroll to position [86, 0]
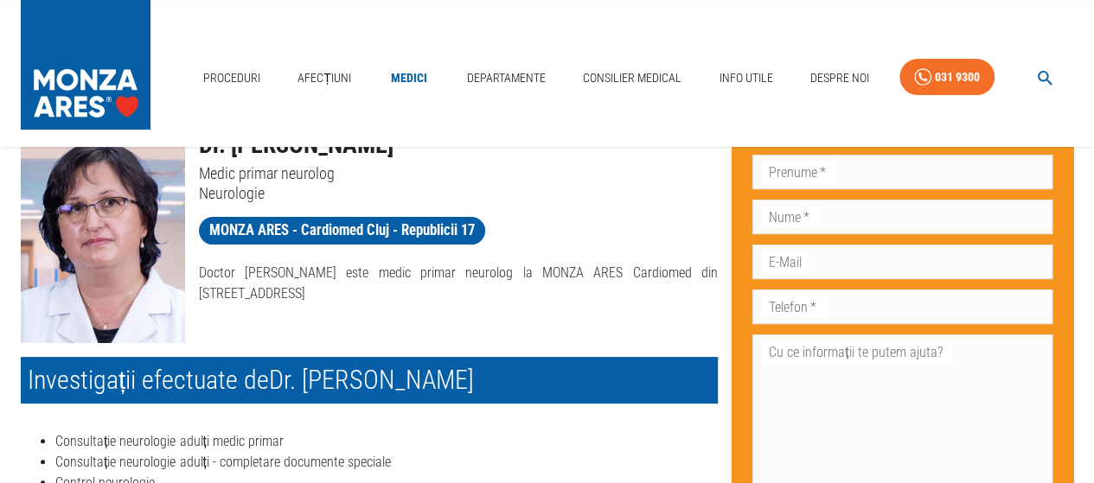
click at [1040, 78] on icon "button" at bounding box center [1045, 78] width 15 height 15
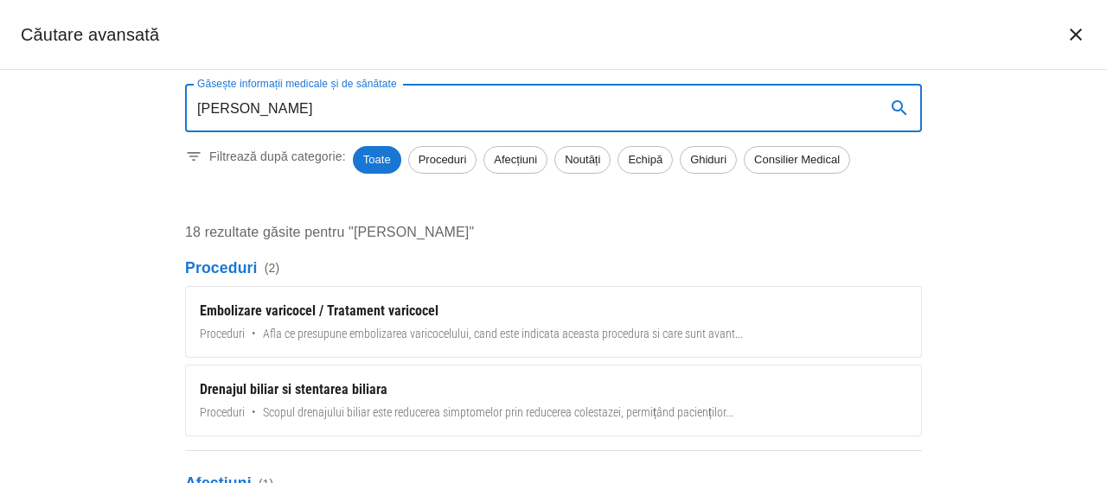
type input "[PERSON_NAME]"
click at [659, 163] on span "Echipă" at bounding box center [645, 159] width 54 height 17
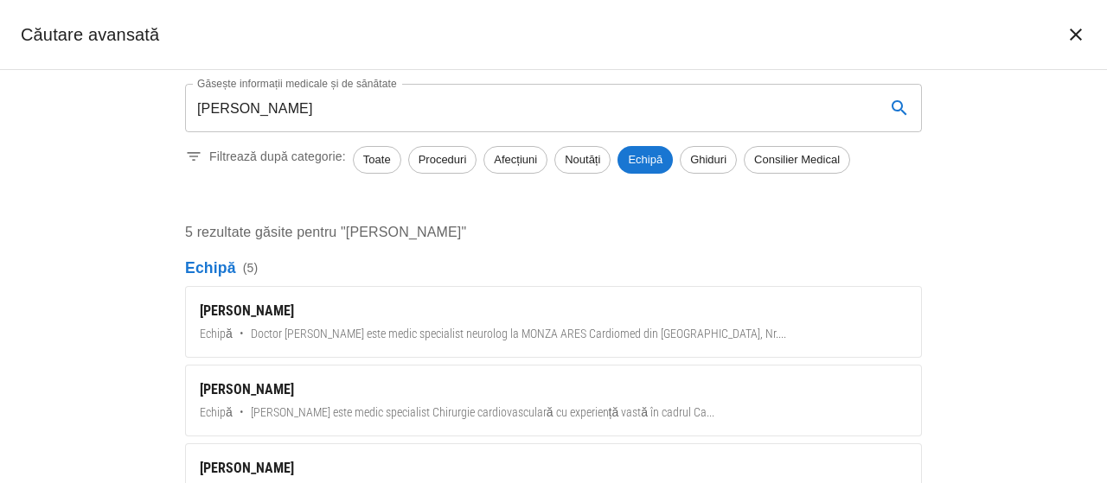
click at [278, 310] on div "[PERSON_NAME]" at bounding box center [553, 311] width 707 height 21
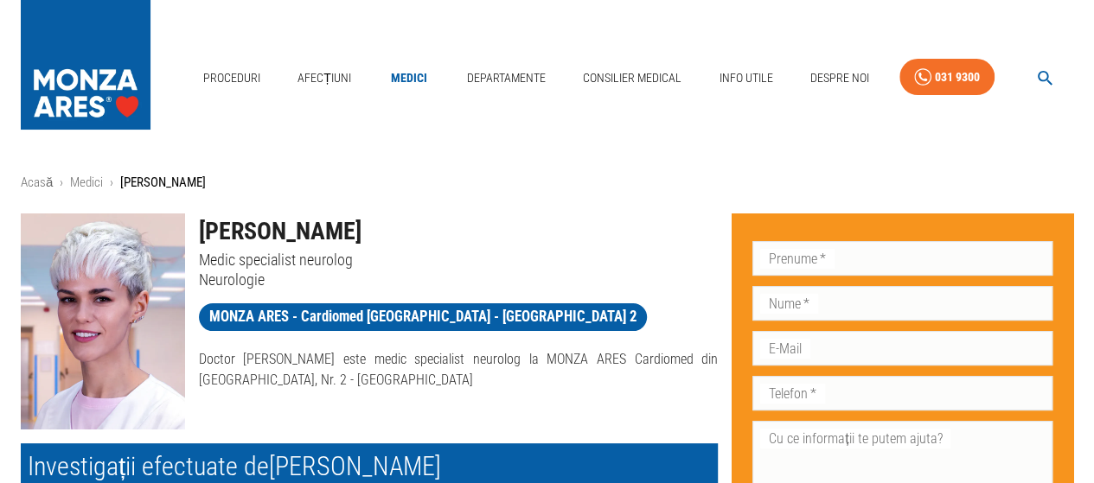
click at [480, 203] on div "[PERSON_NAME] Medic specialist neurolog Neurologie" at bounding box center [452, 245] width 534 height 90
click at [270, 221] on h1 "[PERSON_NAME]" at bounding box center [459, 232] width 520 height 36
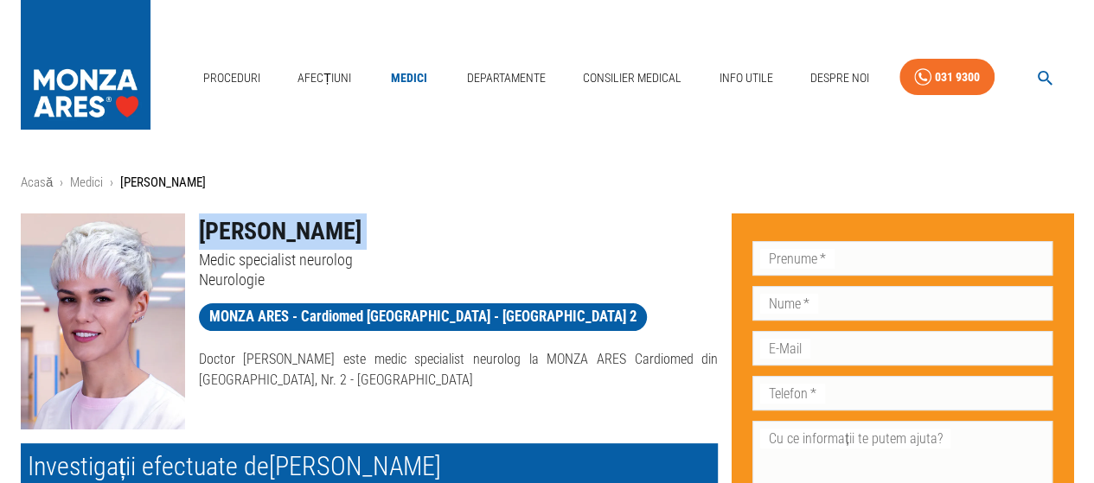
click at [270, 221] on h1 "[PERSON_NAME]" at bounding box center [459, 232] width 520 height 36
click at [1053, 74] on icon "button" at bounding box center [1045, 78] width 20 height 20
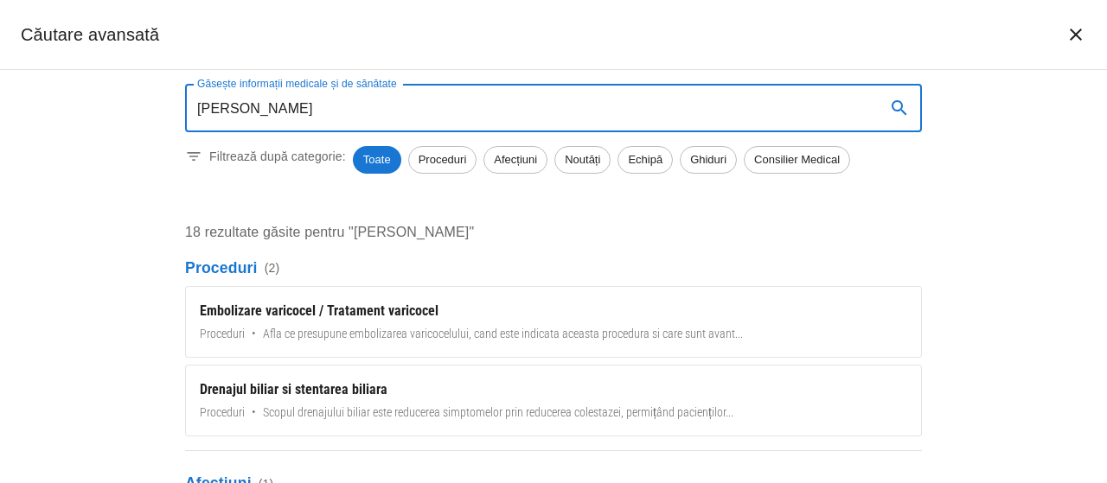
type input "[PERSON_NAME]"
click at [669, 156] on span "Echipă" at bounding box center [645, 159] width 54 height 17
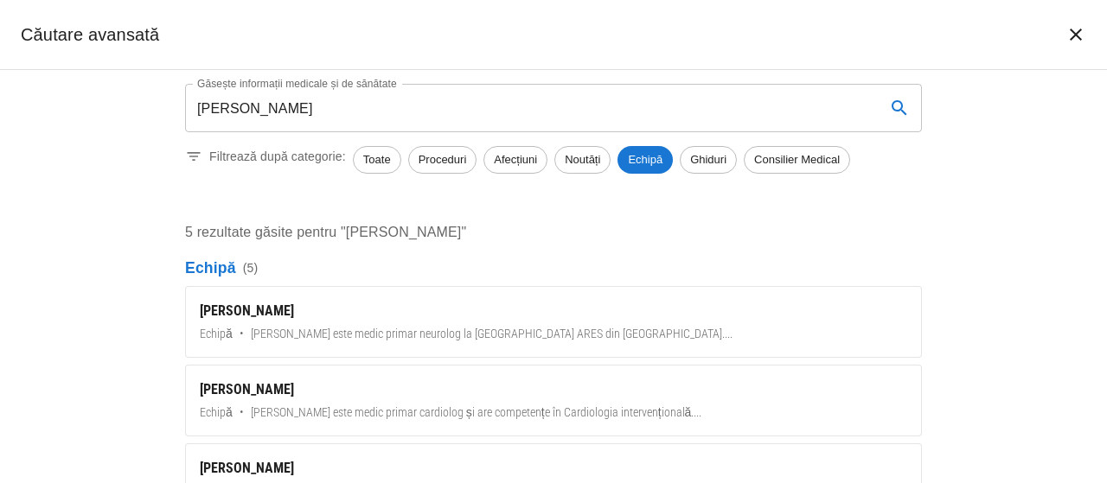
click at [260, 305] on div "[PERSON_NAME]" at bounding box center [553, 311] width 707 height 21
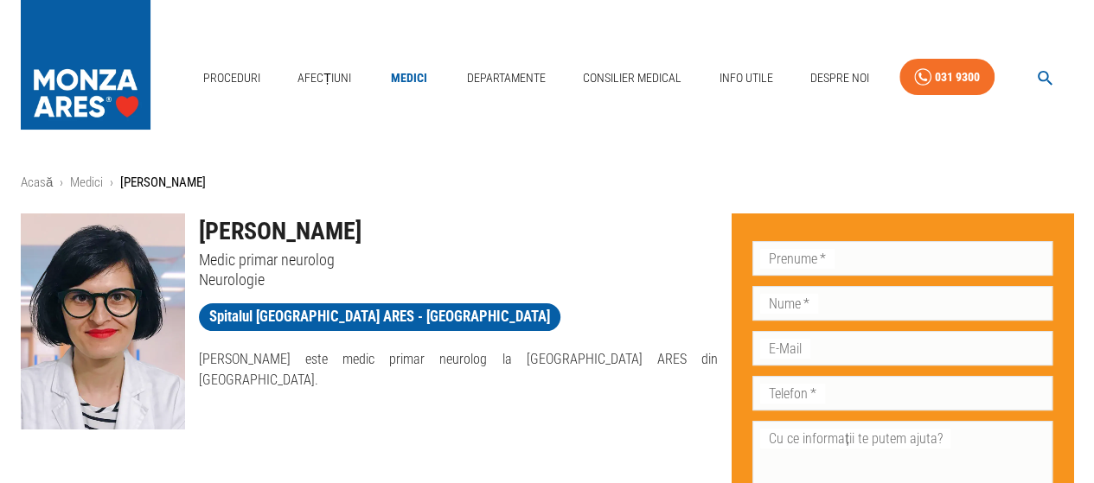
click at [1048, 71] on icon "button" at bounding box center [1045, 78] width 20 height 20
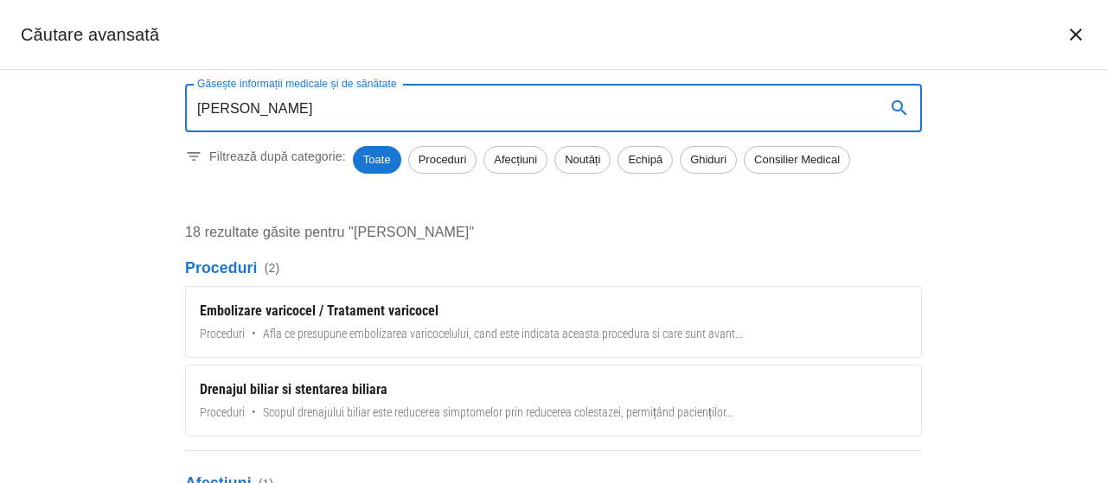
type input "[PERSON_NAME]"
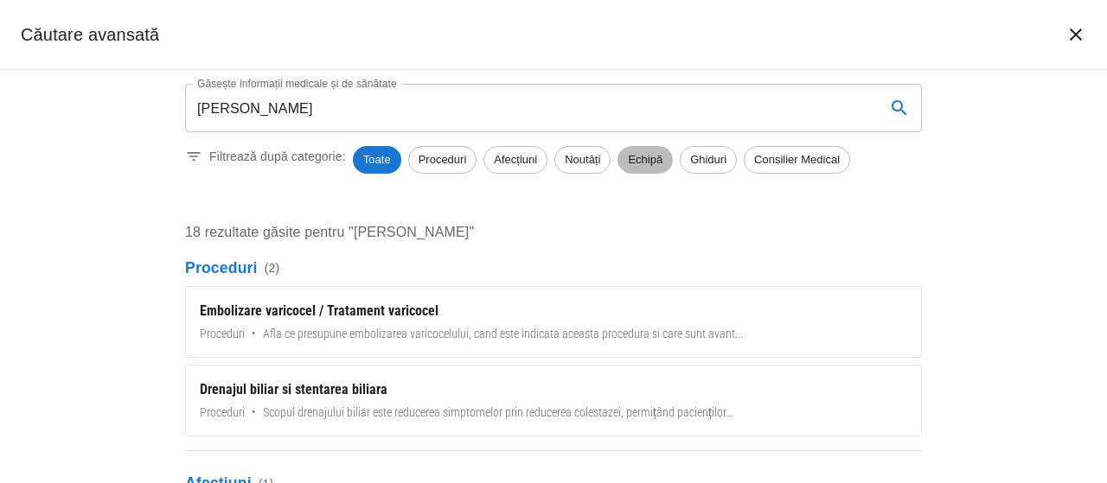
click at [639, 157] on span "Echipă" at bounding box center [645, 159] width 54 height 17
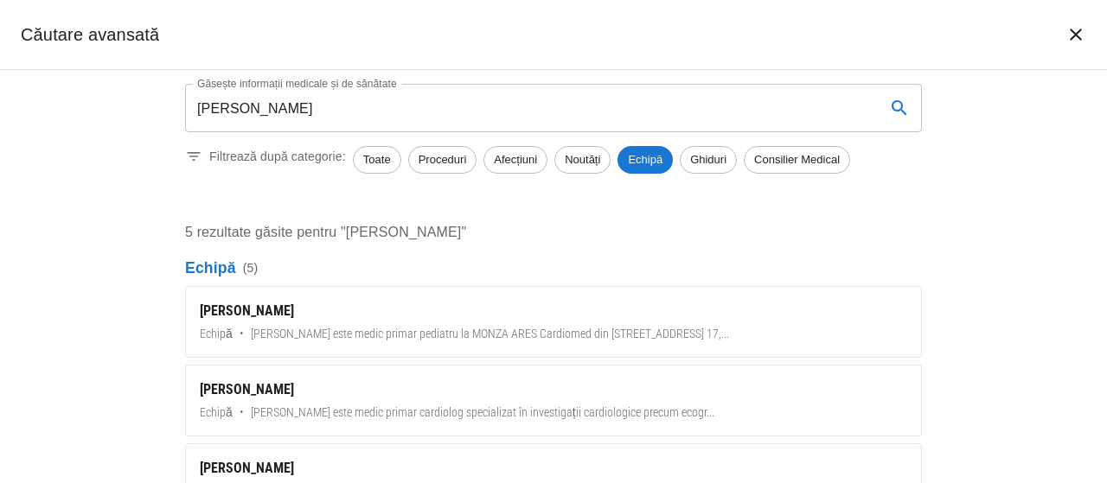
click at [269, 312] on div "[PERSON_NAME]" at bounding box center [553, 311] width 707 height 21
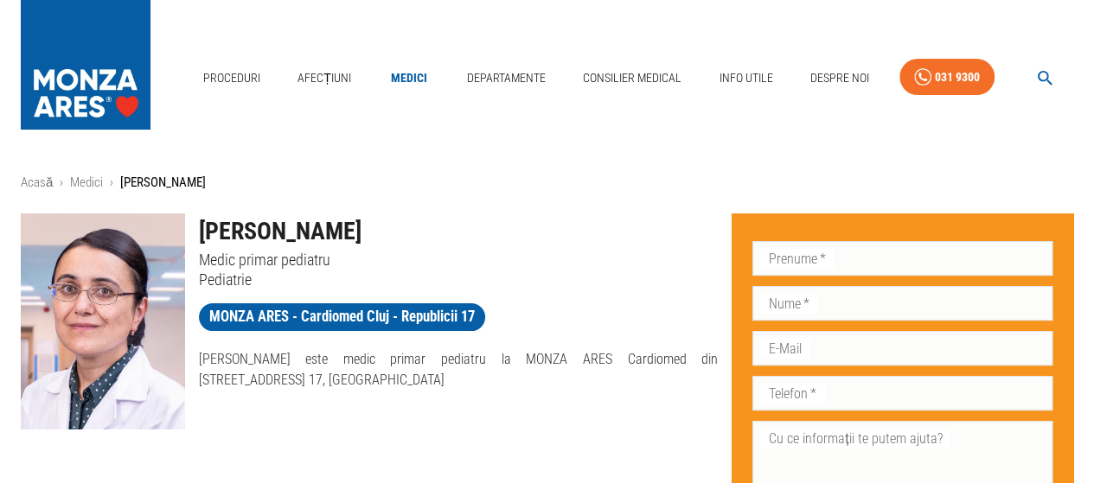
click at [291, 226] on h1 "[PERSON_NAME]" at bounding box center [459, 232] width 520 height 36
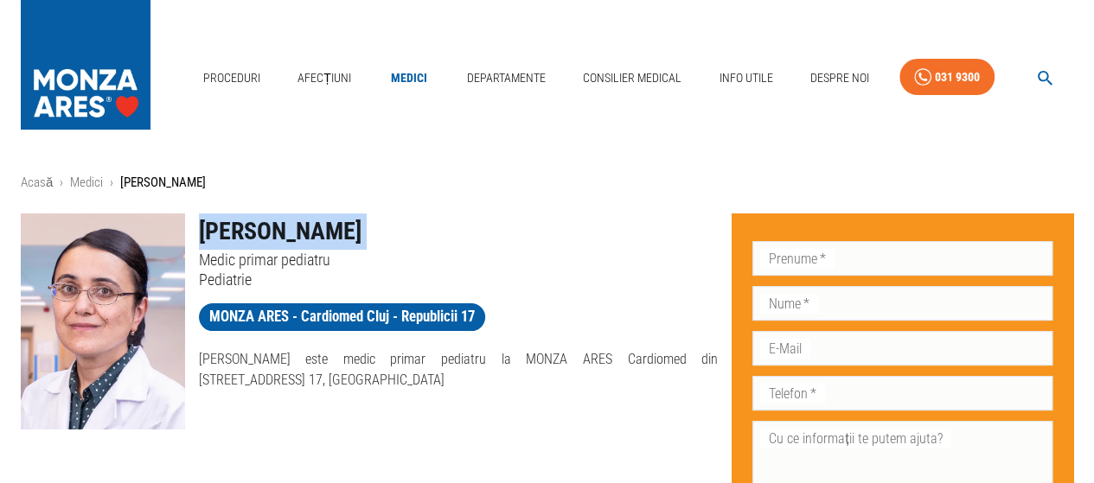
click at [291, 226] on h1 "[PERSON_NAME]" at bounding box center [459, 232] width 520 height 36
click at [1047, 70] on icon "button" at bounding box center [1045, 78] width 20 height 20
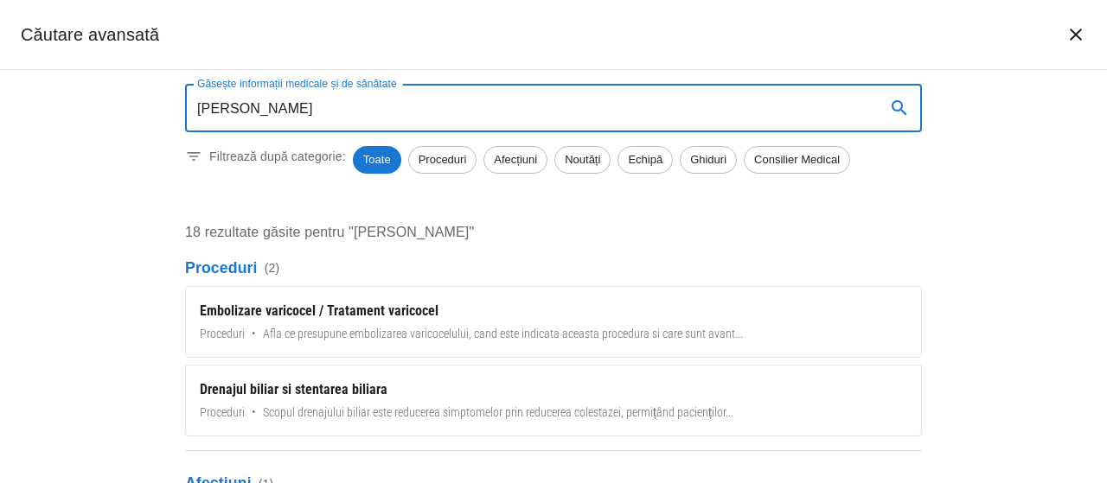
type input "[PERSON_NAME]"
click at [647, 153] on span "Echipă" at bounding box center [645, 159] width 54 height 17
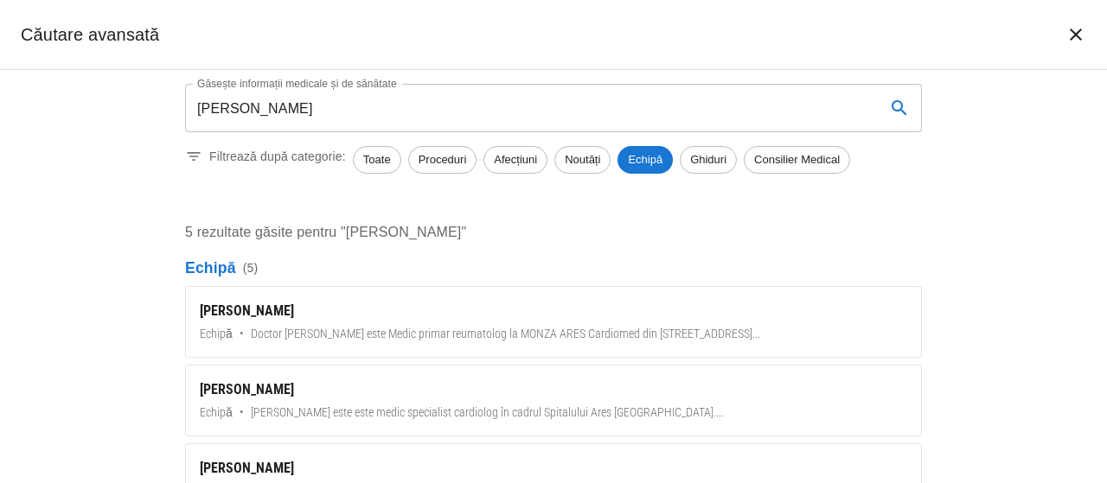
click at [249, 310] on div "[PERSON_NAME]" at bounding box center [553, 311] width 707 height 21
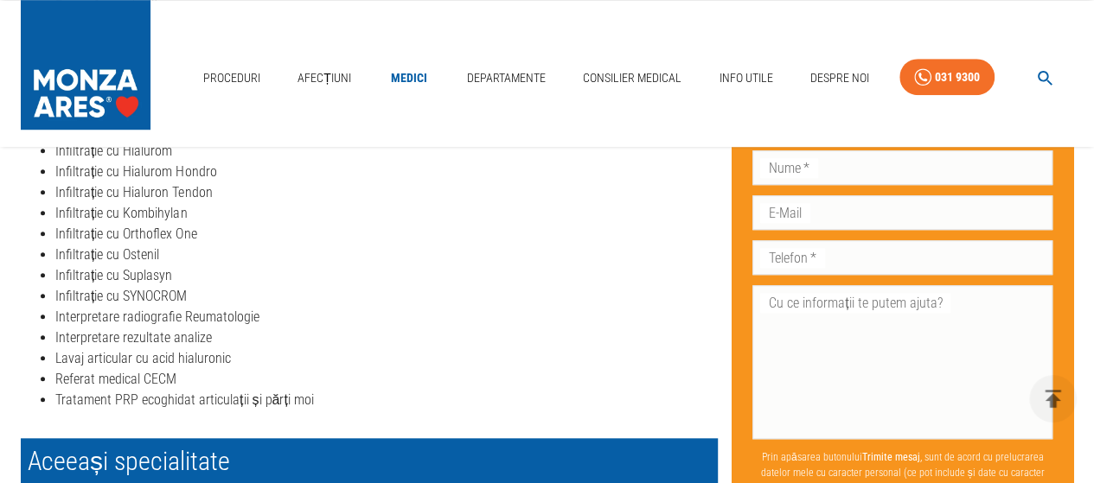
scroll to position [173, 0]
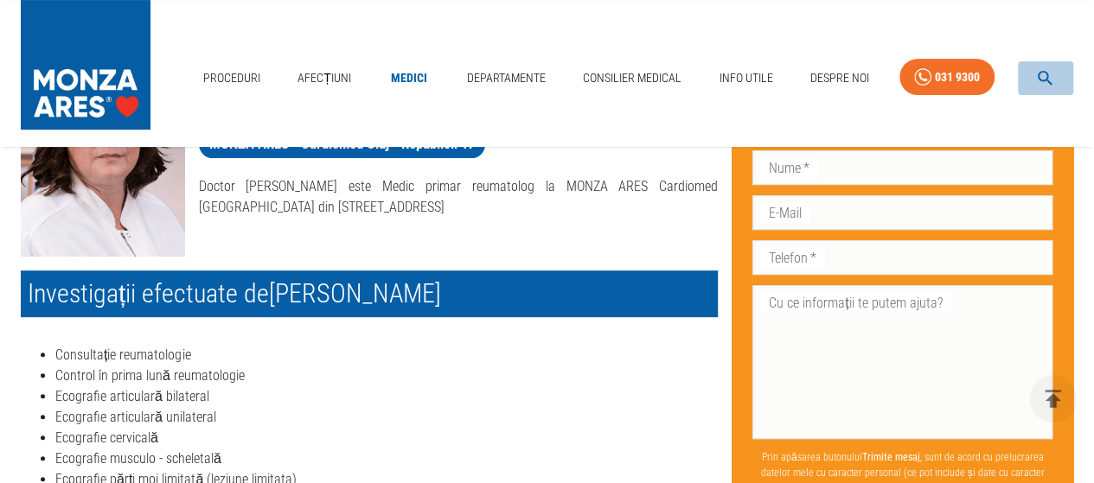
click at [1040, 78] on icon "button" at bounding box center [1045, 78] width 15 height 15
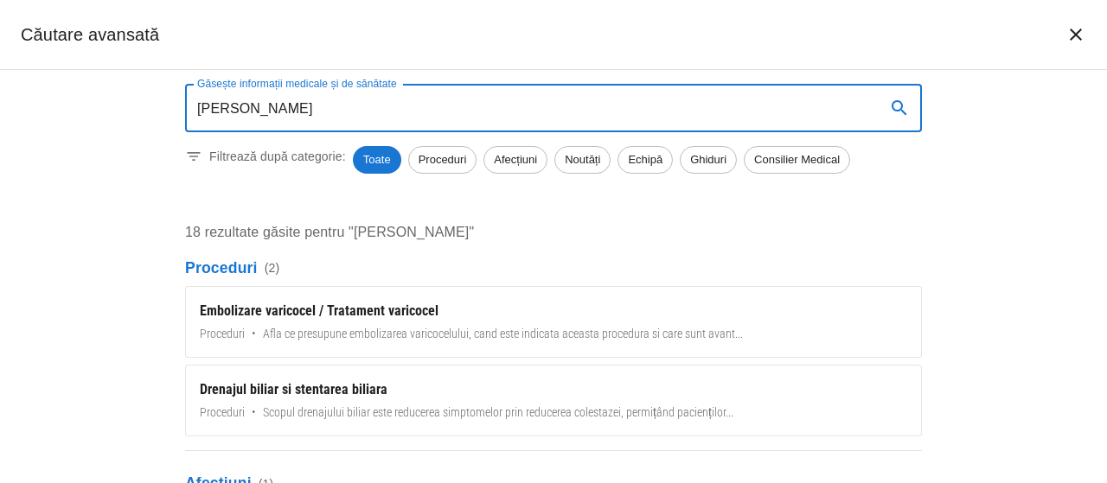
type input "[PERSON_NAME]"
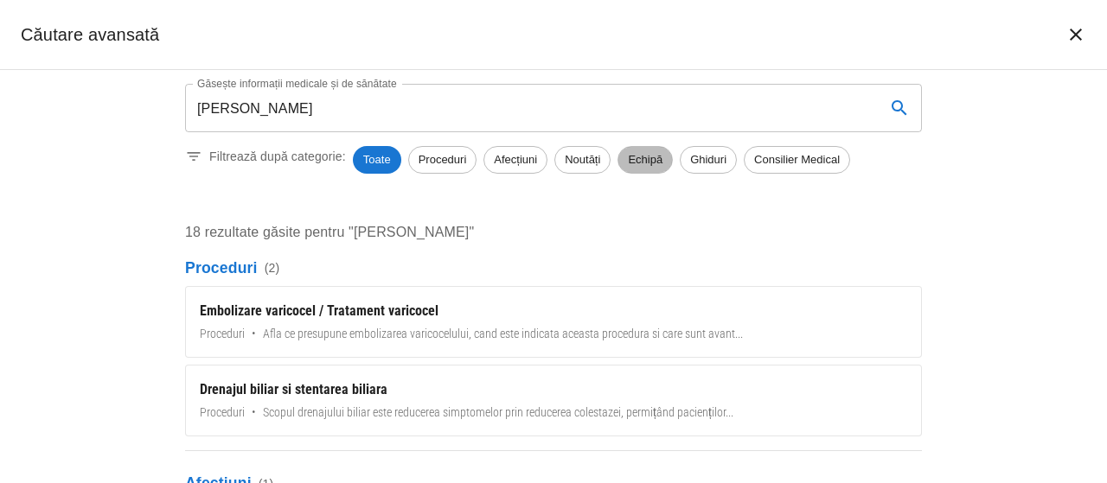
click at [639, 153] on span "Echipă" at bounding box center [645, 159] width 54 height 17
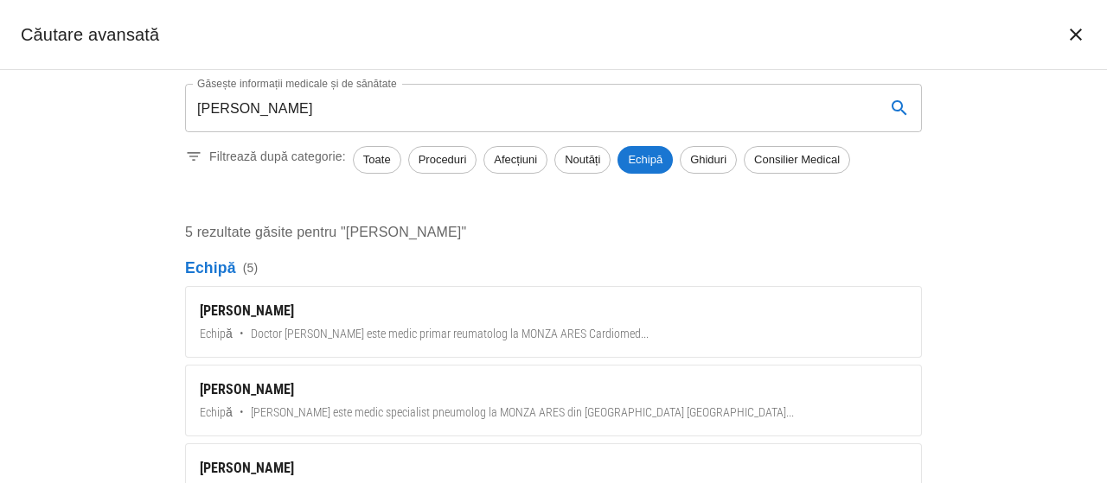
click at [272, 316] on div "[PERSON_NAME]" at bounding box center [553, 311] width 707 height 21
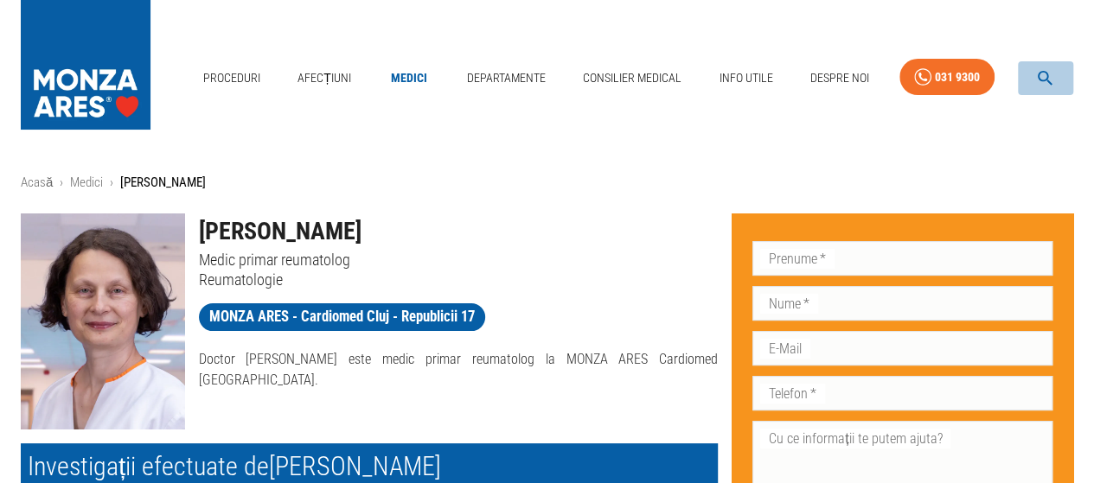
click at [1040, 68] on icon "button" at bounding box center [1045, 78] width 20 height 20
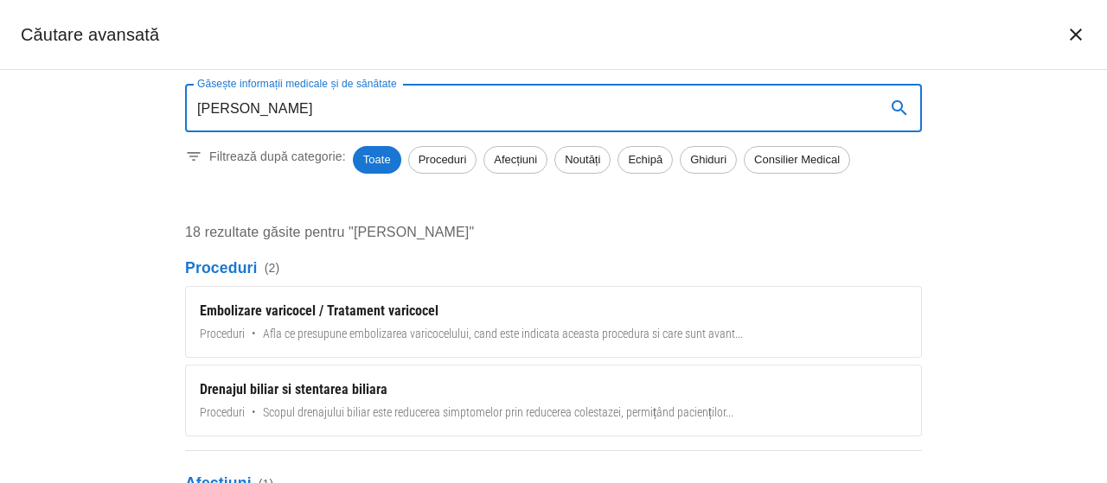
type input "[PERSON_NAME]"
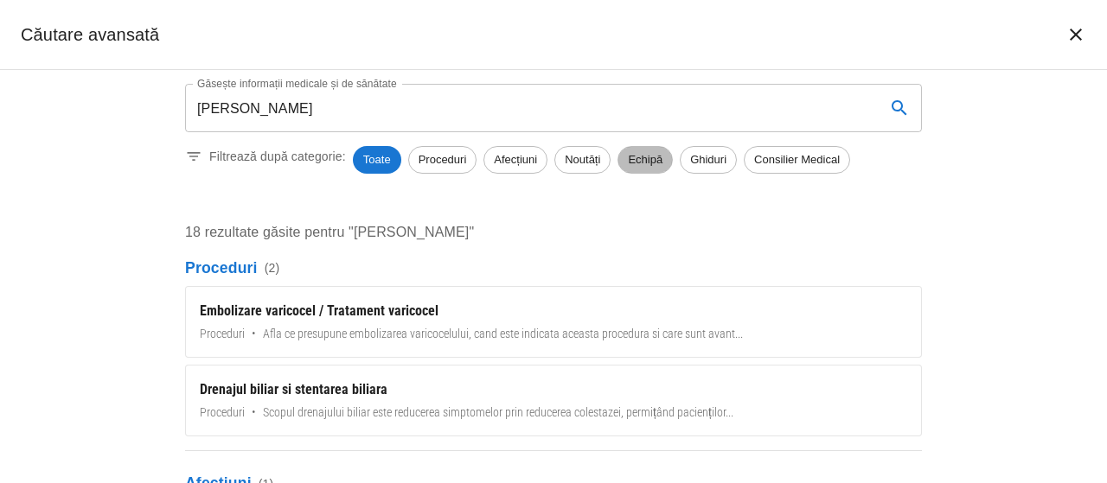
click at [642, 153] on span "Echipă" at bounding box center [645, 159] width 54 height 17
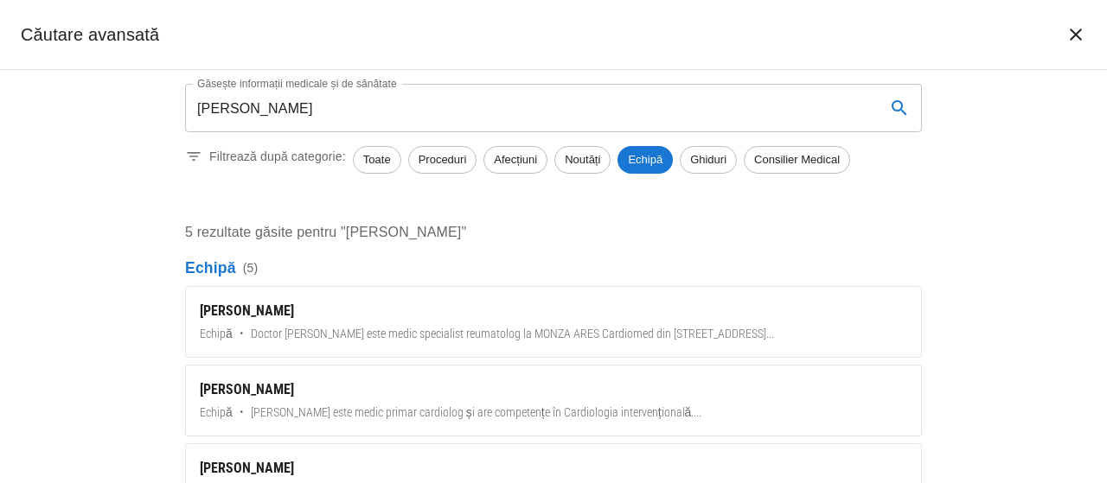
click at [244, 302] on div "[PERSON_NAME]" at bounding box center [553, 311] width 707 height 21
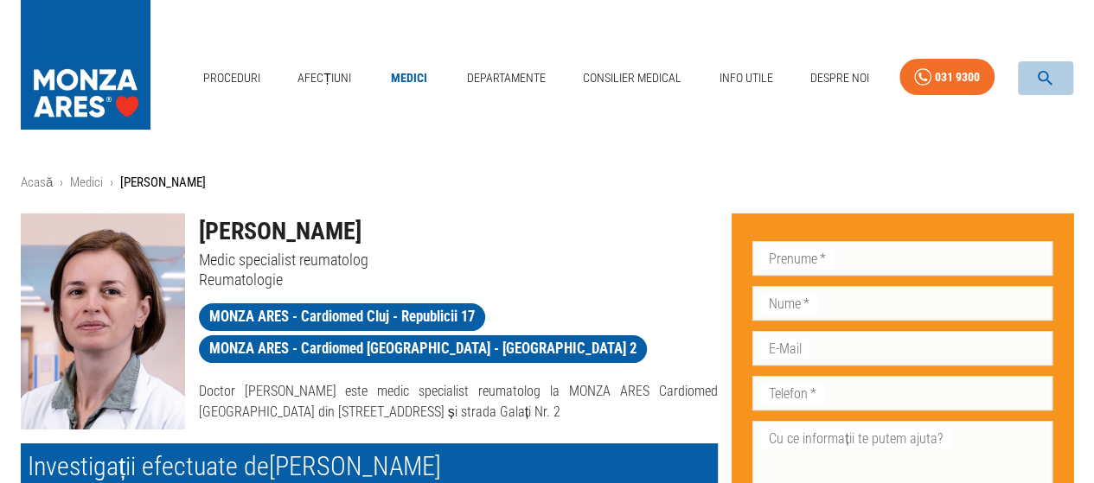
click at [1046, 70] on icon "button" at bounding box center [1045, 78] width 20 height 20
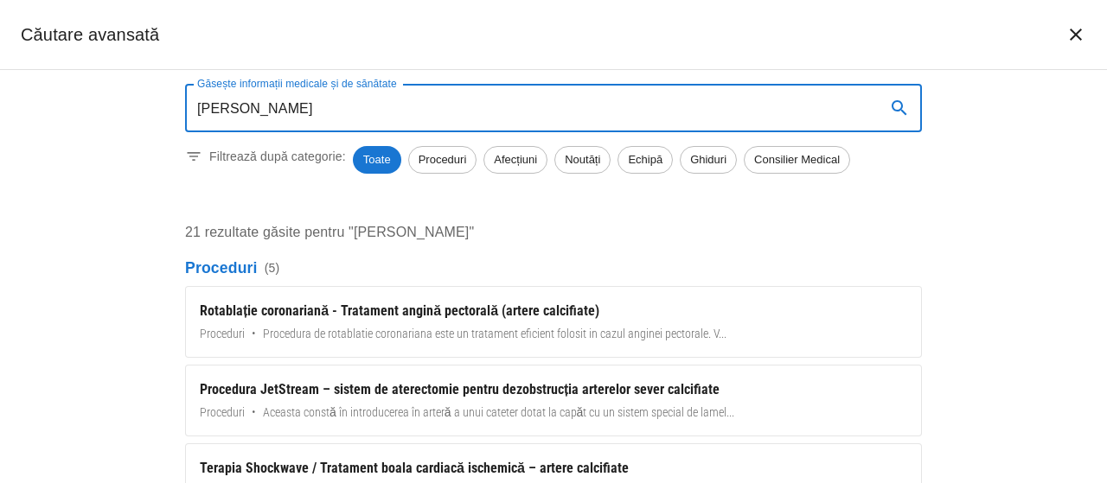
type input "[PERSON_NAME]"
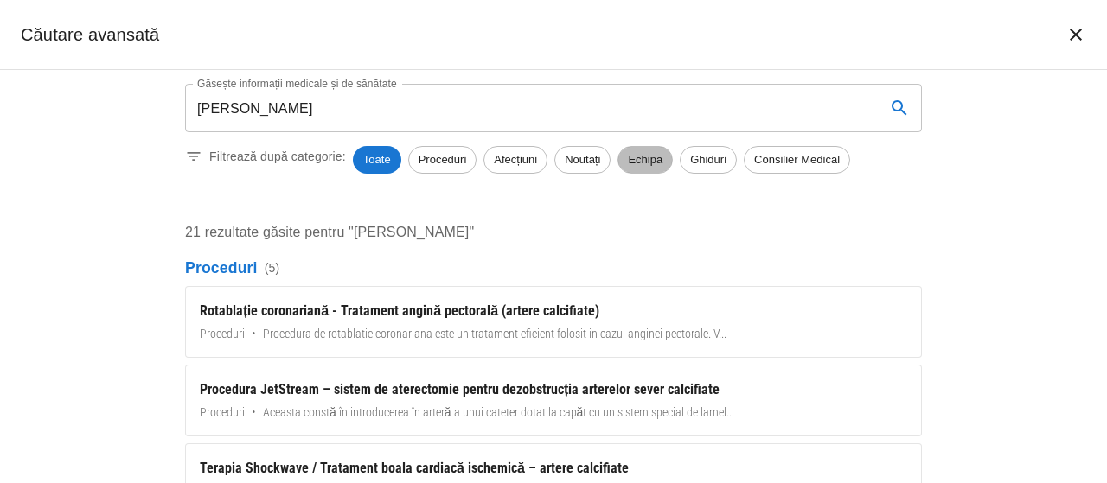
click at [641, 163] on span "Echipă" at bounding box center [645, 159] width 54 height 17
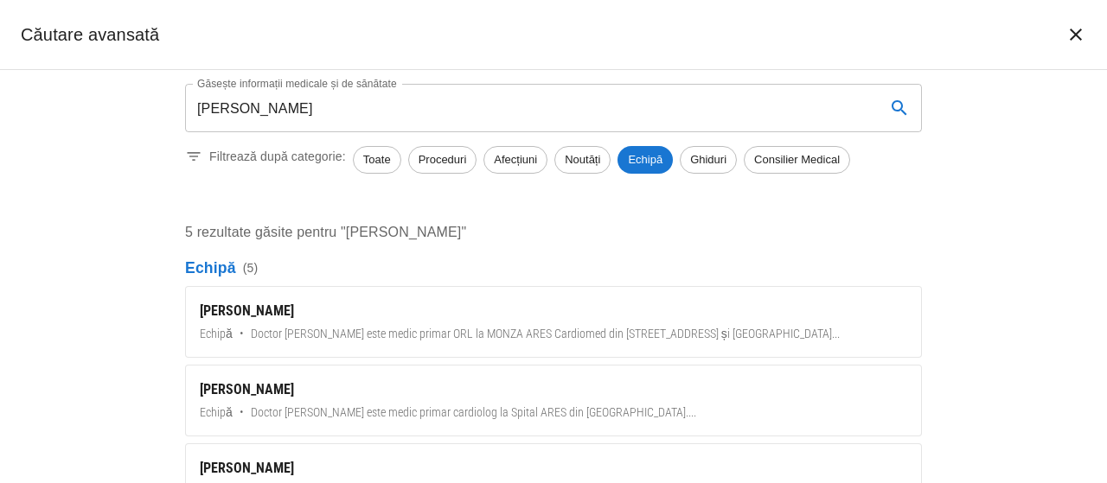
click at [232, 310] on div "[PERSON_NAME]" at bounding box center [553, 311] width 707 height 21
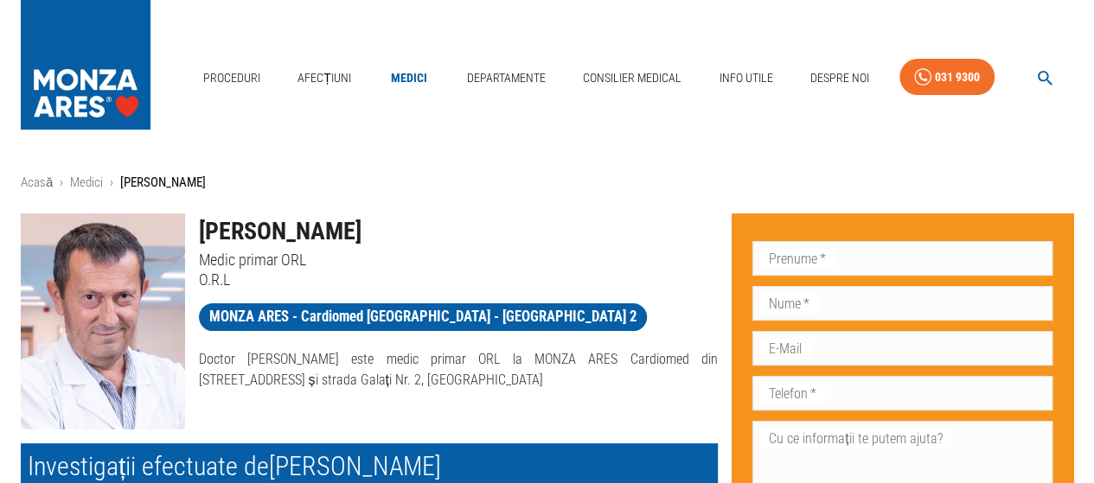
click at [208, 281] on p "O.R.L" at bounding box center [459, 280] width 520 height 20
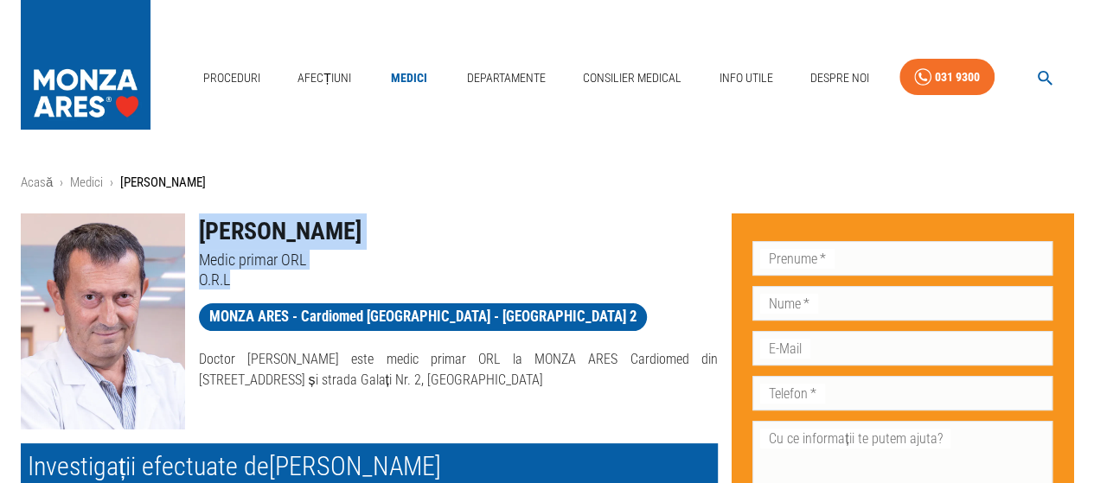
drag, startPoint x: 239, startPoint y: 281, endPoint x: 182, endPoint y: 286, distance: 57.3
click at [182, 286] on div "[PERSON_NAME] Medic primar ORL O.R.L MONZA ARES - Cardiomed [GEOGRAPHIC_DATA] -…" at bounding box center [362, 315] width 711 height 230
click at [239, 279] on p "O.R.L" at bounding box center [459, 280] width 520 height 20
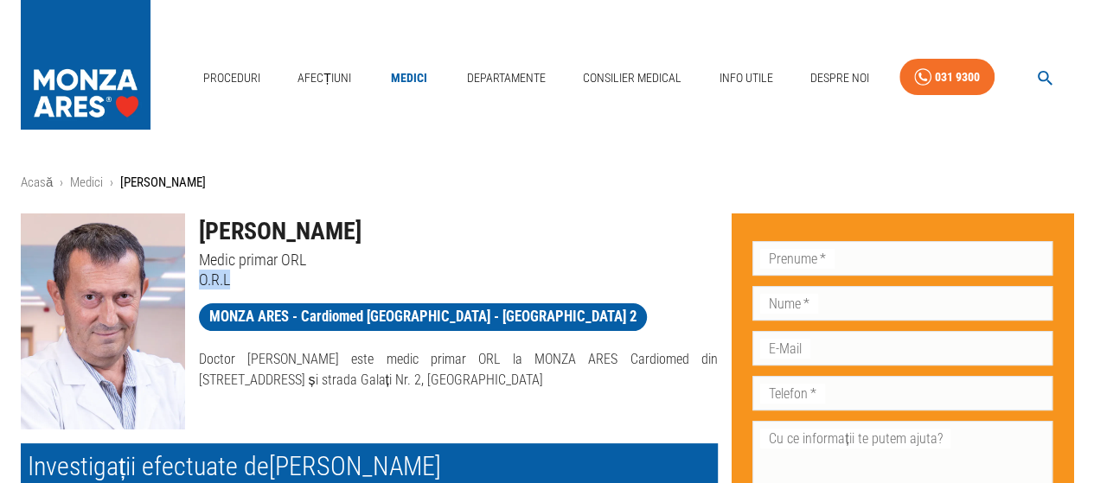
drag, startPoint x: 246, startPoint y: 279, endPoint x: 188, endPoint y: 287, distance: 58.5
click at [188, 287] on div "[PERSON_NAME] Medic primar ORL O.R.L" at bounding box center [452, 245] width 534 height 90
click at [245, 228] on h1 "[PERSON_NAME]" at bounding box center [459, 232] width 520 height 36
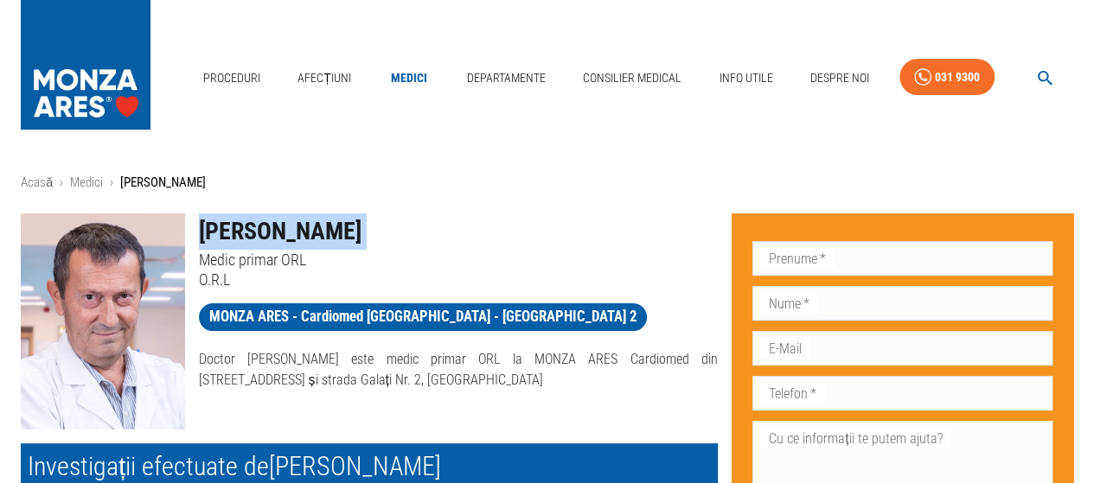
click at [245, 228] on h1 "[PERSON_NAME]" at bounding box center [459, 232] width 520 height 36
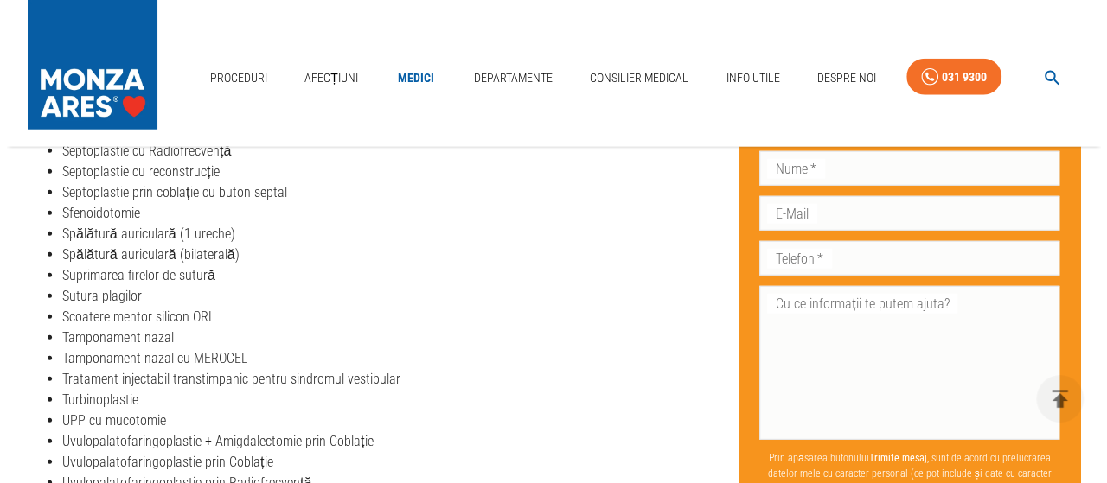
scroll to position [2422, 0]
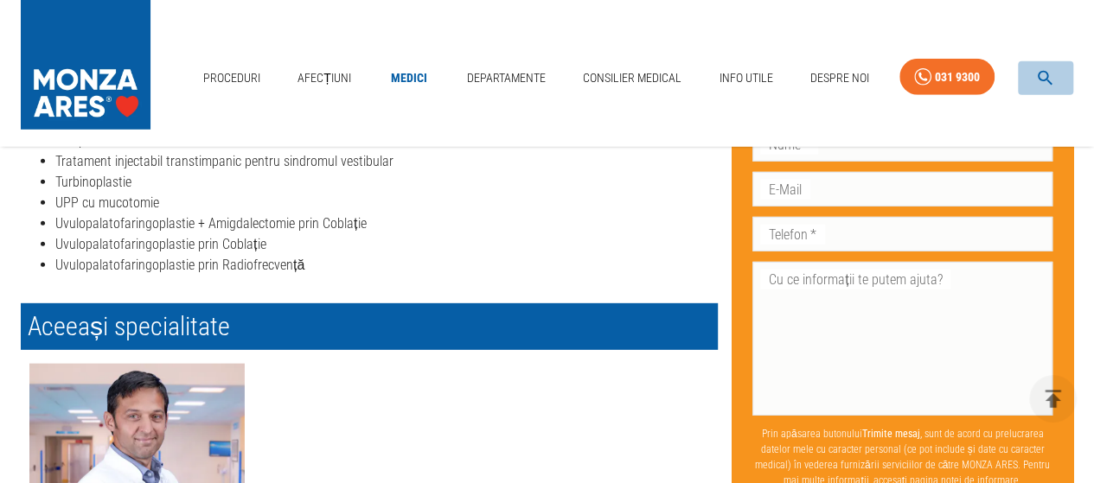
click at [1040, 79] on icon "button" at bounding box center [1045, 78] width 15 height 15
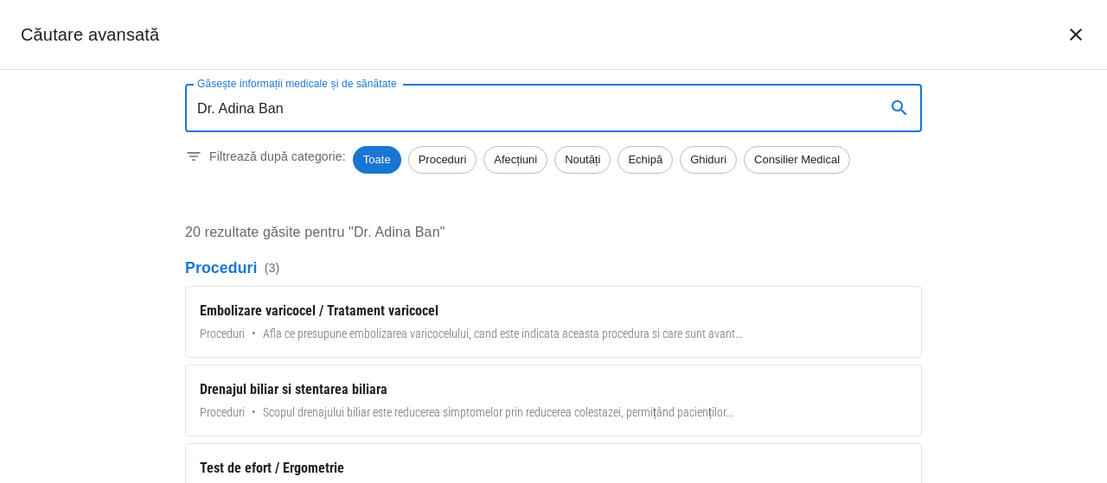
type input "Dr. Adina Ban"
click at [672, 153] on span "Echipă" at bounding box center [645, 159] width 54 height 17
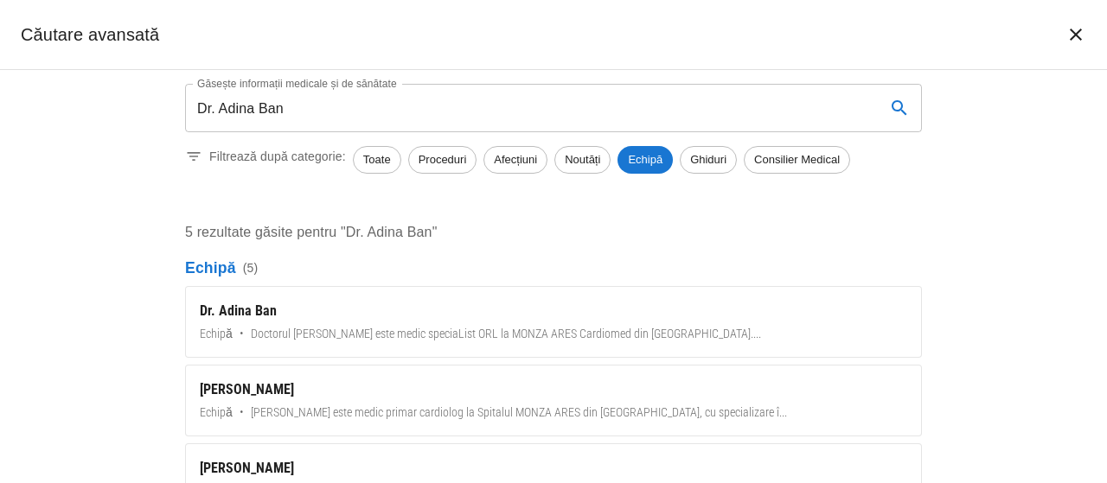
click at [233, 304] on div "Dr. Adina Ban" at bounding box center [553, 311] width 707 height 21
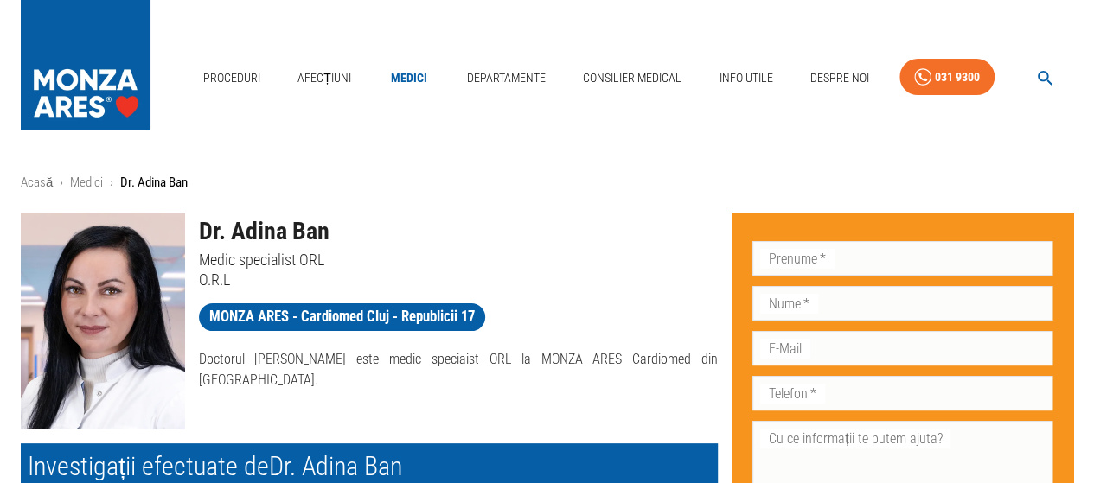
click at [1037, 76] on icon "button" at bounding box center [1045, 78] width 20 height 20
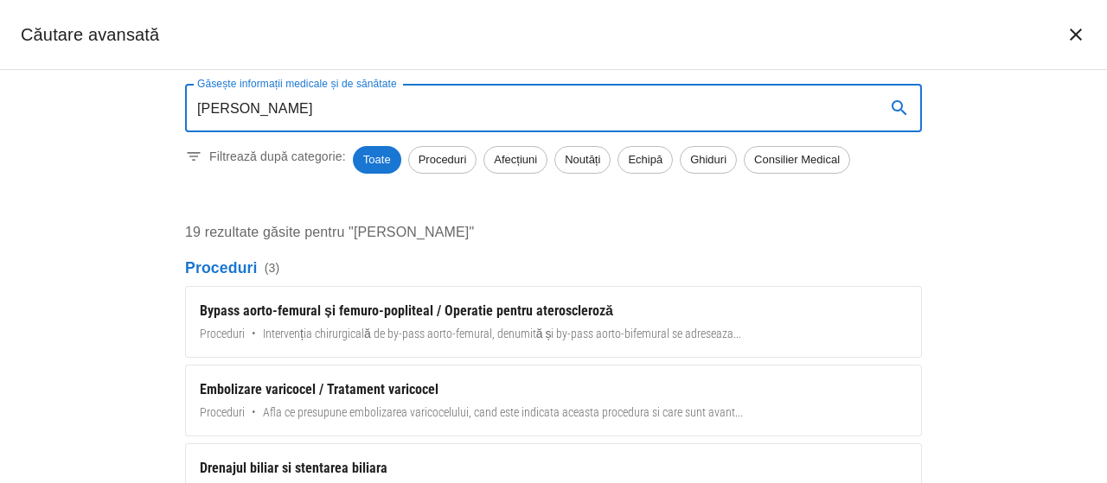
type input "[PERSON_NAME]"
click at [656, 163] on span "Echipă" at bounding box center [645, 159] width 54 height 17
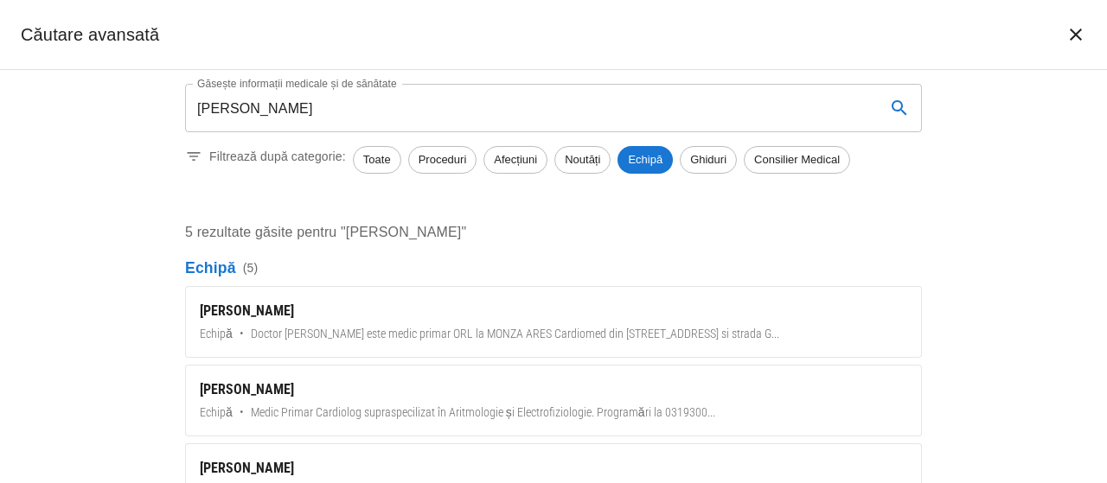
click at [227, 304] on div "[PERSON_NAME]" at bounding box center [553, 311] width 707 height 21
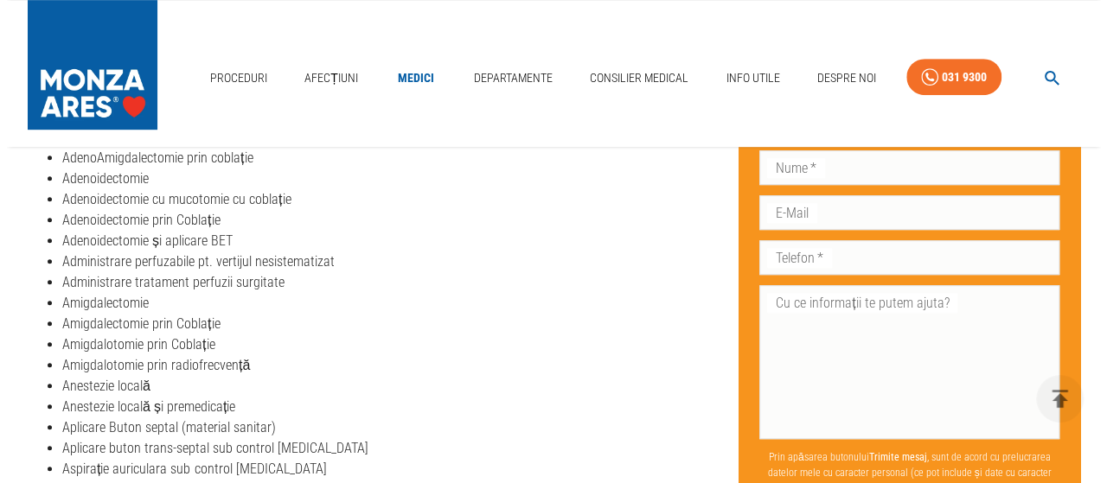
scroll to position [519, 0]
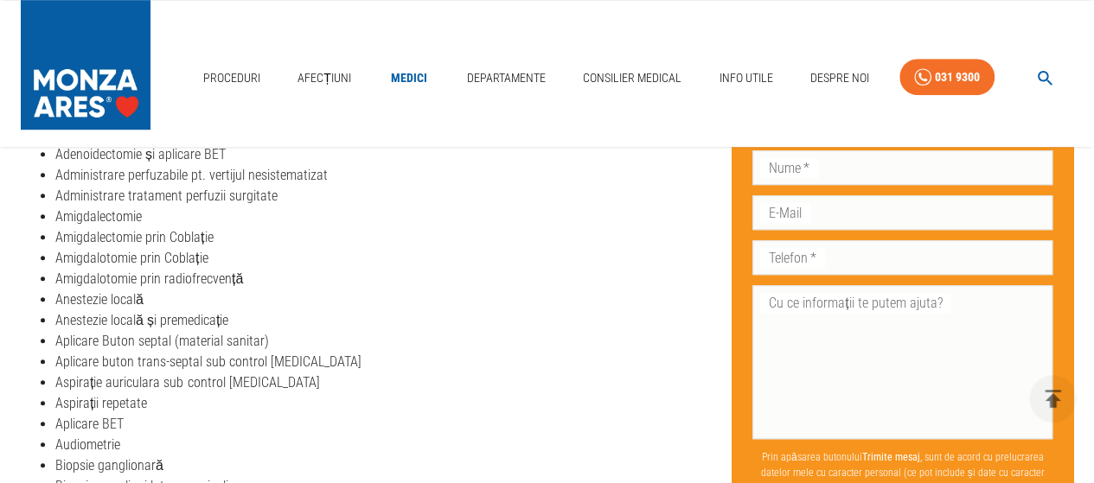
click at [1041, 74] on icon "button" at bounding box center [1045, 78] width 20 height 20
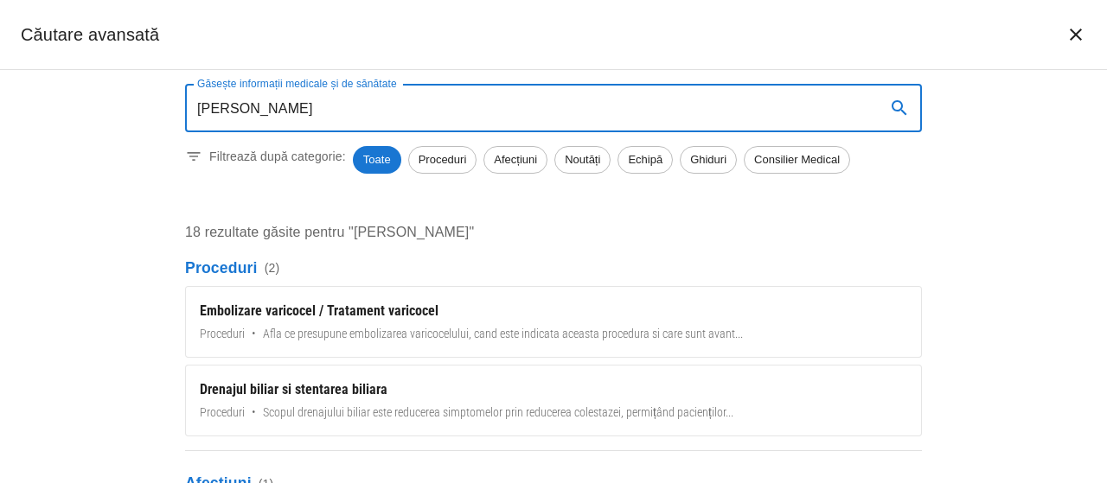
drag, startPoint x: 650, startPoint y: 158, endPoint x: 625, endPoint y: 180, distance: 33.1
click at [650, 157] on span "Echipă" at bounding box center [645, 159] width 54 height 17
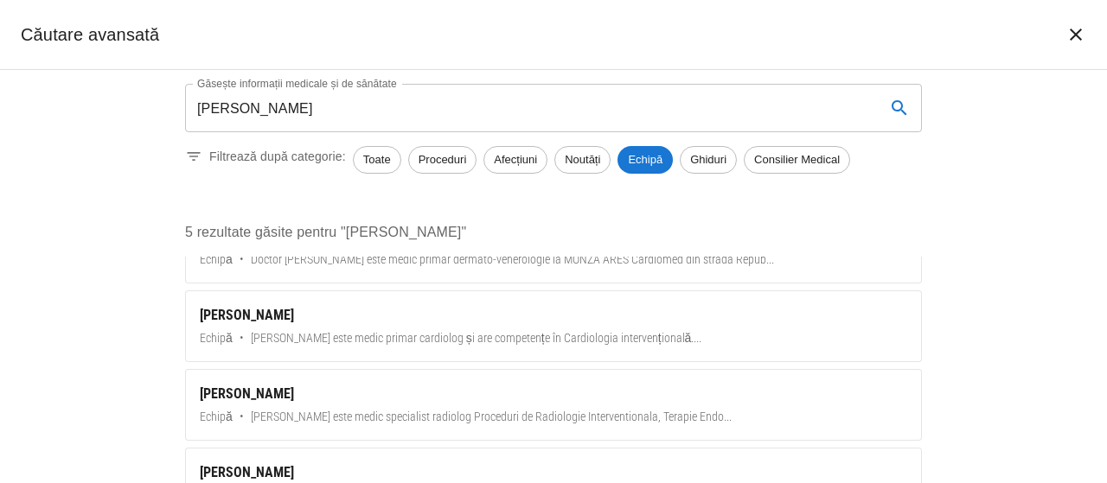
scroll to position [0, 0]
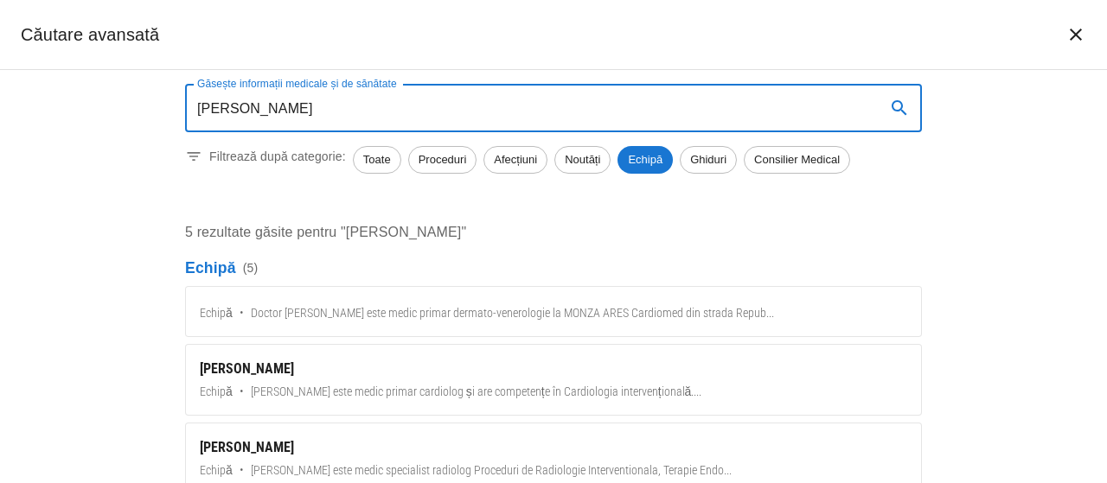
drag, startPoint x: 645, startPoint y: 127, endPoint x: 0, endPoint y: 116, distance: 645.3
click at [0, 116] on div "Găsește informații medicale și de sănătate [PERSON_NAME] Găsește informații med…" at bounding box center [553, 276] width 1107 height 413
paste input "[PERSON_NAME]"
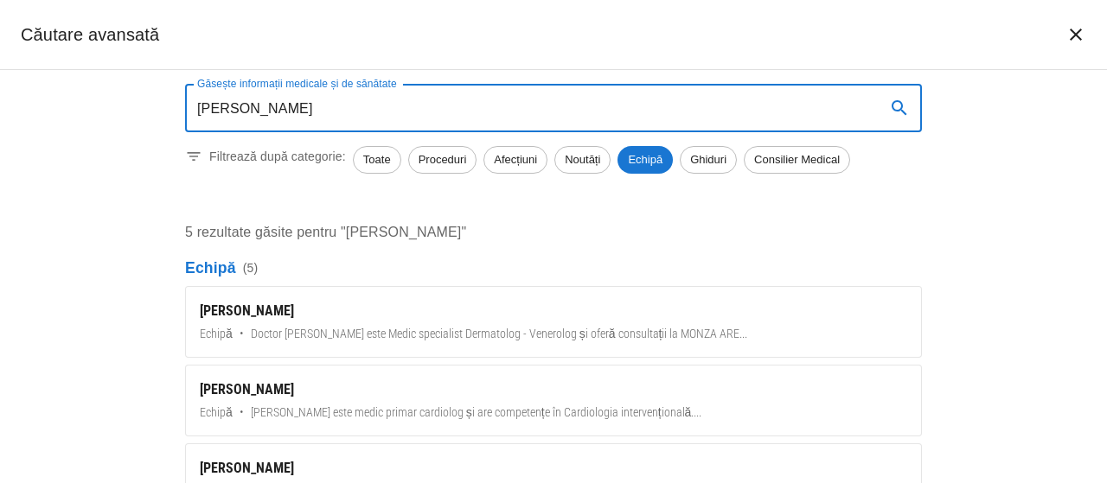
type input "[PERSON_NAME]"
click at [250, 317] on div "[PERSON_NAME]" at bounding box center [553, 311] width 707 height 21
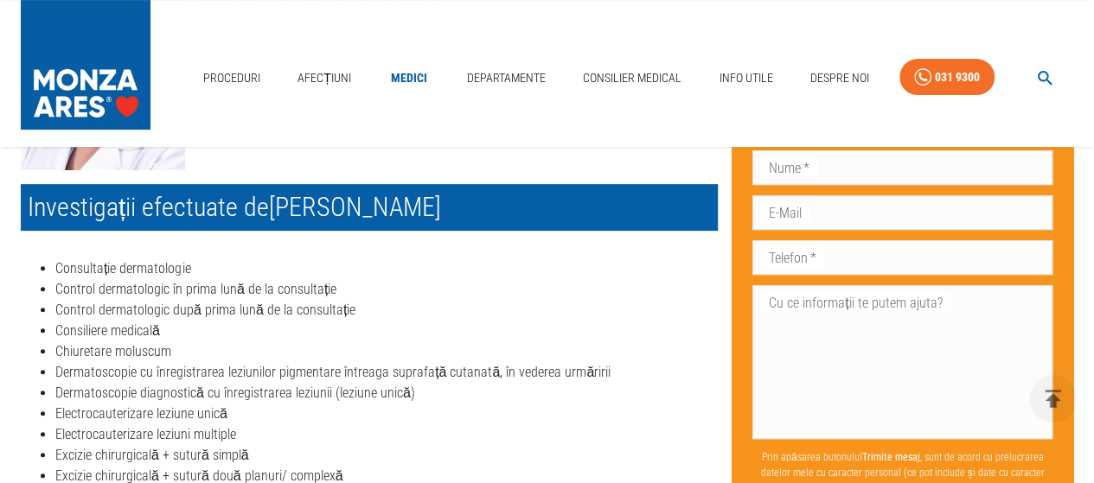
scroll to position [86, 0]
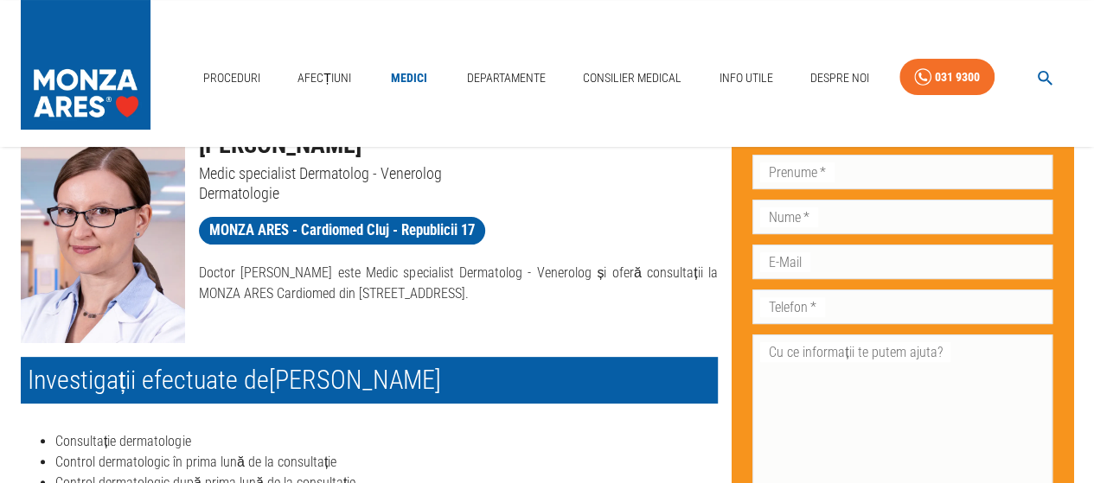
drag, startPoint x: 277, startPoint y: 376, endPoint x: 450, endPoint y: 397, distance: 174.2
click at [450, 397] on h2 "Investigații efectuate de [PERSON_NAME]" at bounding box center [369, 380] width 697 height 47
